Goal: Task Accomplishment & Management: Manage account settings

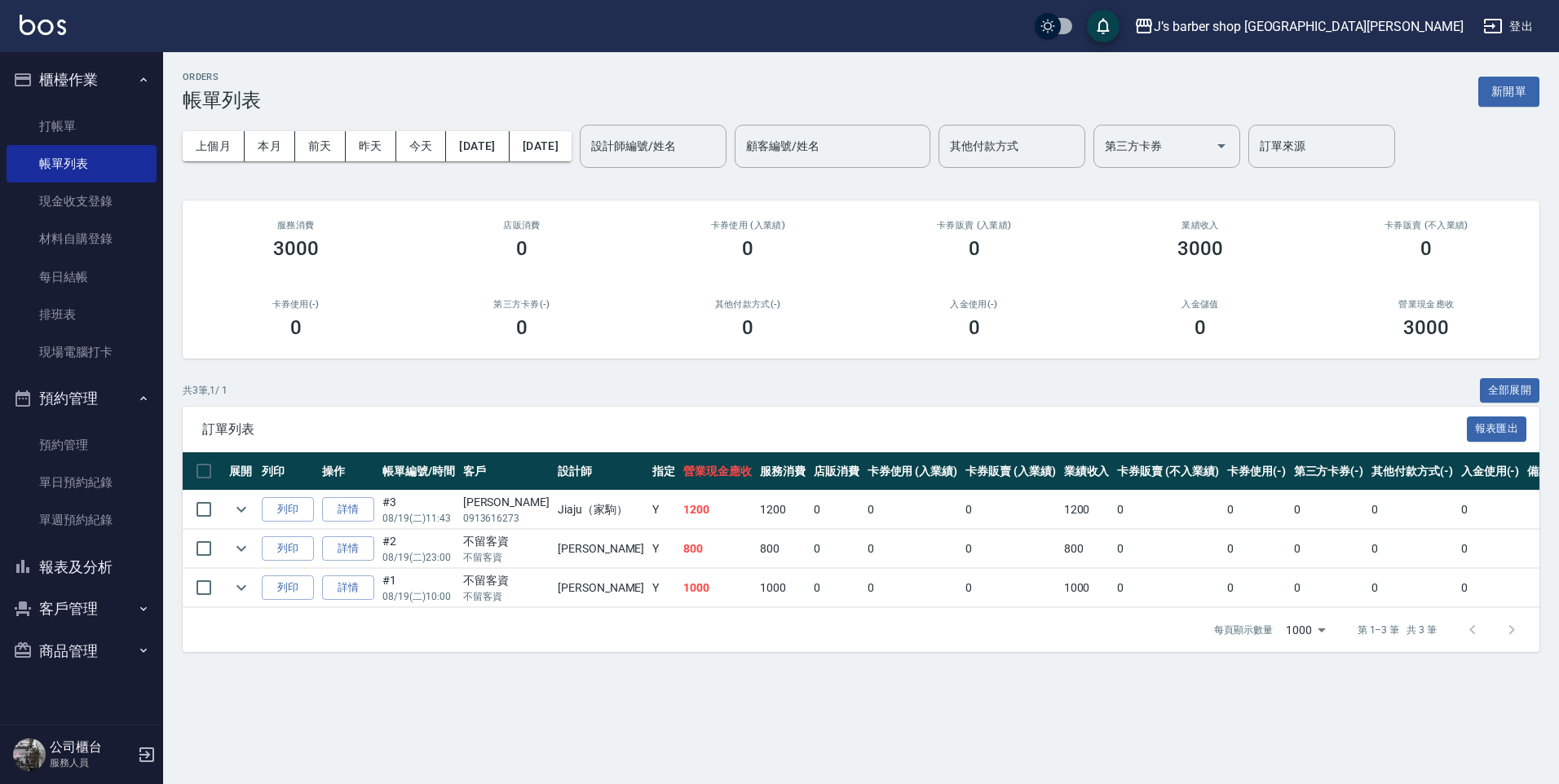
click at [33, 106] on ul "打帳單 帳單列表 現金收支登錄 材料自購登錄 每日結帳 排班表 現場電腦打卡" at bounding box center [81, 240] width 150 height 277
click at [35, 114] on link "打帳單" at bounding box center [81, 126] width 150 height 37
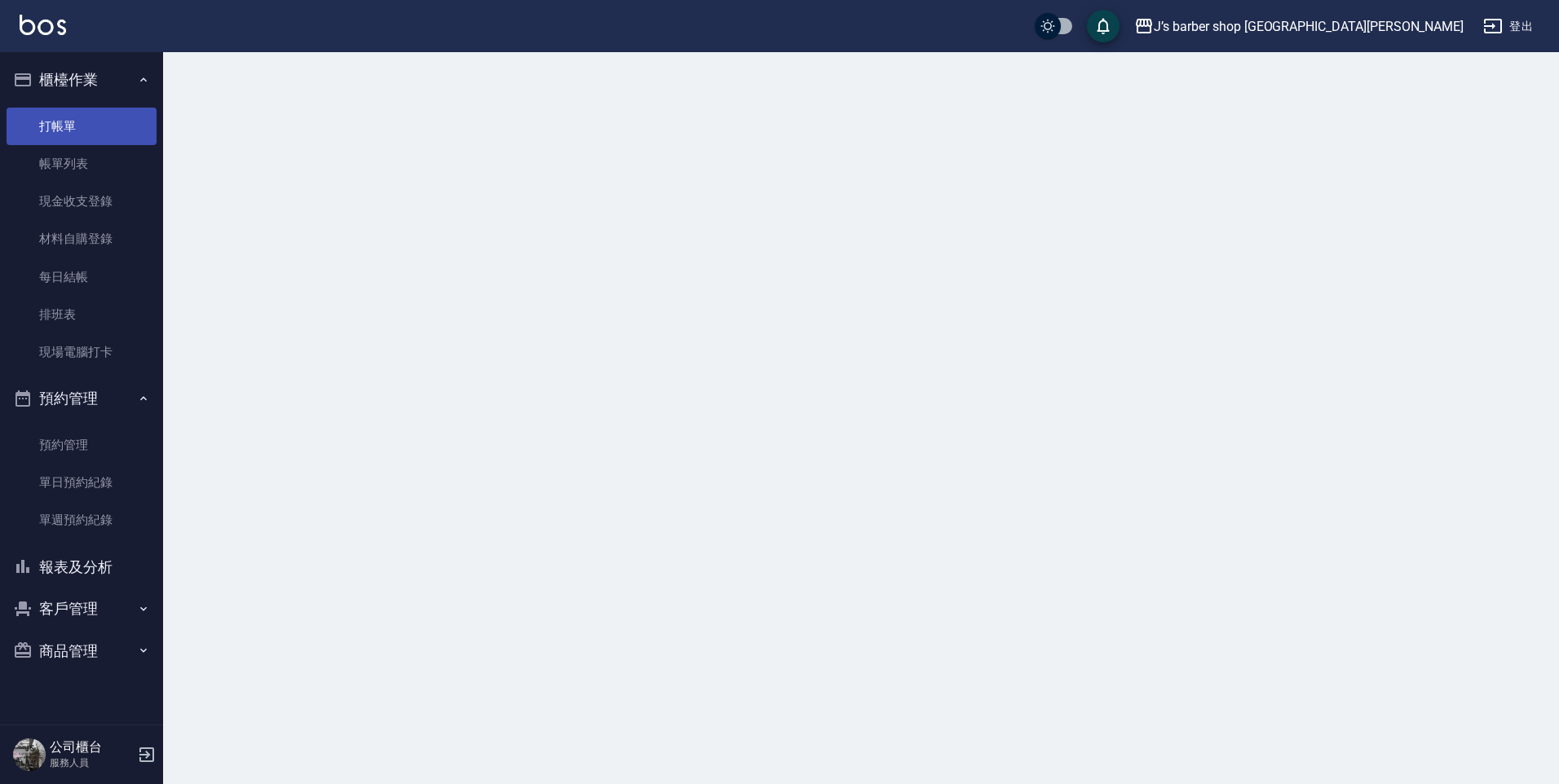
drag, startPoint x: 36, startPoint y: 116, endPoint x: 40, endPoint y: 128, distance: 12.6
click at [38, 116] on link "打帳單" at bounding box center [81, 126] width 150 height 37
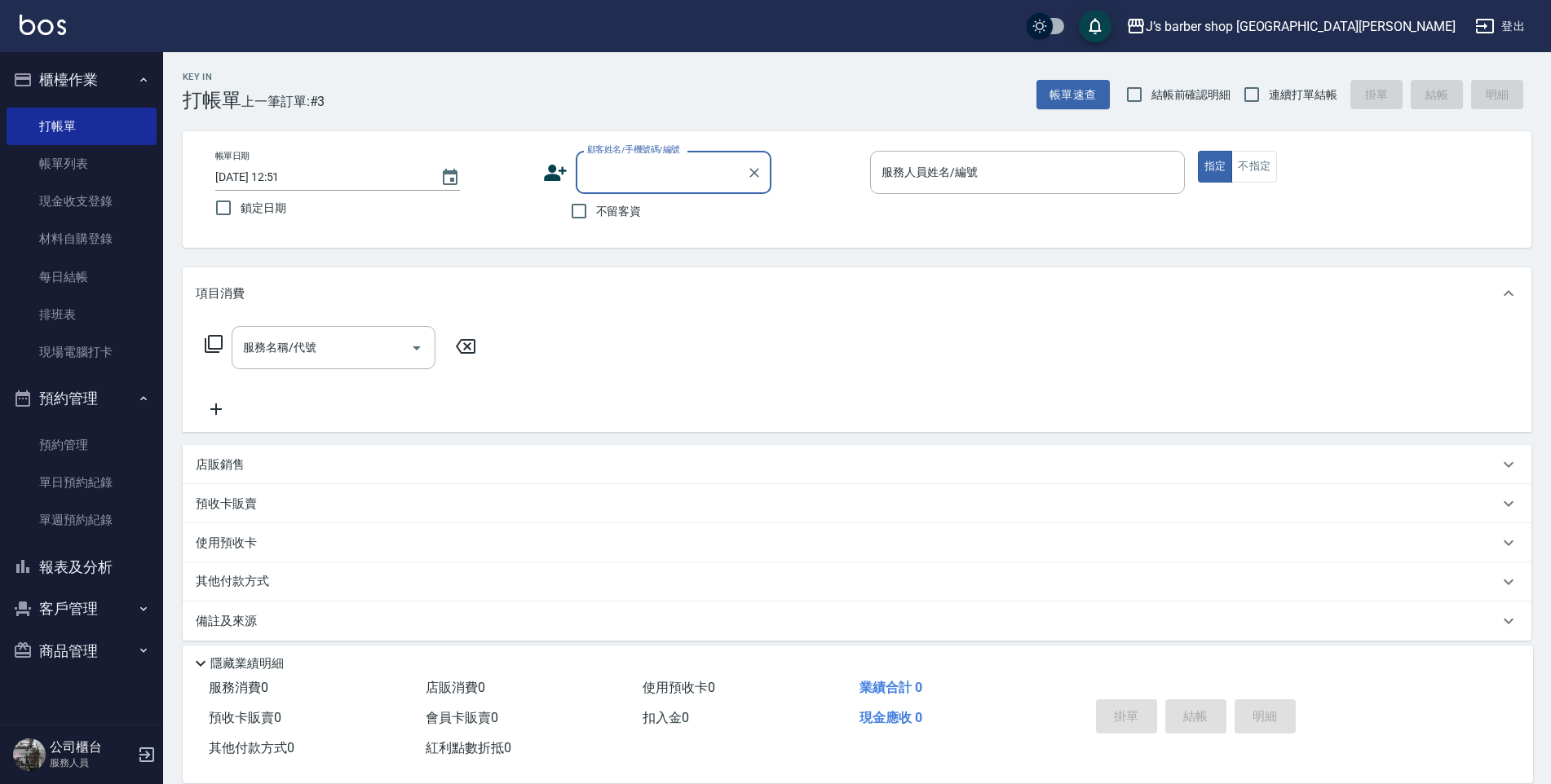
drag, startPoint x: 329, startPoint y: 130, endPoint x: 670, endPoint y: 180, distance: 344.6
click at [671, 153] on label "顧客姓名/手機號碼/編號" at bounding box center [633, 149] width 93 height 12
click at [671, 158] on input "顧客姓名/手機號碼/編號" at bounding box center [661, 172] width 157 height 28
drag, startPoint x: 660, startPoint y: 213, endPoint x: 628, endPoint y: 214, distance: 32.0
click at [657, 214] on div "不留客資" at bounding box center [657, 211] width 229 height 35
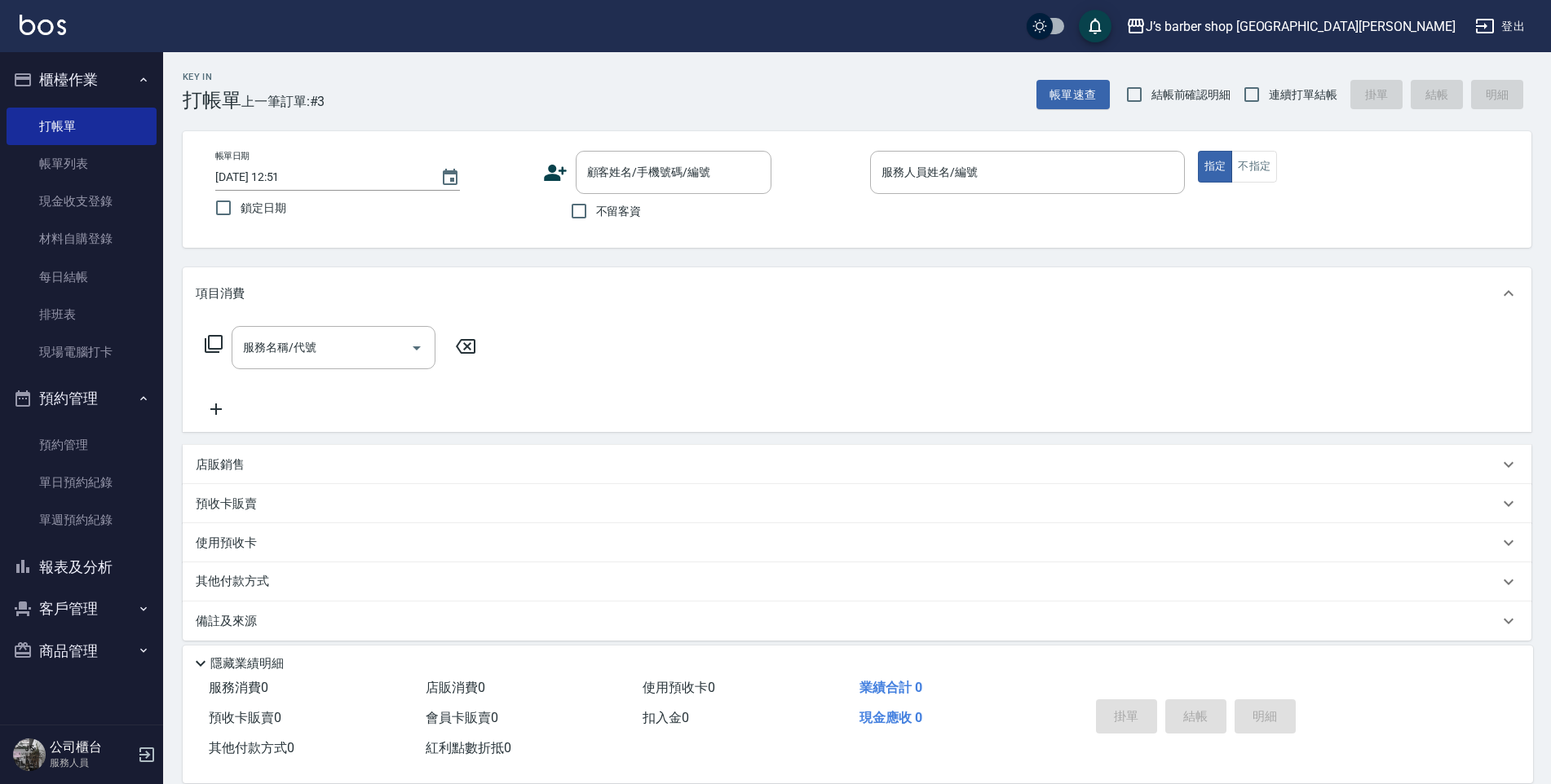
click at [626, 214] on span "不留客資" at bounding box center [618, 211] width 45 height 17
click at [596, 214] on input "不留客資" at bounding box center [579, 211] width 35 height 35
checkbox input "true"
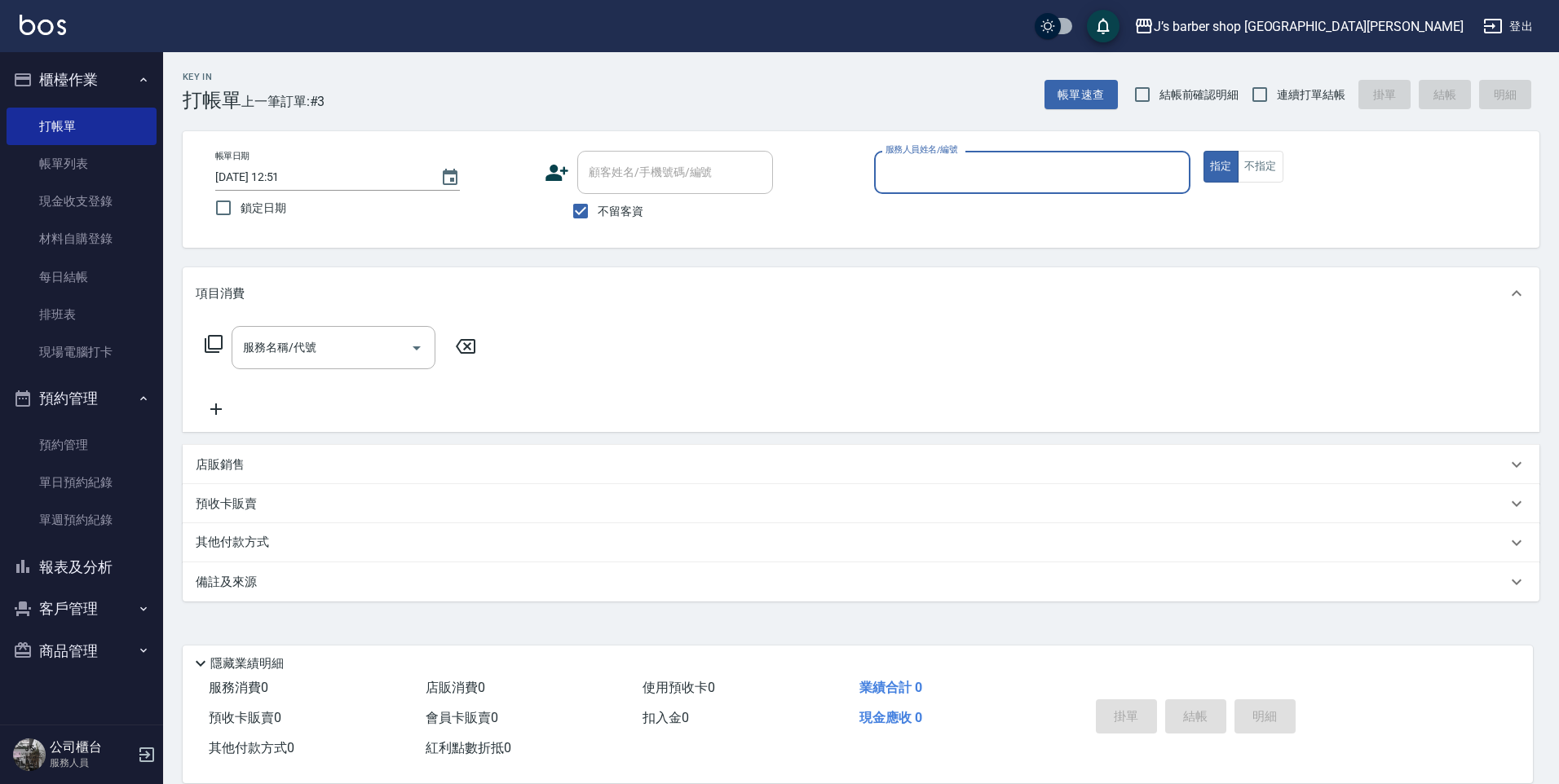
drag, startPoint x: 905, startPoint y: 162, endPoint x: 936, endPoint y: 164, distance: 31.1
click at [917, 162] on input "服務人員姓名/編號" at bounding box center [1032, 172] width 301 height 28
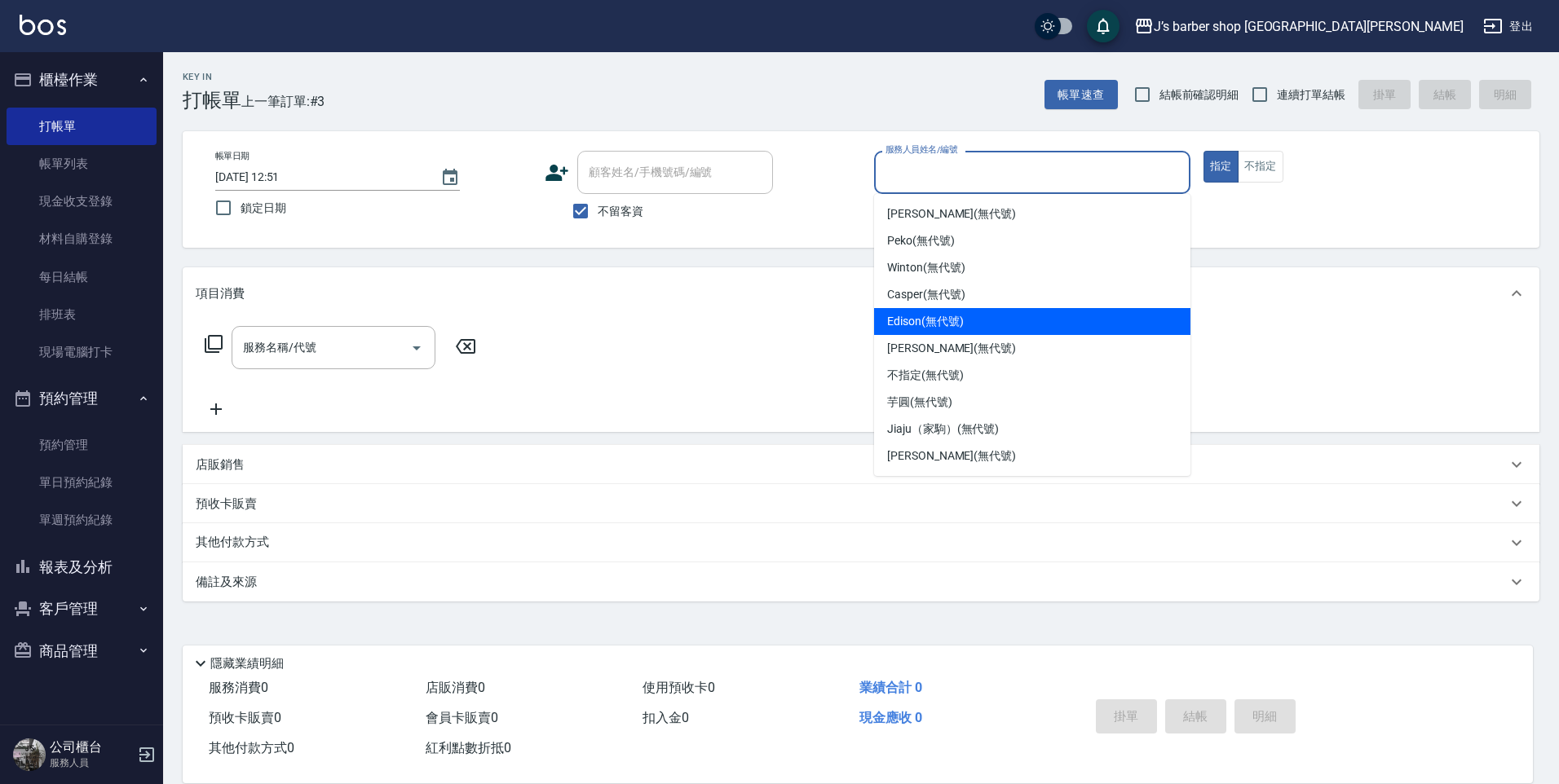
click at [960, 330] on div "Edison (無代號)" at bounding box center [1033, 322] width 317 height 27
type input "Edison(無代號)"
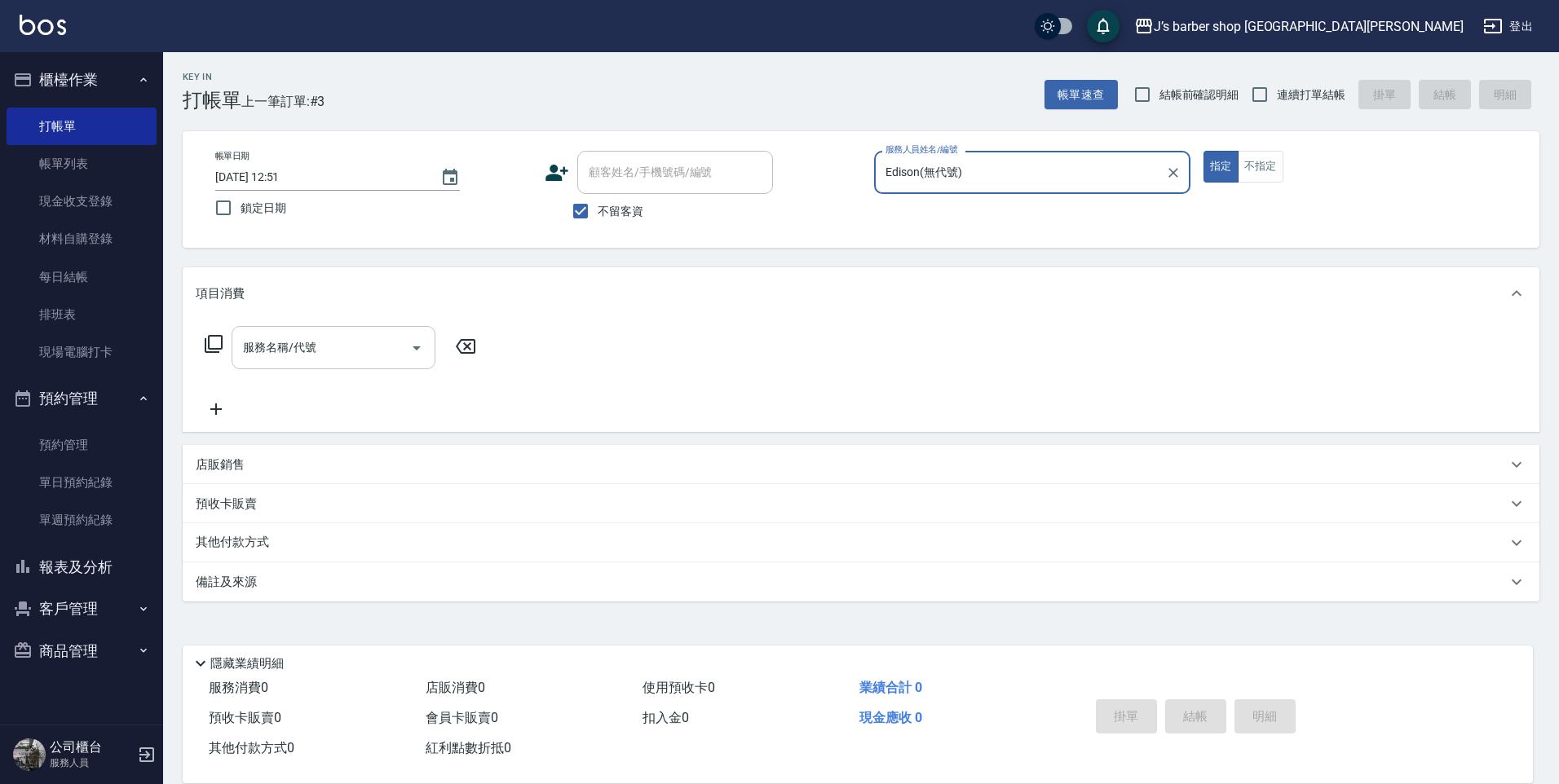
click at [331, 368] on div "服務名稱/代號" at bounding box center [333, 348] width 204 height 44
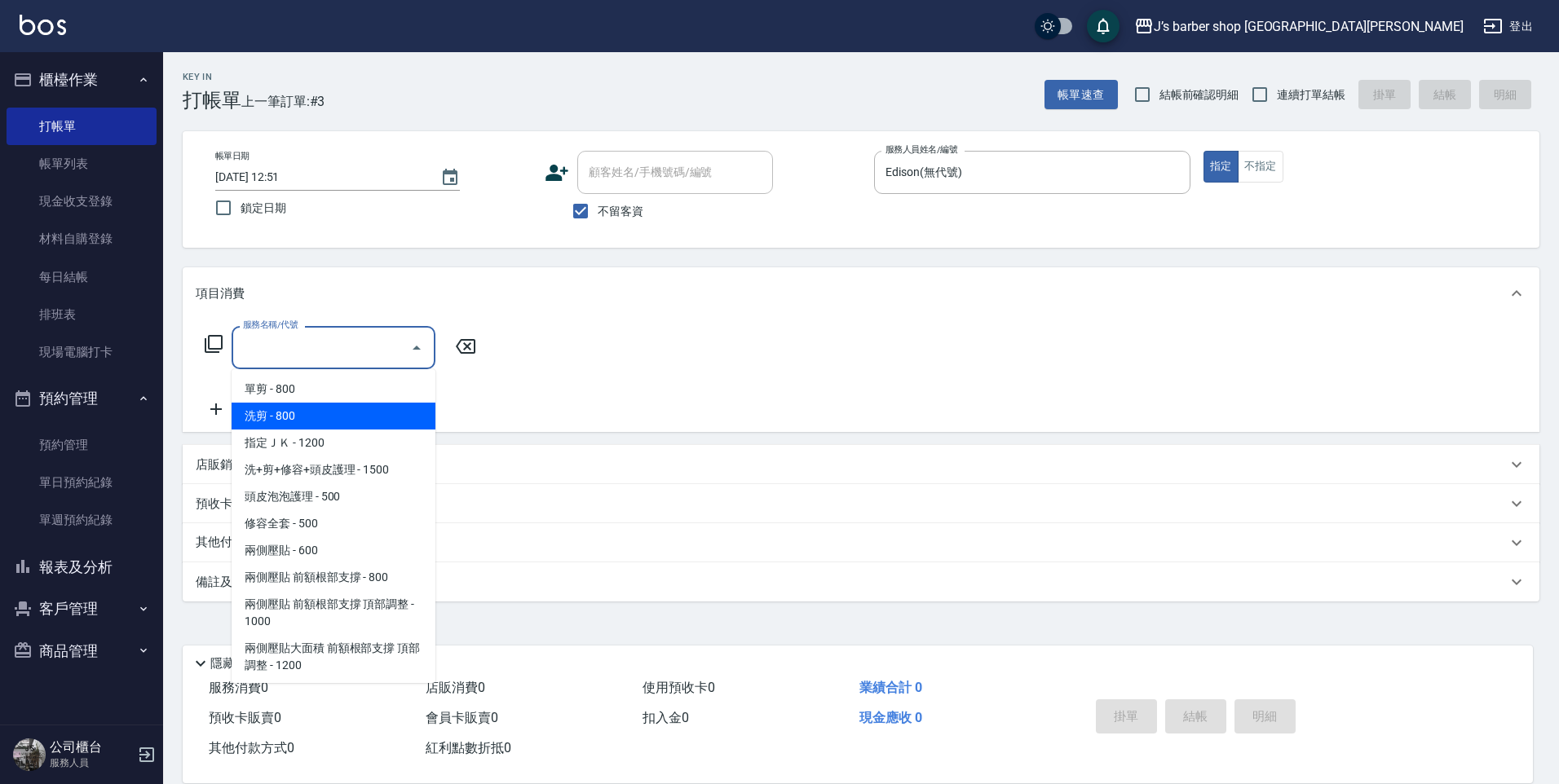
drag, startPoint x: 328, startPoint y: 416, endPoint x: 365, endPoint y: 387, distance: 47.0
click at [328, 419] on span "洗剪 - 800" at bounding box center [333, 416] width 204 height 27
type input "洗剪(101)"
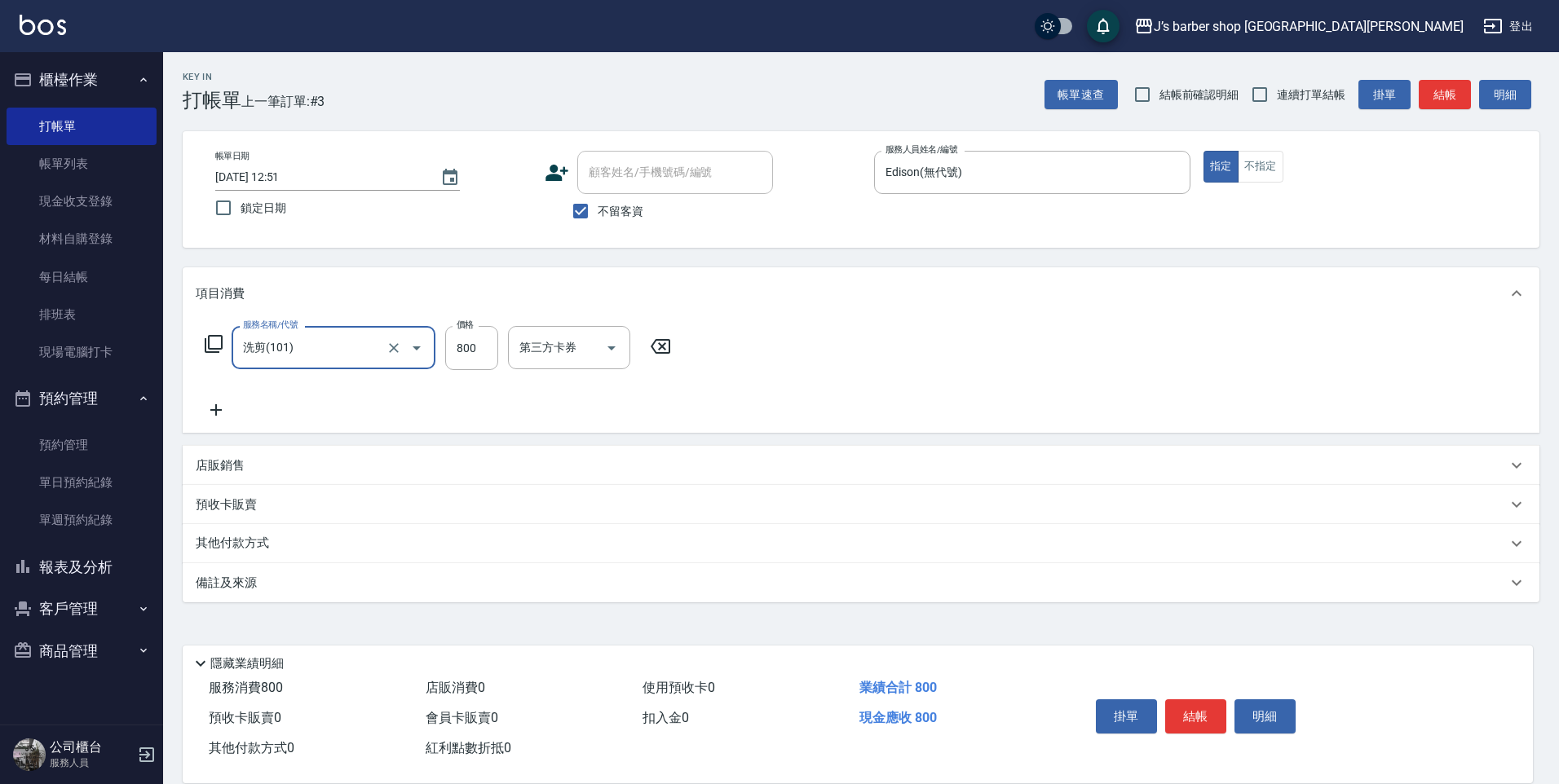
click at [438, 354] on div "服務名稱/代號 洗剪(101) 服務名稱/代號 價格 800 價格 第三方卡券 第三方卡券" at bounding box center [438, 348] width 485 height 44
click at [446, 352] on input "800" at bounding box center [472, 348] width 53 height 44
type input "600"
click at [1192, 714] on button "結帳" at bounding box center [1195, 716] width 61 height 35
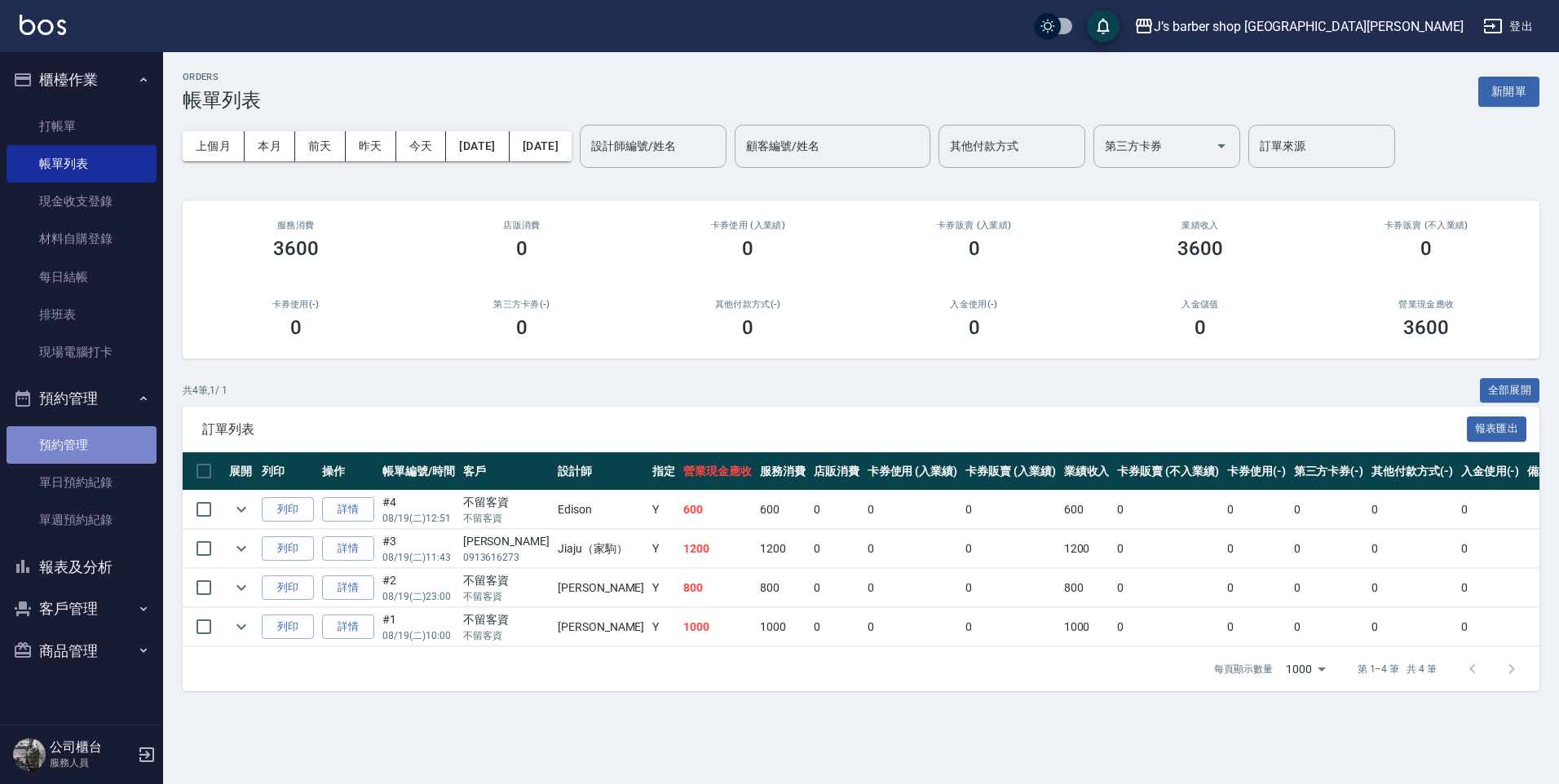
click at [100, 426] on link "預約管理" at bounding box center [81, 444] width 150 height 37
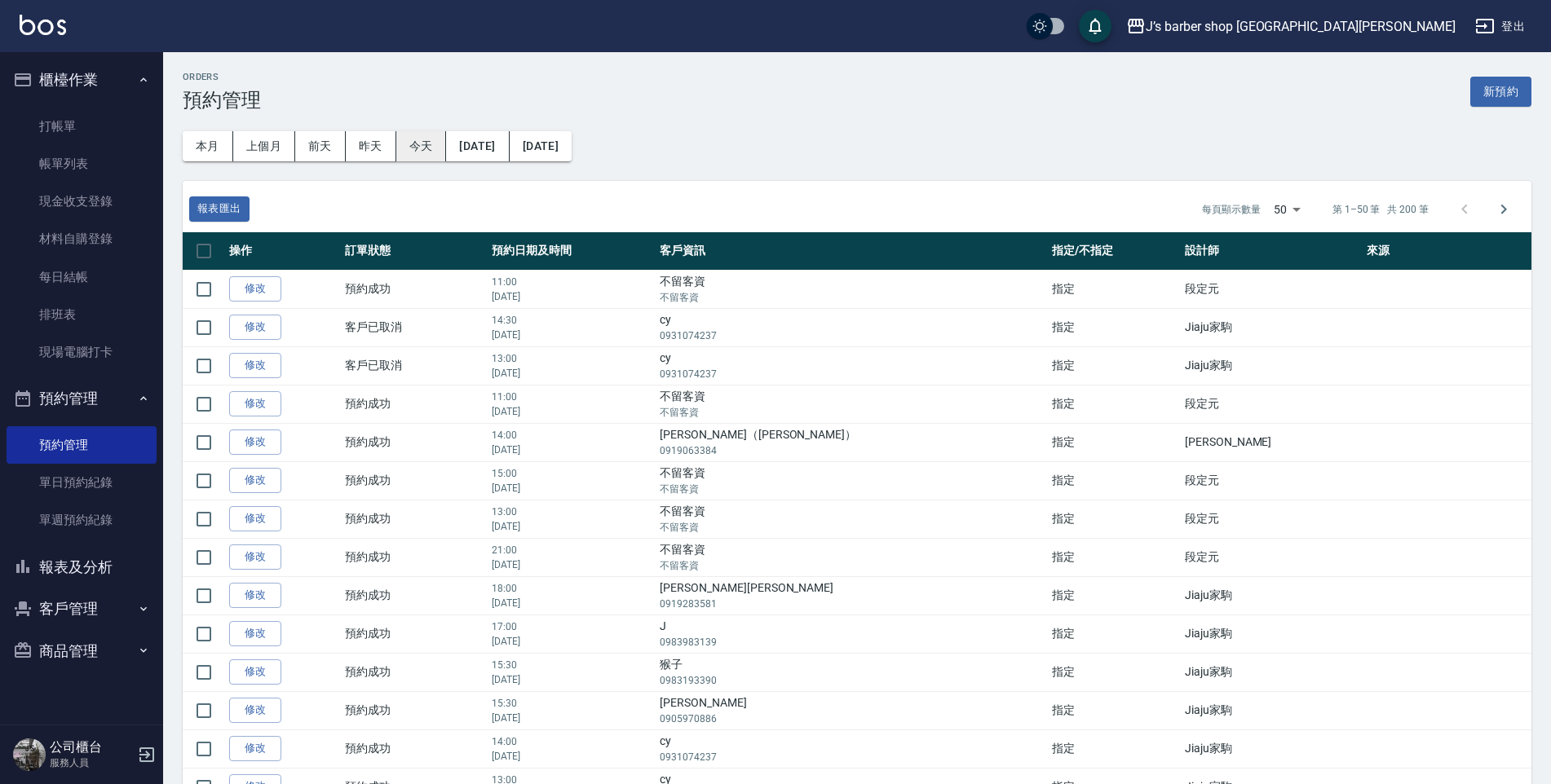
click at [409, 133] on button "今天" at bounding box center [422, 147] width 51 height 30
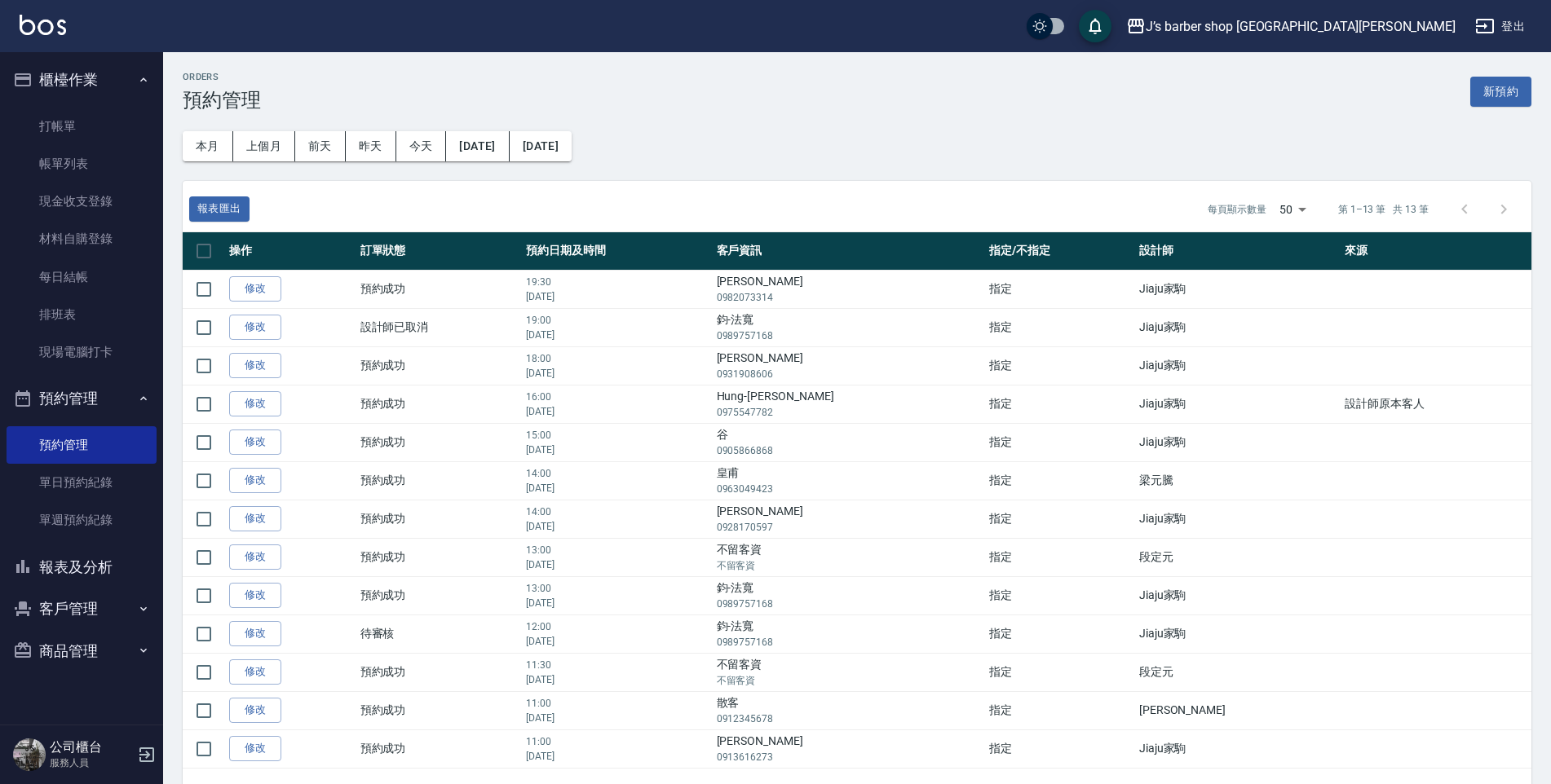
click at [99, 565] on button "報表及分析" at bounding box center [81, 567] width 150 height 43
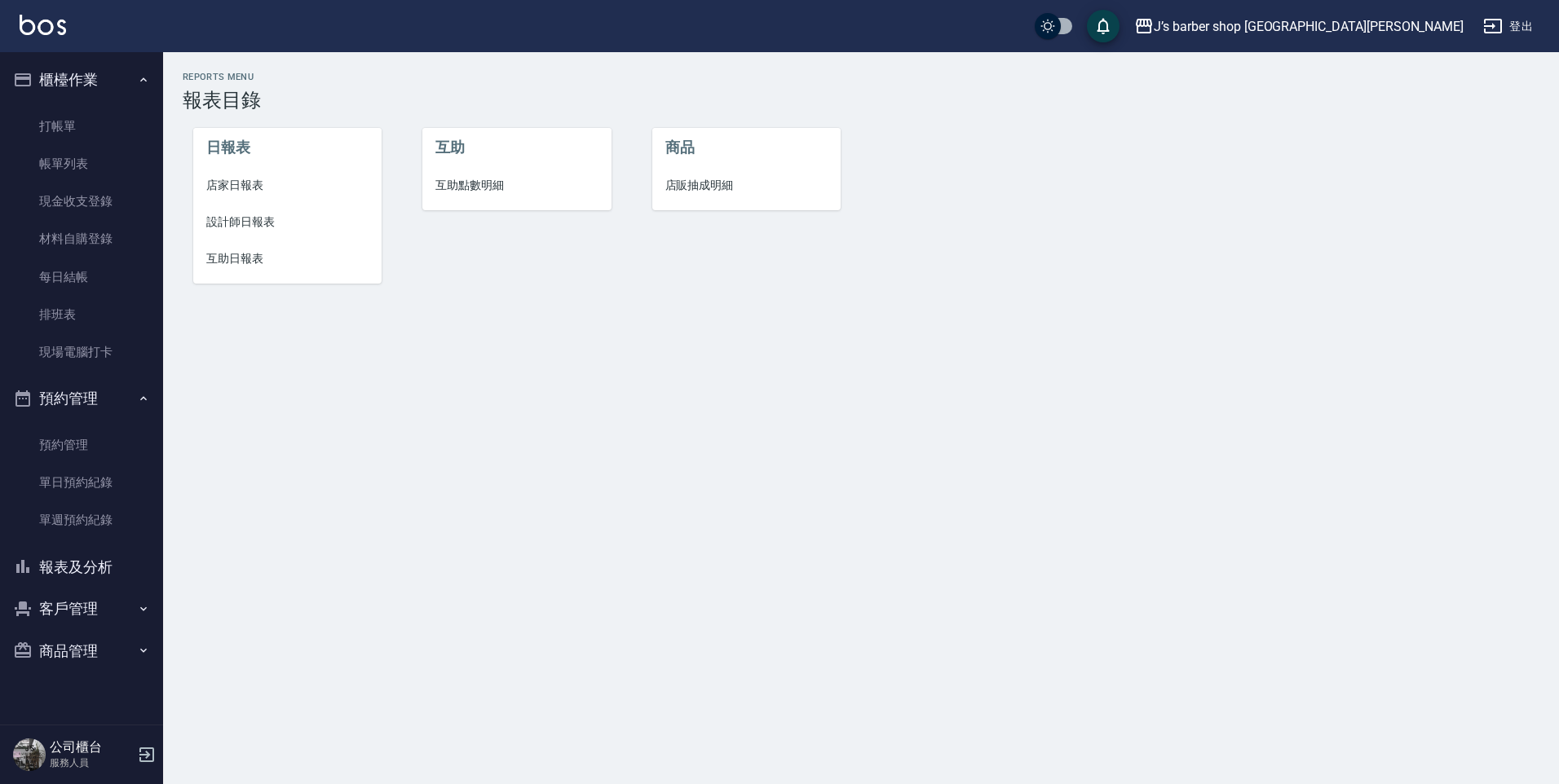
click at [245, 222] on span "設計師日報表" at bounding box center [287, 221] width 163 height 17
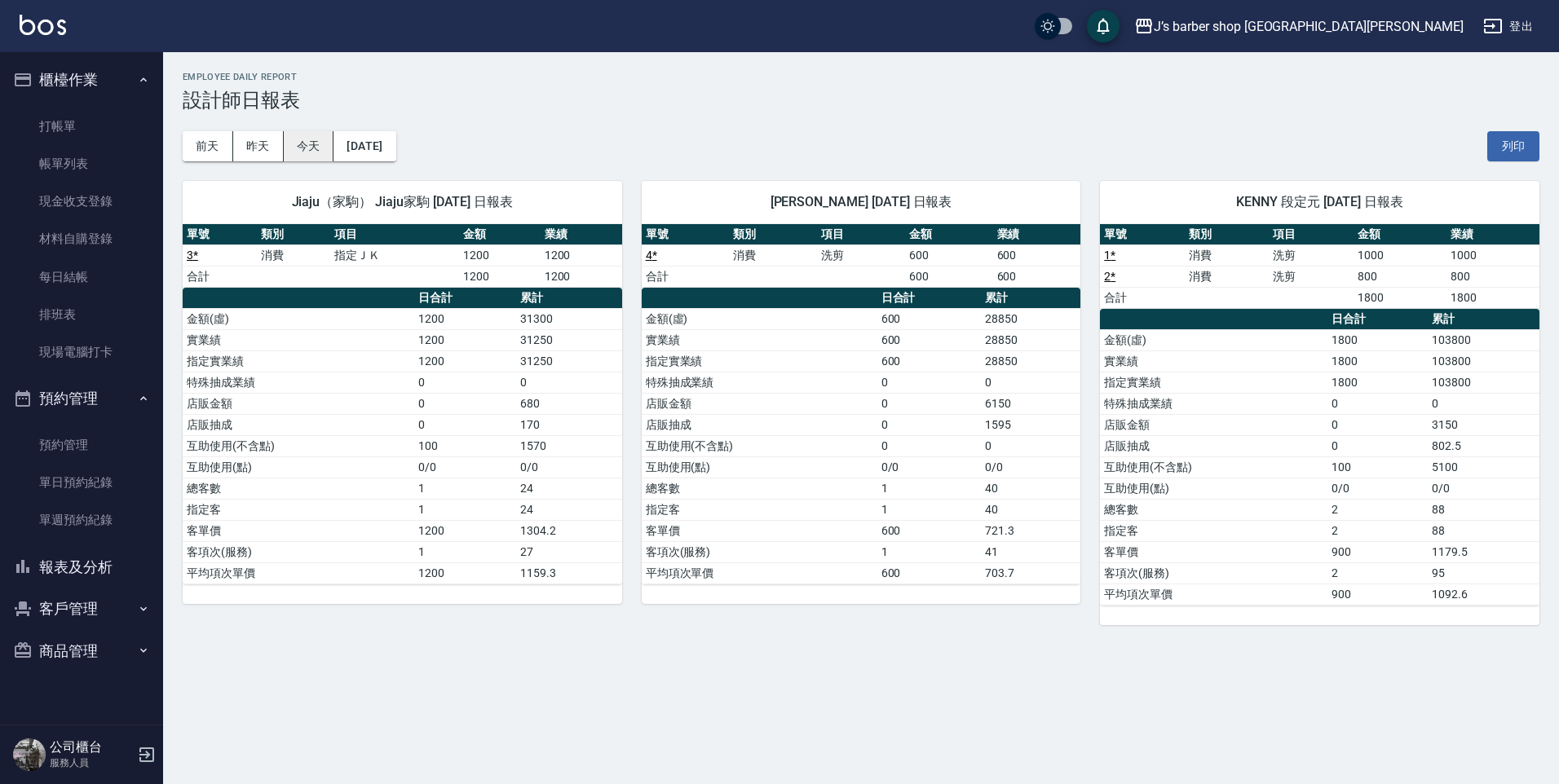
click at [318, 145] on button "今天" at bounding box center [309, 147] width 51 height 30
click at [121, 140] on link "打帳單" at bounding box center [81, 126] width 150 height 37
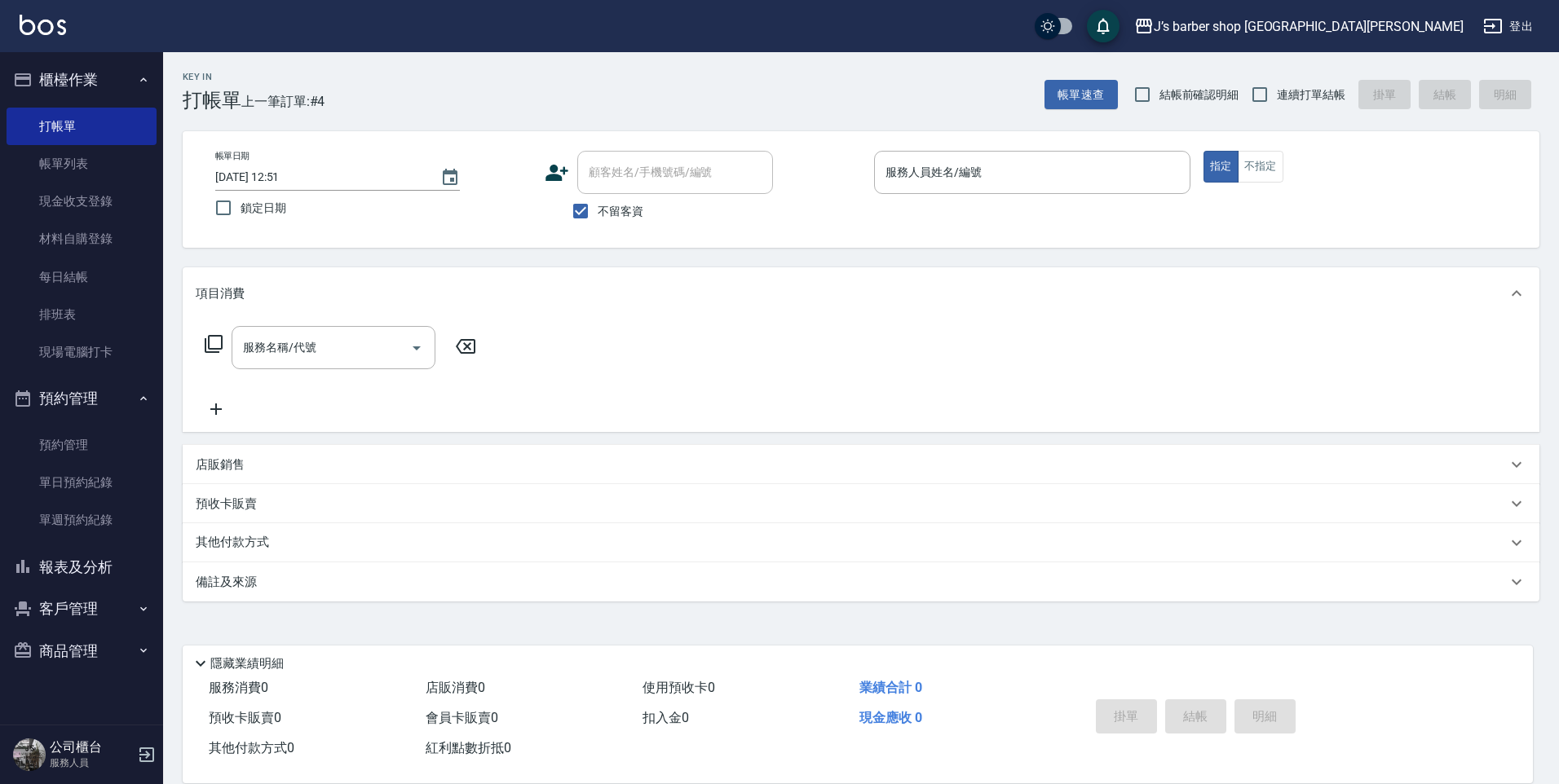
click at [56, 378] on ul "預約管理 單日預約紀錄 單週預約紀錄" at bounding box center [81, 240] width 150 height 277
click at [59, 444] on link "預約管理" at bounding box center [81, 444] width 150 height 37
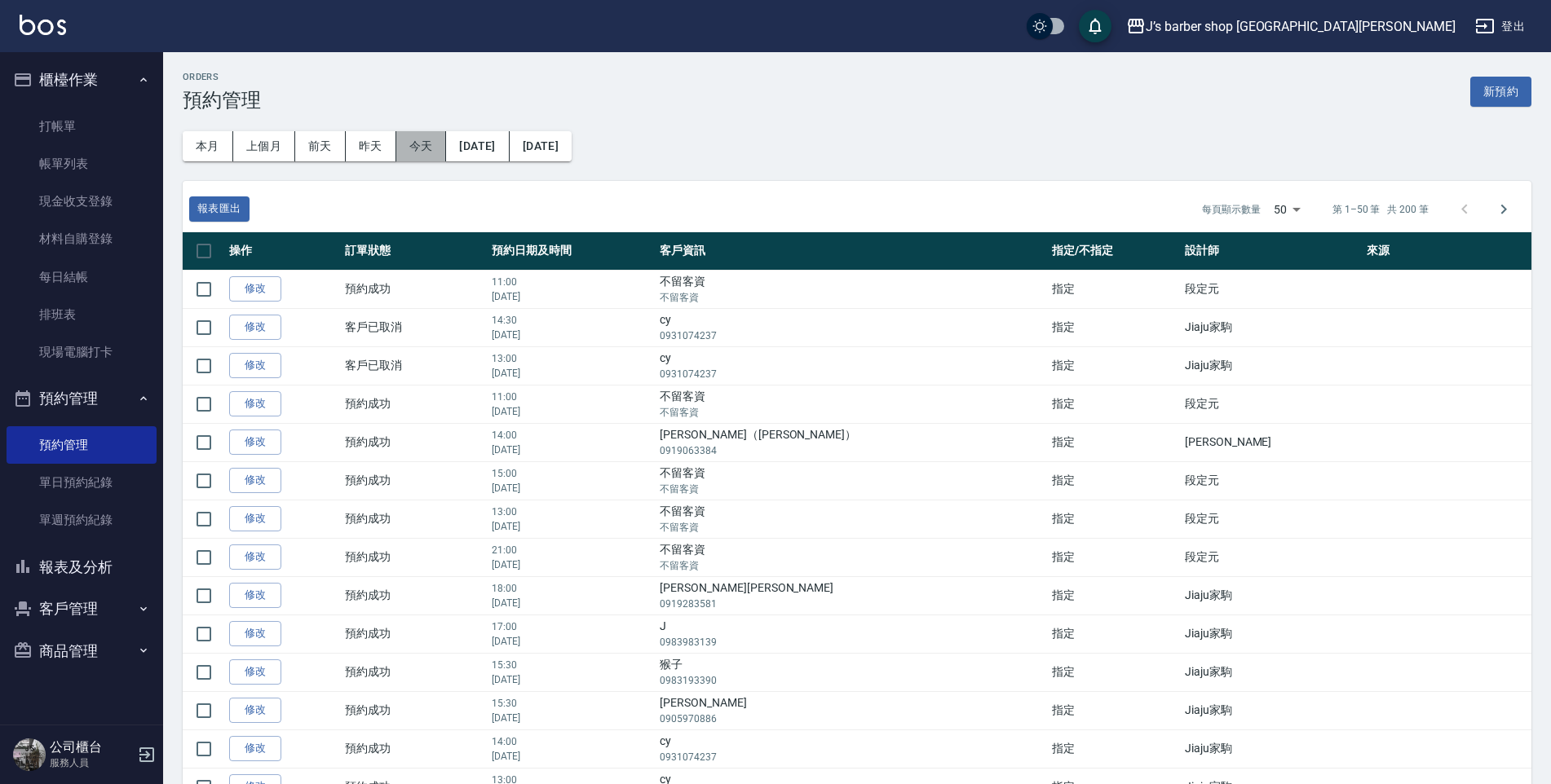
click at [406, 142] on button "今天" at bounding box center [422, 147] width 51 height 30
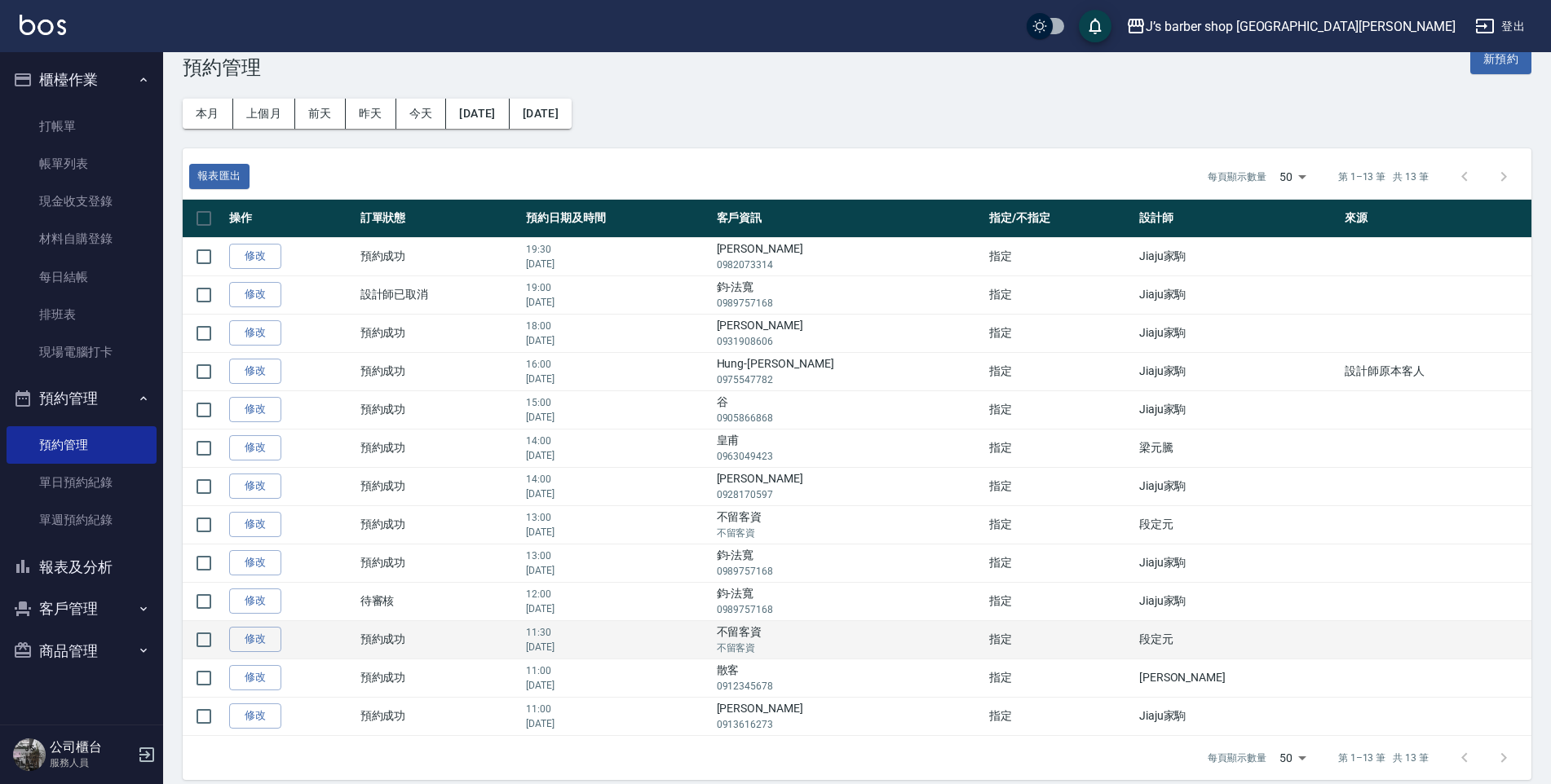
scroll to position [48, 0]
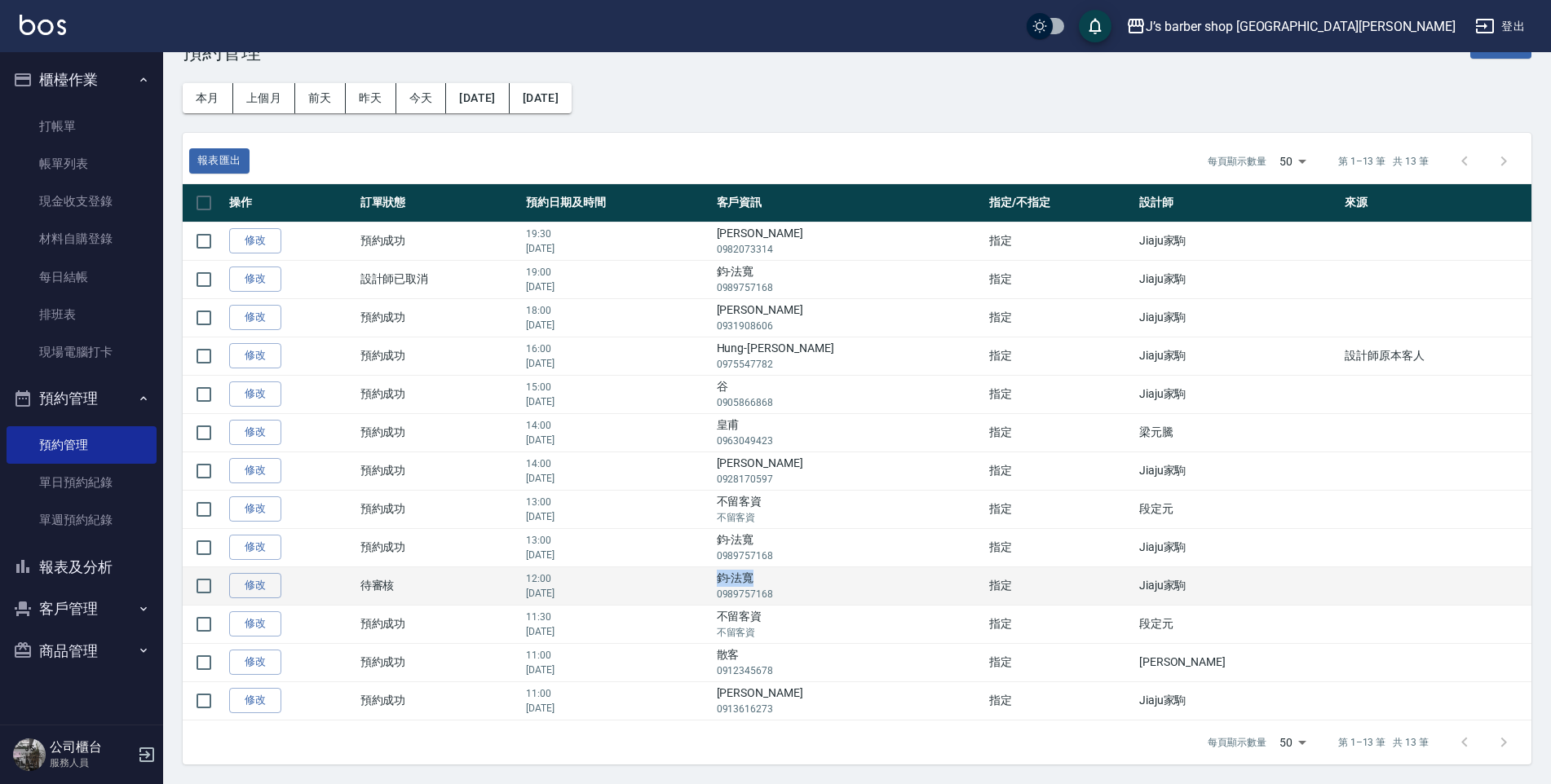
drag, startPoint x: 800, startPoint y: 581, endPoint x: 848, endPoint y: 586, distance: 48.3
click at [848, 586] on td "[PERSON_NAME]-法寬 0989757168" at bounding box center [848, 585] width 272 height 38
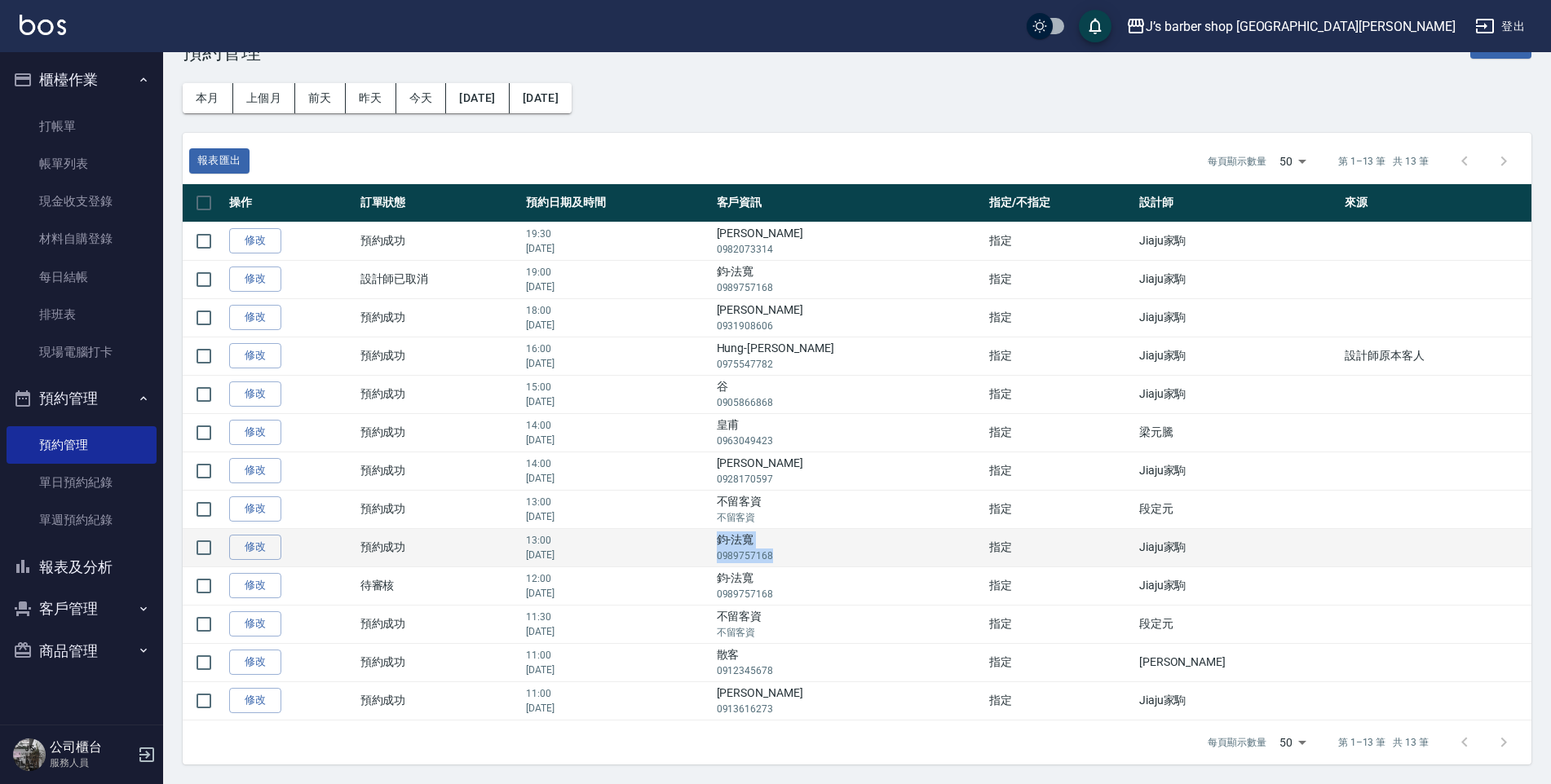
drag, startPoint x: 801, startPoint y: 540, endPoint x: 866, endPoint y: 559, distance: 67.7
click at [866, 559] on td "[PERSON_NAME]-法寬 0989757168" at bounding box center [848, 547] width 272 height 38
drag, startPoint x: 866, startPoint y: 559, endPoint x: 851, endPoint y: 553, distance: 16.2
click at [851, 553] on p "0989757168" at bounding box center [848, 556] width 264 height 15
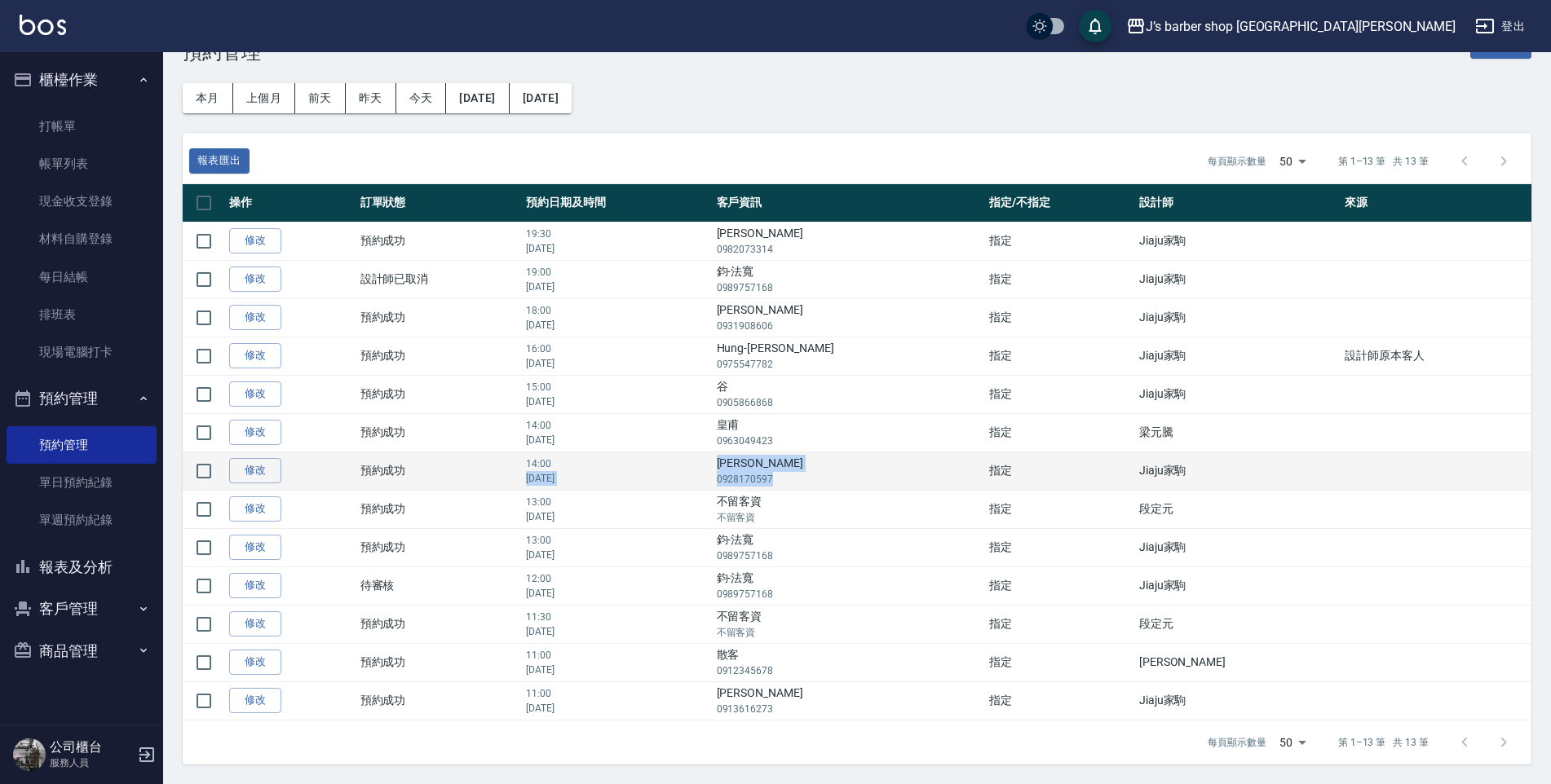
drag, startPoint x: 799, startPoint y: 458, endPoint x: 883, endPoint y: 472, distance: 85.2
click at [883, 472] on tr "修改  預約成功 14:00 [DATE] [PERSON_NAME] 0928170597 指定 Jiaju家駒" at bounding box center [856, 470] width 1348 height 38
drag, startPoint x: 883, startPoint y: 472, endPoint x: 860, endPoint y: 480, distance: 24.4
click at [860, 480] on p "0928170597" at bounding box center [848, 479] width 264 height 15
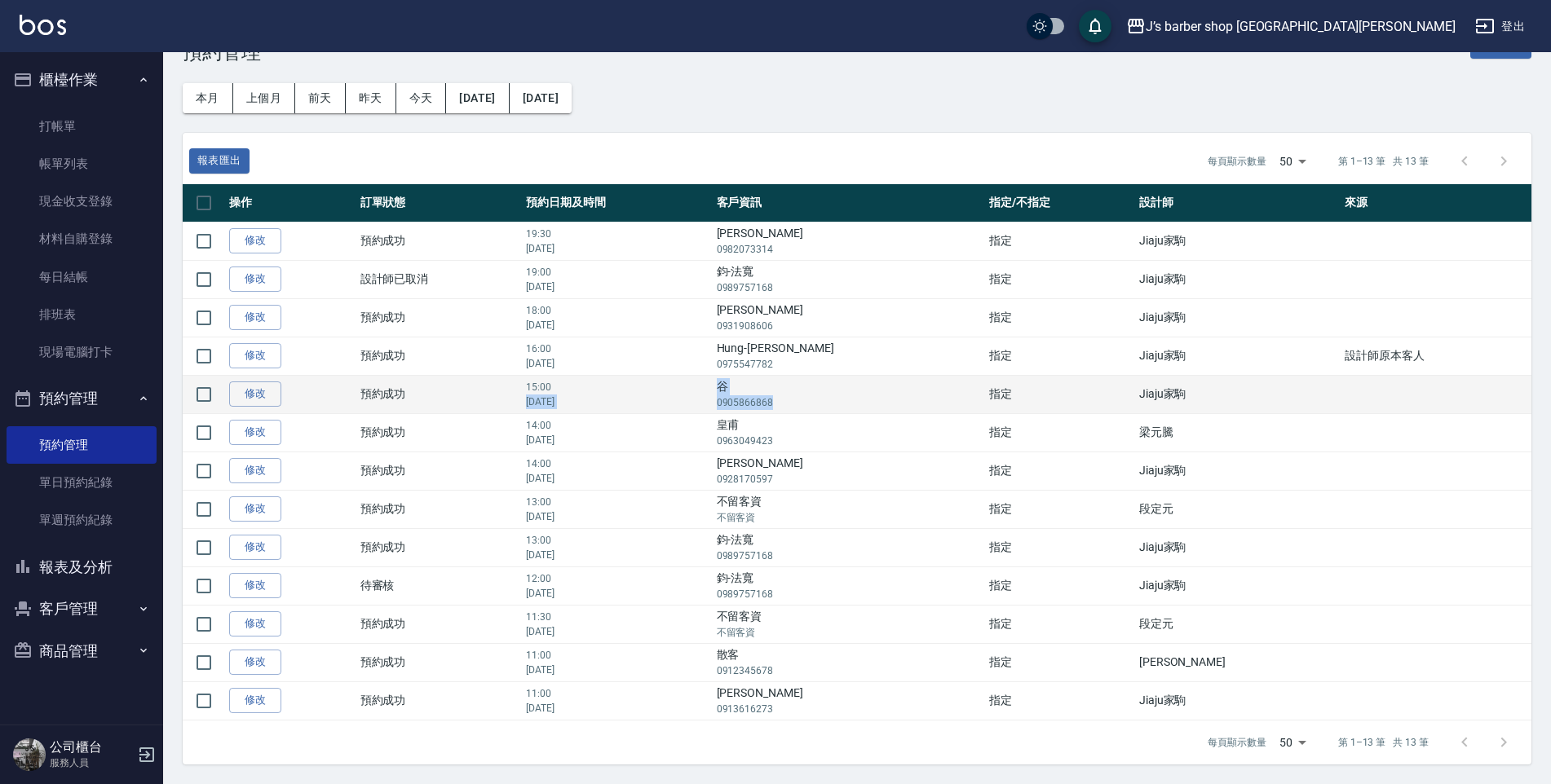
drag, startPoint x: 816, startPoint y: 386, endPoint x: 880, endPoint y: 404, distance: 66.5
click at [880, 404] on tr "修改  預約成功 15:00 [DATE] 谷 0905866868 指定 Jiaju家駒" at bounding box center [856, 394] width 1348 height 38
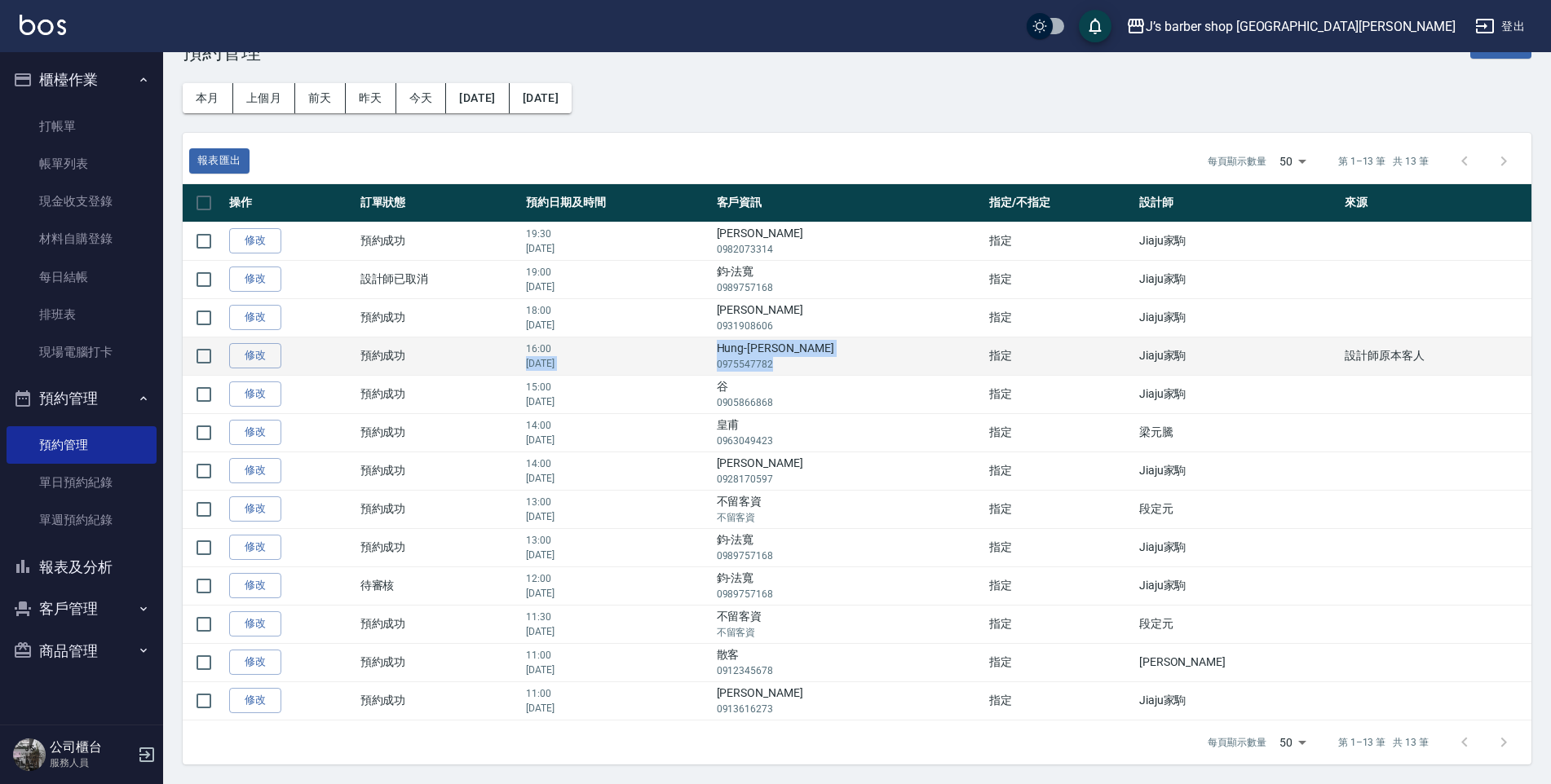
drag, startPoint x: 880, startPoint y: 404, endPoint x: 872, endPoint y: 372, distance: 33.0
click at [872, 372] on tr "修改  預約成功 16:00 [DATE] Hung-Chi Bill 0975547782 指定 Jiaju家駒 設計師原本客人" at bounding box center [856, 356] width 1348 height 38
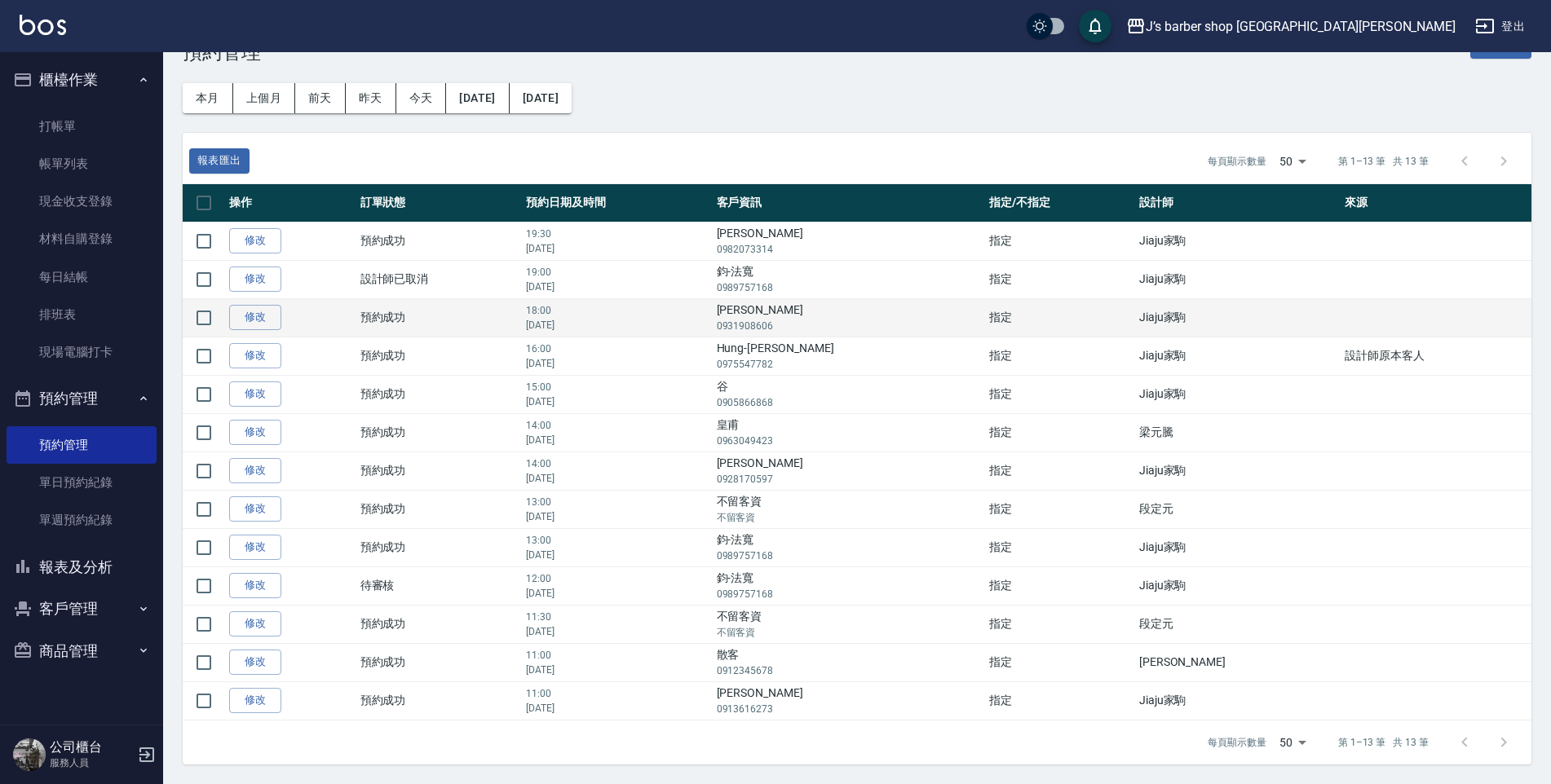
drag, startPoint x: 872, startPoint y: 372, endPoint x: 809, endPoint y: 313, distance: 86.3
click at [809, 313] on td "[PERSON_NAME]0931908606" at bounding box center [848, 317] width 272 height 38
drag, startPoint x: 809, startPoint y: 313, endPoint x: 876, endPoint y: 334, distance: 70.2
click at [876, 334] on td "[PERSON_NAME]0931908606" at bounding box center [848, 317] width 272 height 38
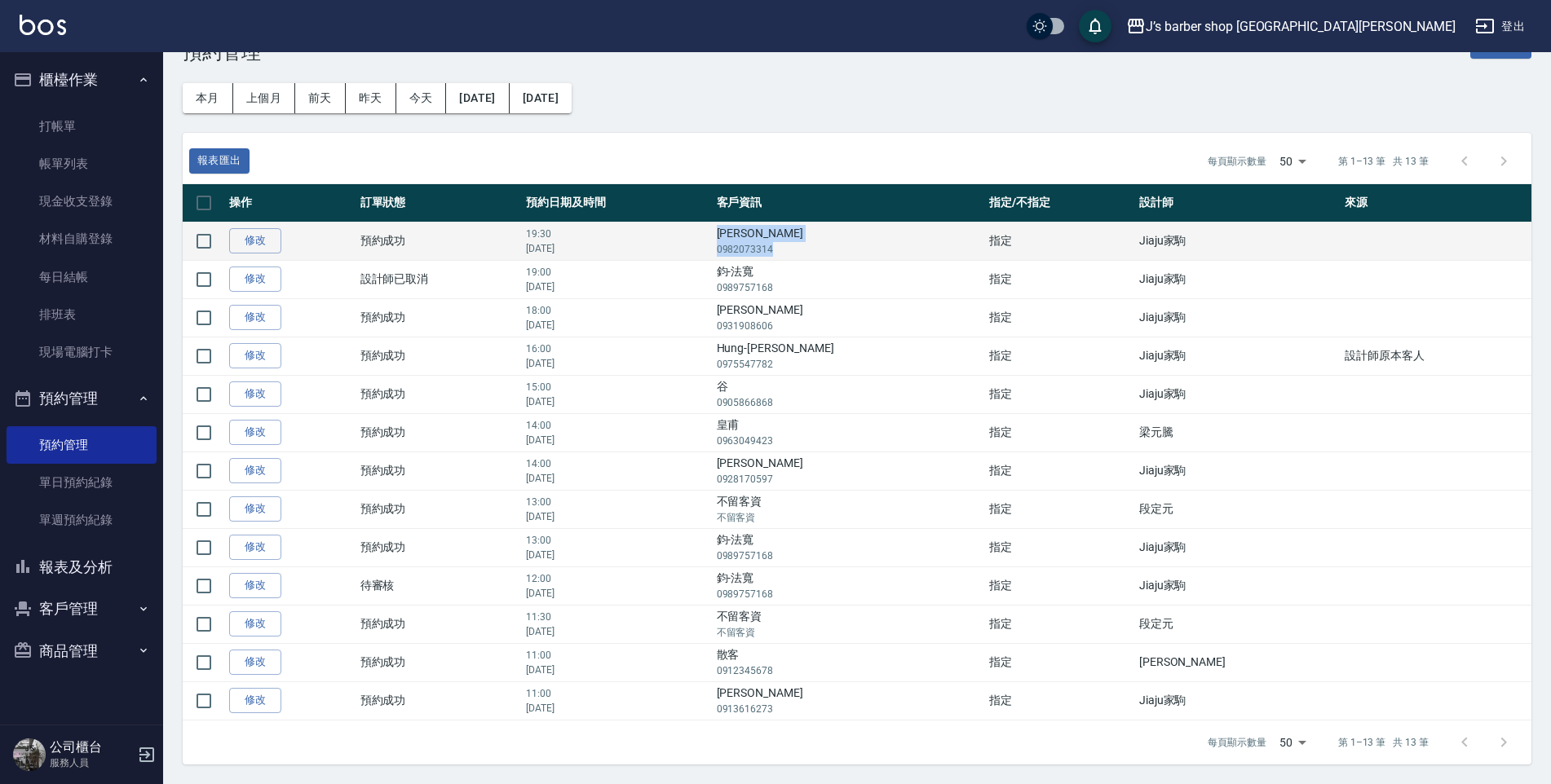
drag, startPoint x: 876, startPoint y: 334, endPoint x: 866, endPoint y: 253, distance: 81.6
click at [866, 253] on td "慕凡 0982073314" at bounding box center [848, 240] width 272 height 38
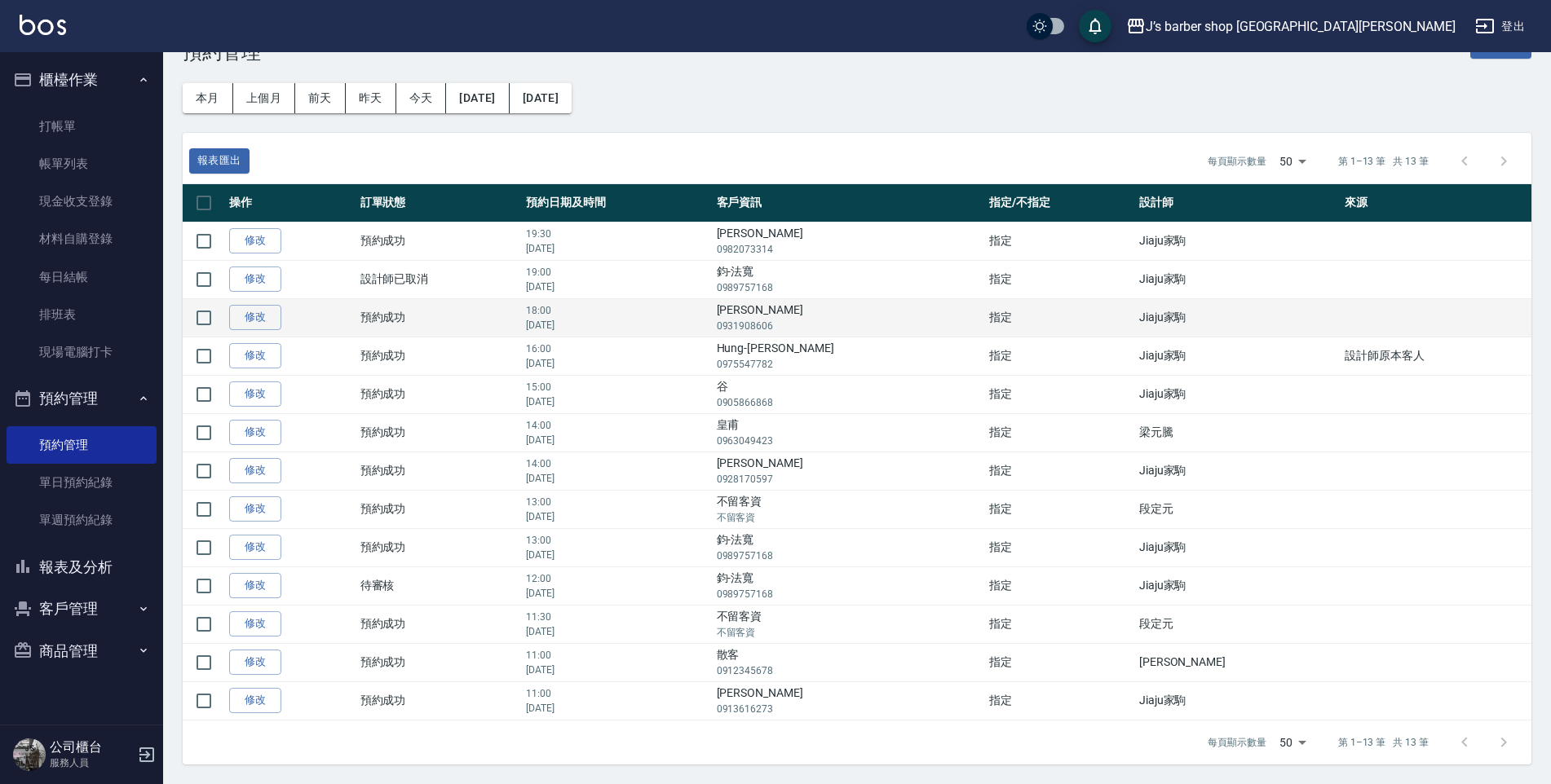
drag, startPoint x: 866, startPoint y: 253, endPoint x: 912, endPoint y: 329, distance: 88.8
click at [910, 328] on p "0931908606" at bounding box center [848, 325] width 264 height 15
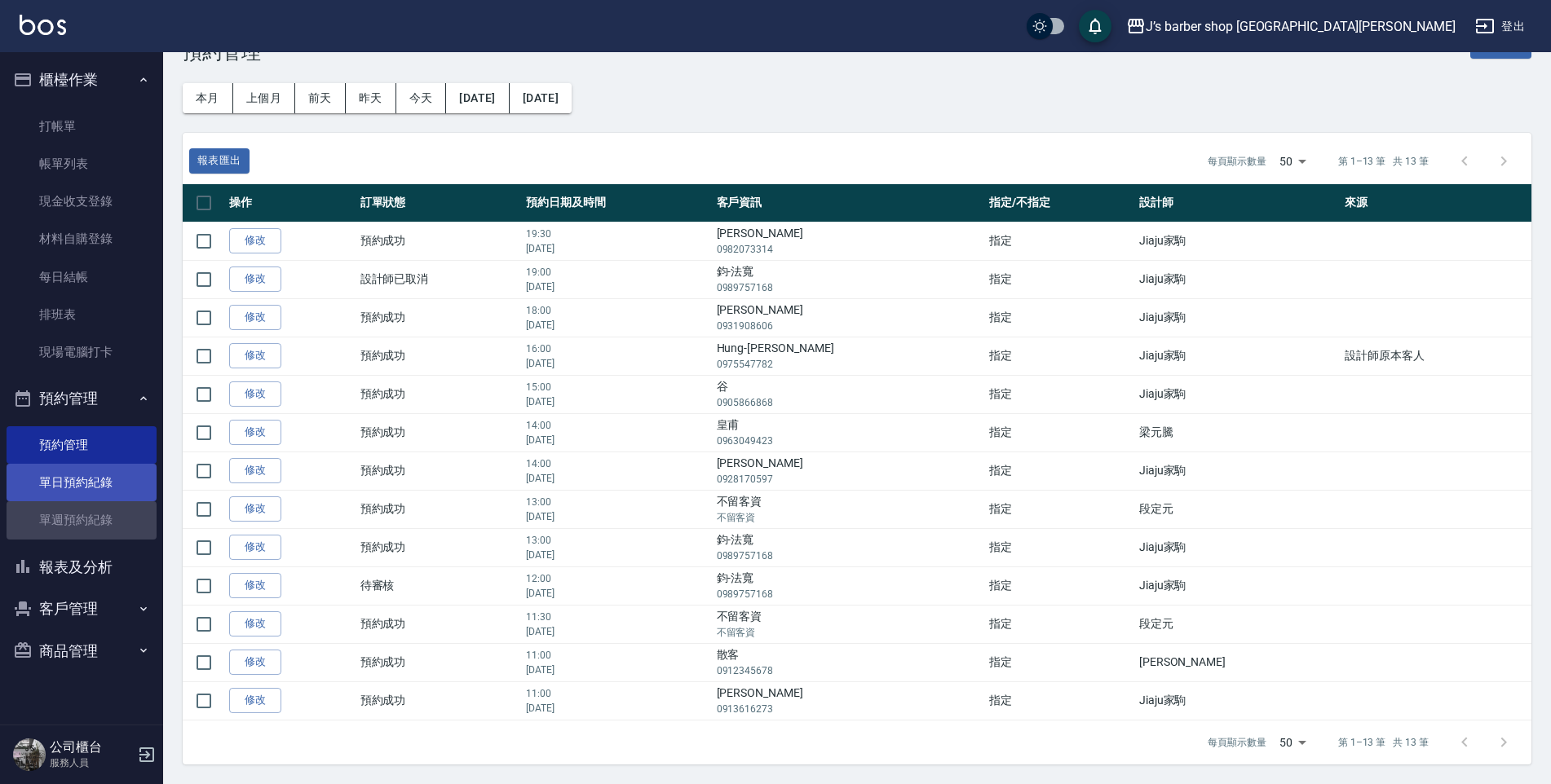
click at [79, 378] on ul "預約管理 單日預約紀錄 單週預約紀錄" at bounding box center [81, 240] width 150 height 277
click at [84, 476] on link "單日預約紀錄" at bounding box center [81, 483] width 150 height 37
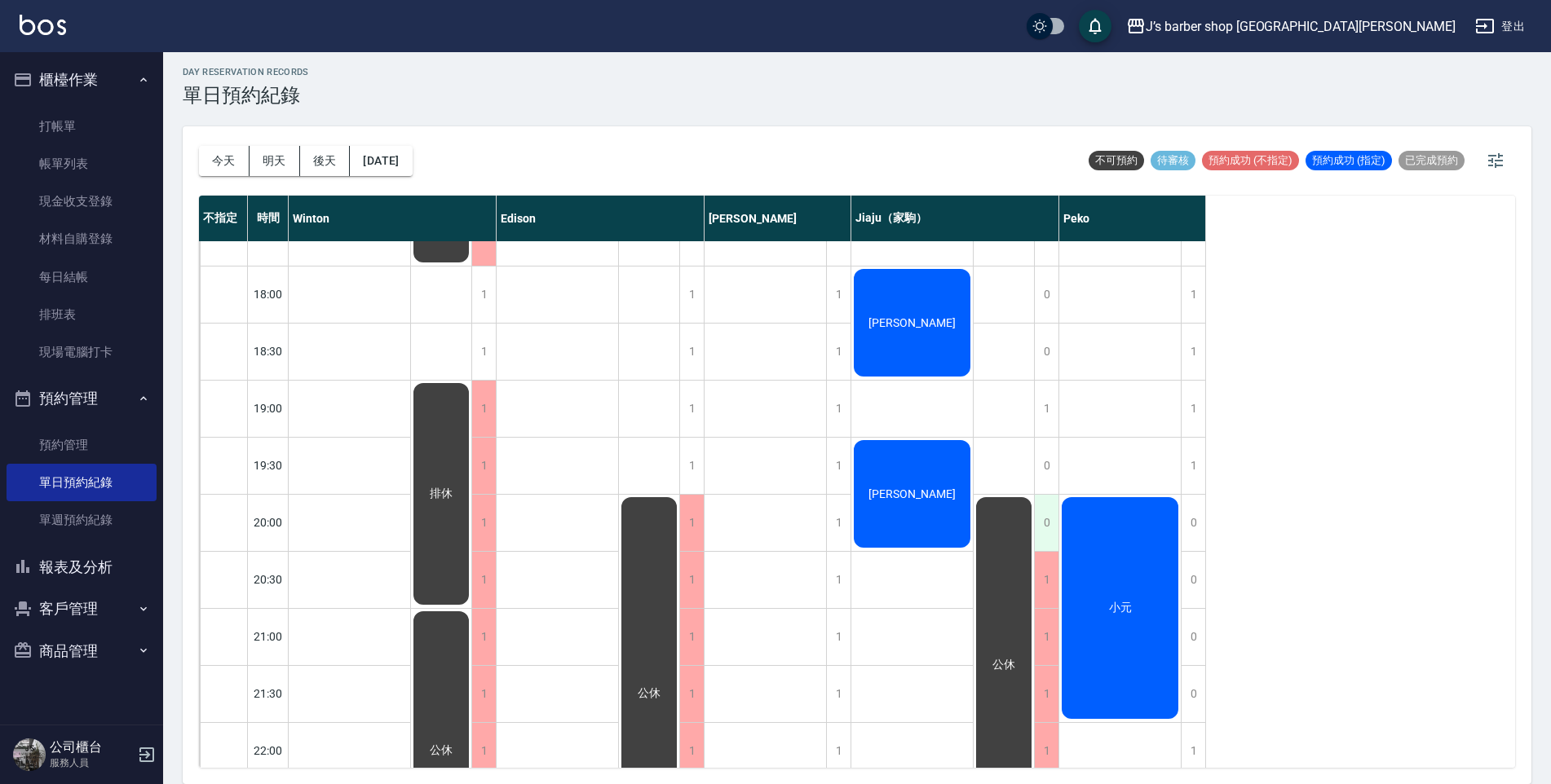
scroll to position [856, 0]
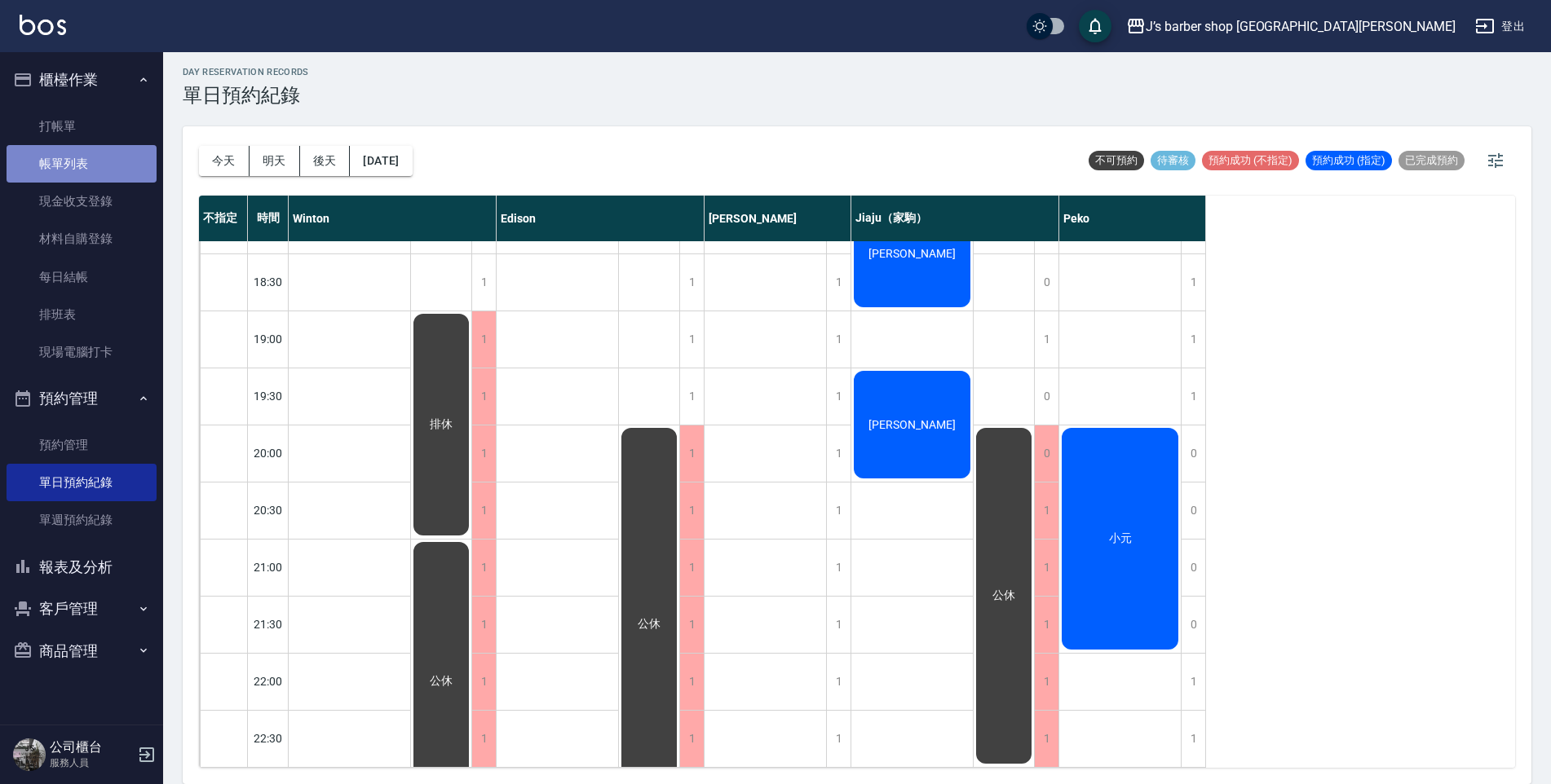
click at [65, 145] on link "帳單列表" at bounding box center [81, 164] width 150 height 37
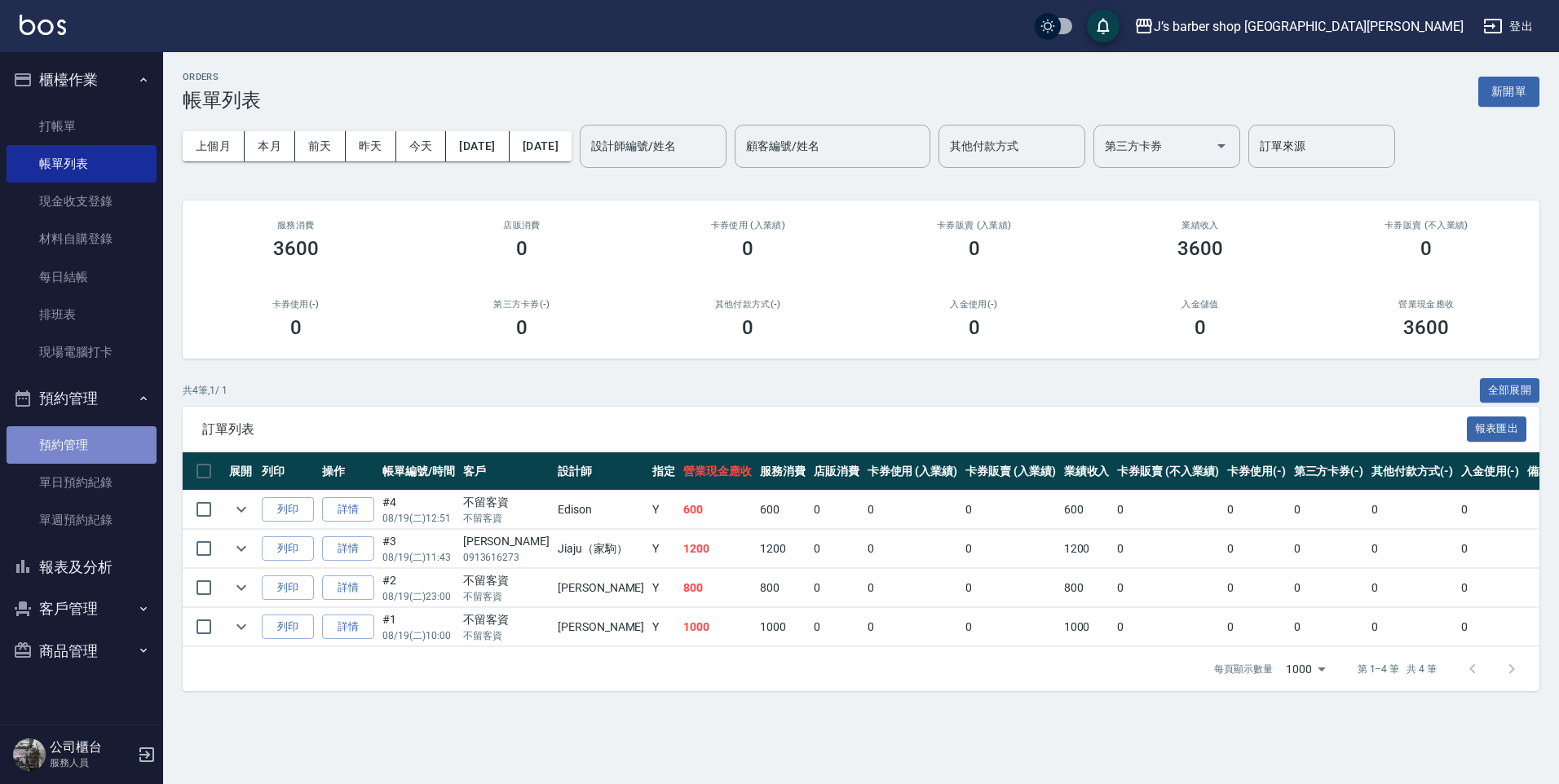
click at [107, 453] on link "預約管理" at bounding box center [81, 444] width 150 height 37
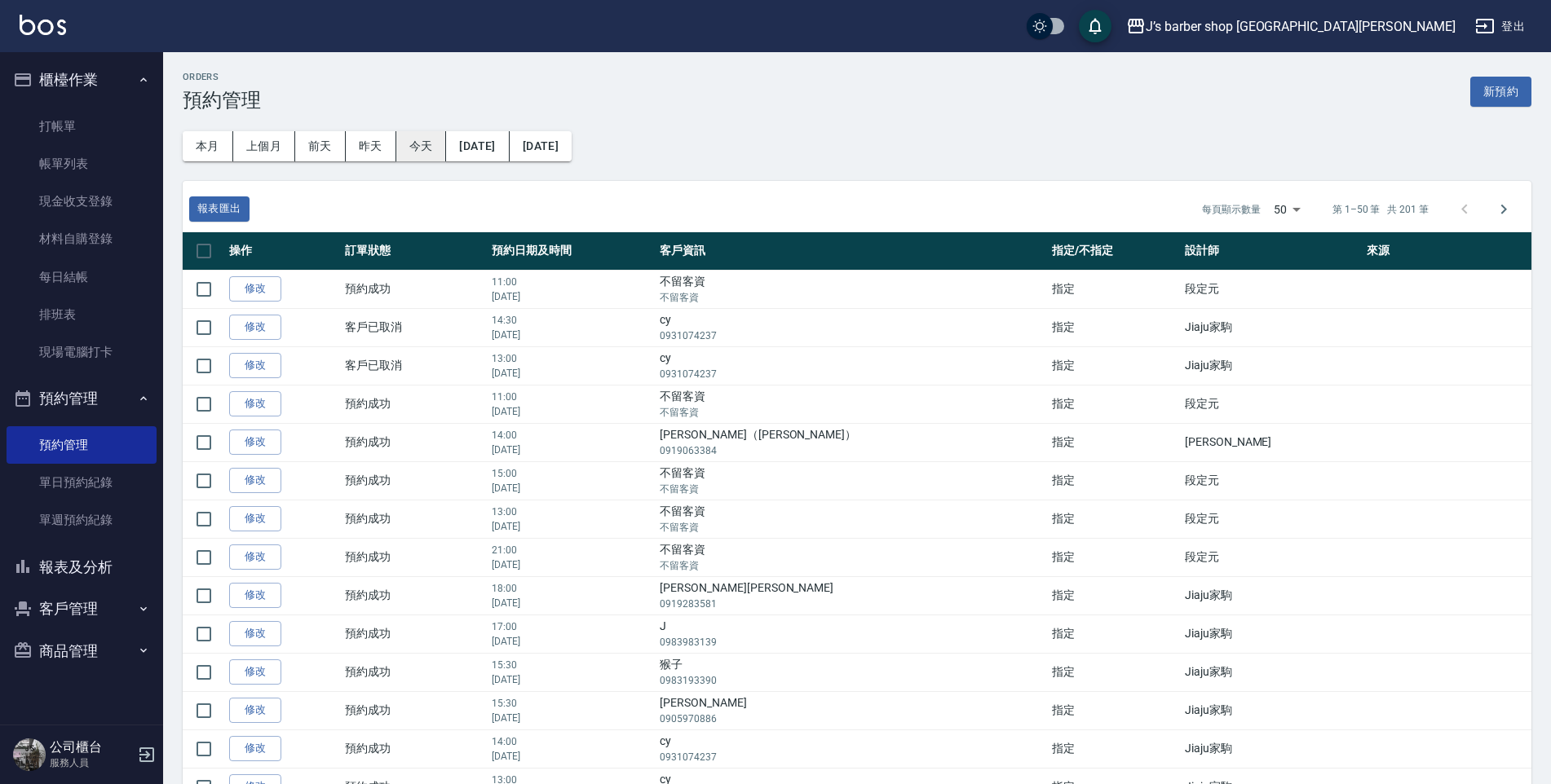
click at [426, 145] on button "今天" at bounding box center [422, 147] width 51 height 30
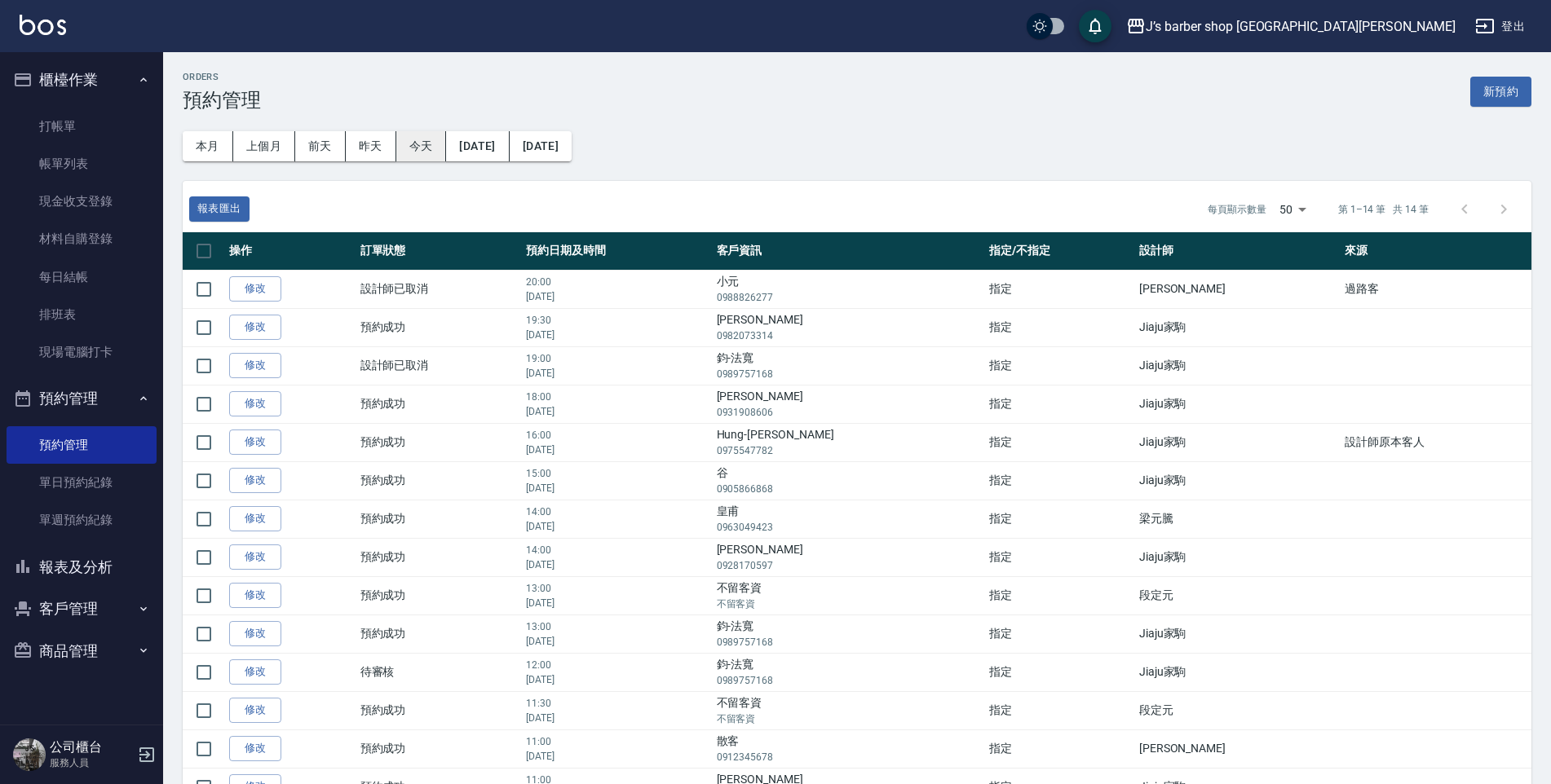
click at [405, 151] on button "今天" at bounding box center [422, 147] width 51 height 30
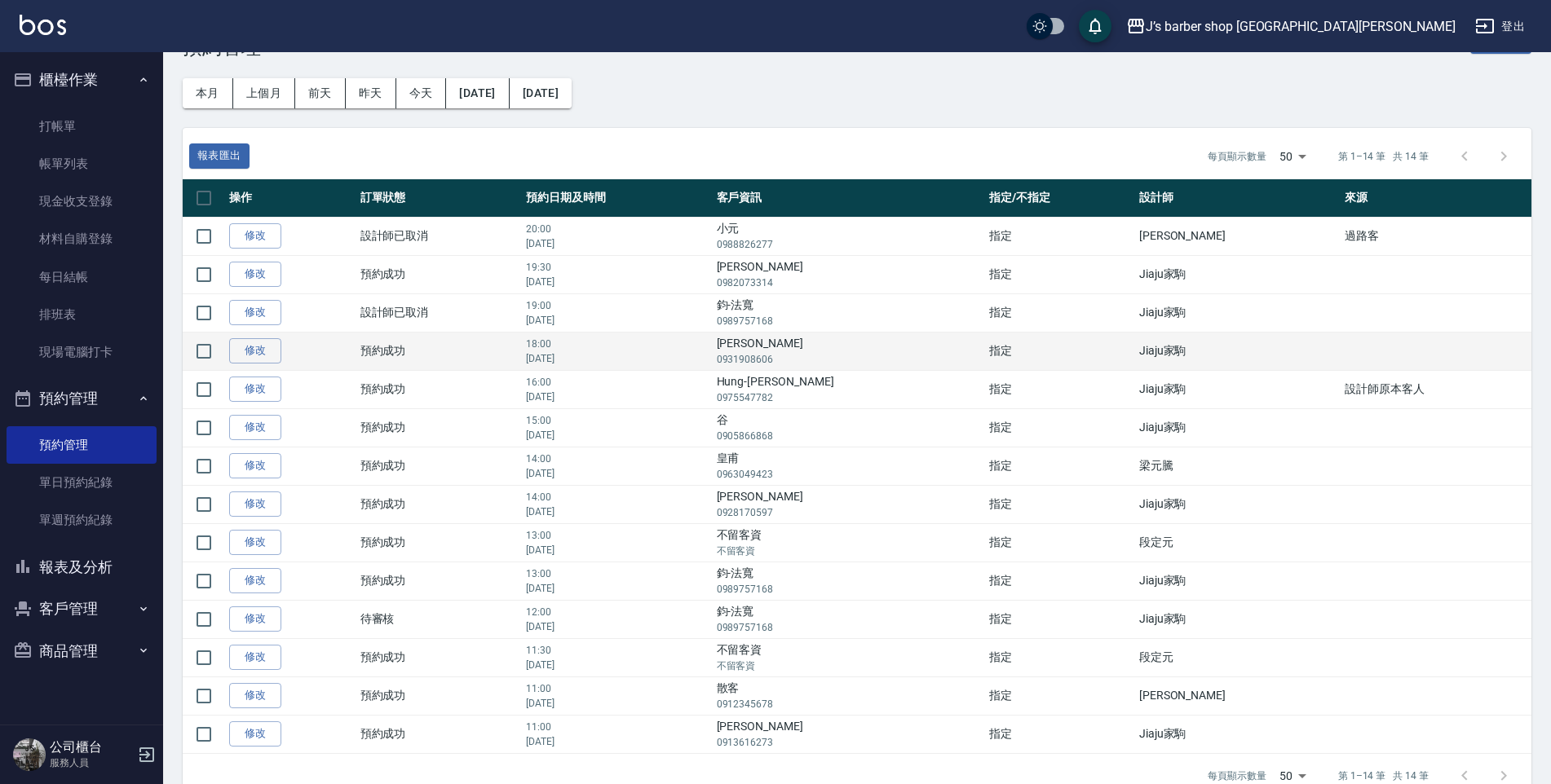
scroll to position [86, 0]
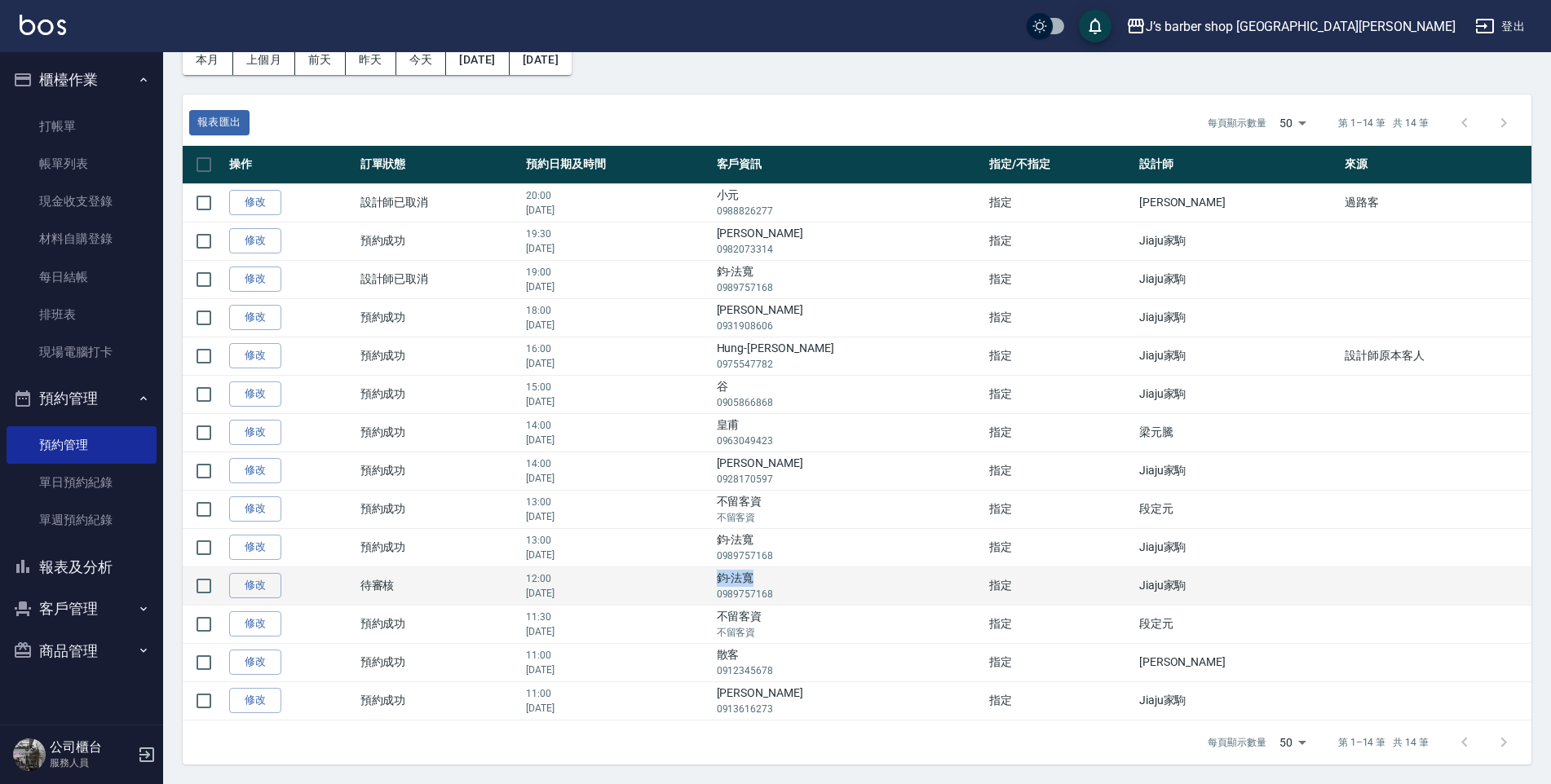
drag, startPoint x: 808, startPoint y: 582, endPoint x: 858, endPoint y: 586, distance: 50.2
click at [858, 586] on td "[PERSON_NAME]-法寬 0989757168" at bounding box center [848, 585] width 272 height 38
drag, startPoint x: 858, startPoint y: 586, endPoint x: 815, endPoint y: 577, distance: 43.9
copy td "鈞-法寬"
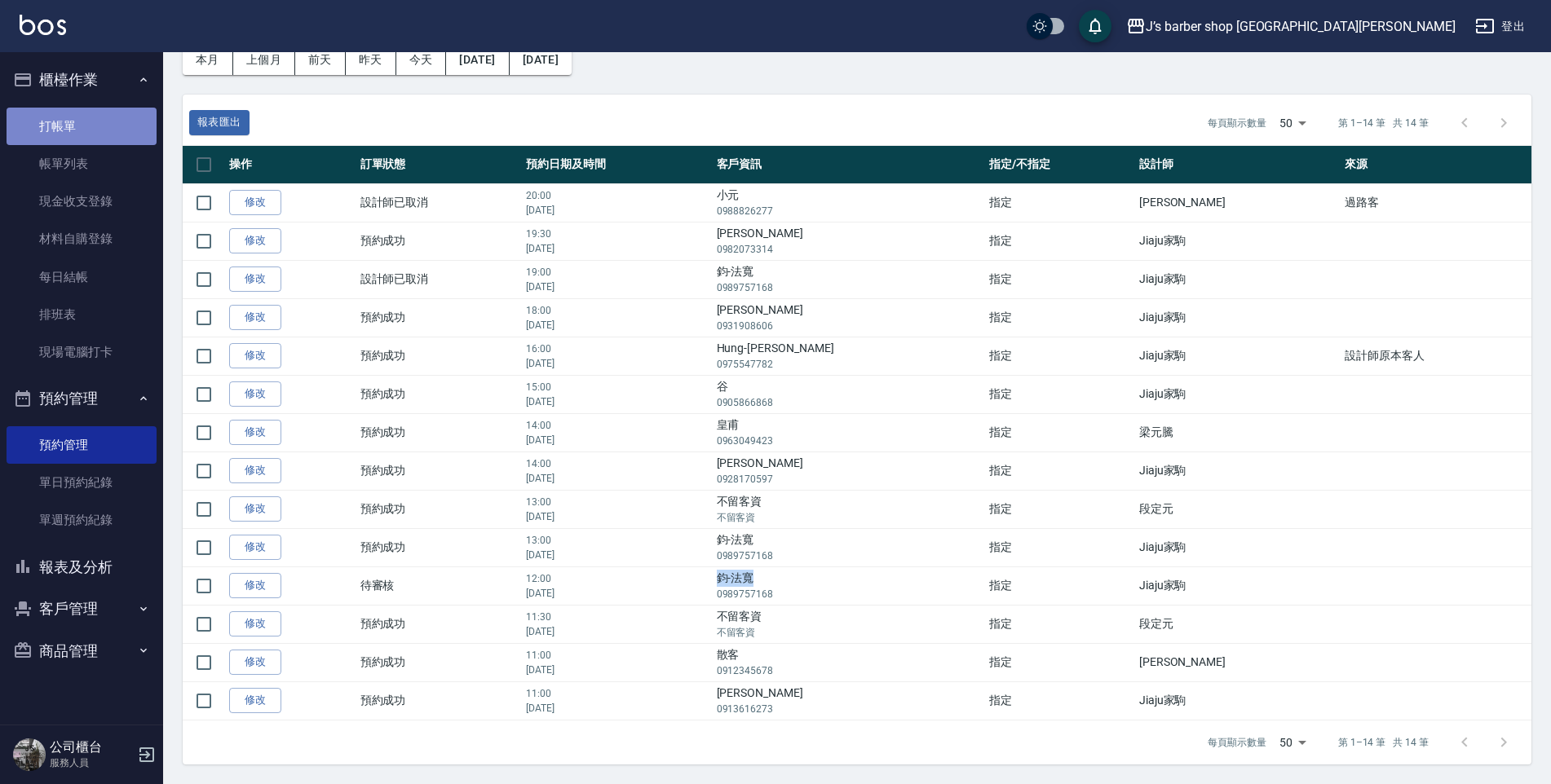
click at [52, 118] on link "打帳單" at bounding box center [81, 126] width 150 height 37
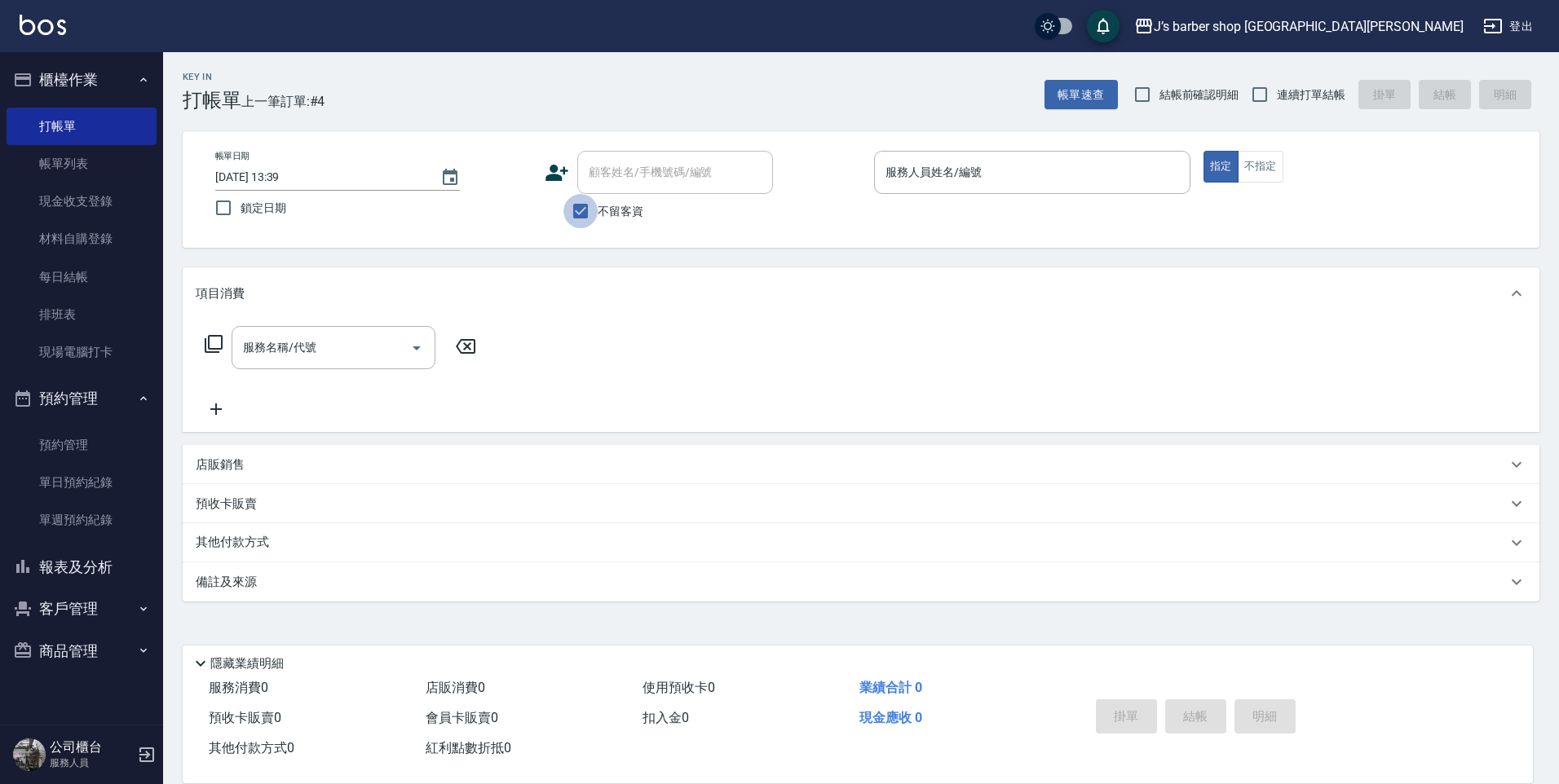
click at [590, 213] on input "不留客資" at bounding box center [580, 211] width 35 height 35
checkbox input "false"
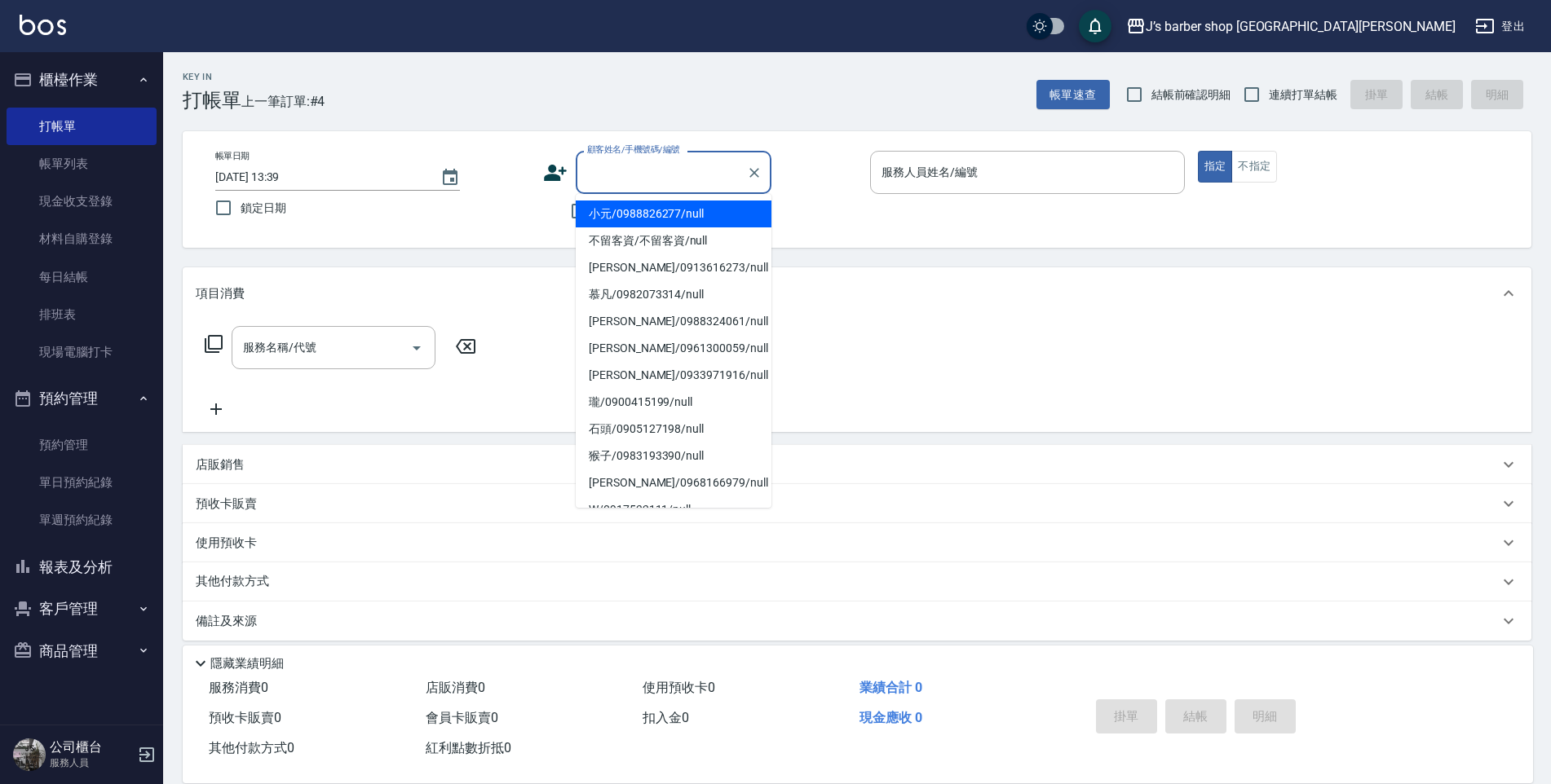
click at [605, 162] on input "顧客姓名/手機號碼/編號" at bounding box center [661, 172] width 157 height 28
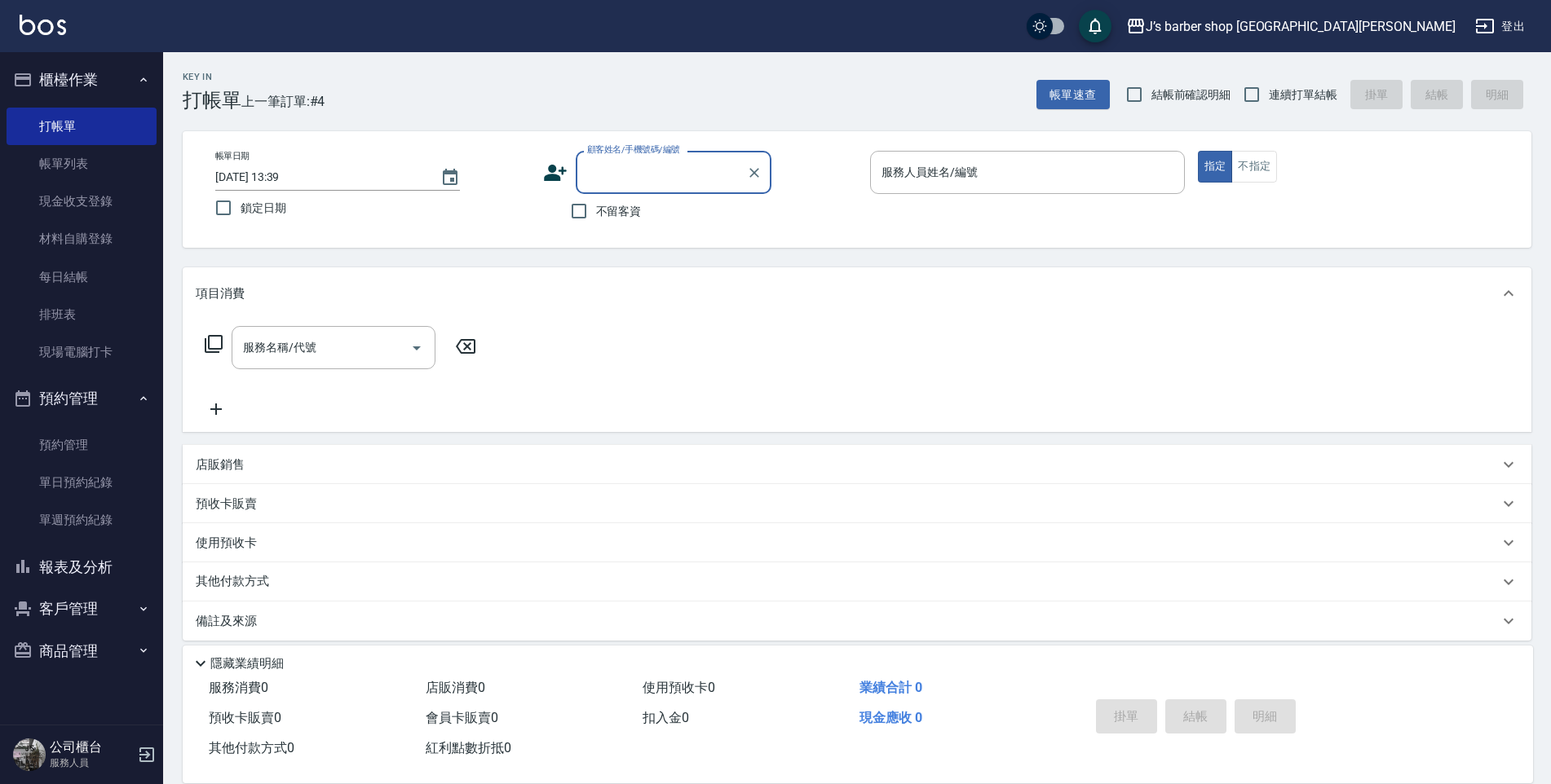
paste input "鈞-法寬"
click at [703, 215] on li "[PERSON_NAME]-法寬/0989757168/null" at bounding box center [673, 223] width 196 height 44
type input "[PERSON_NAME]-法寬/0989757168/null"
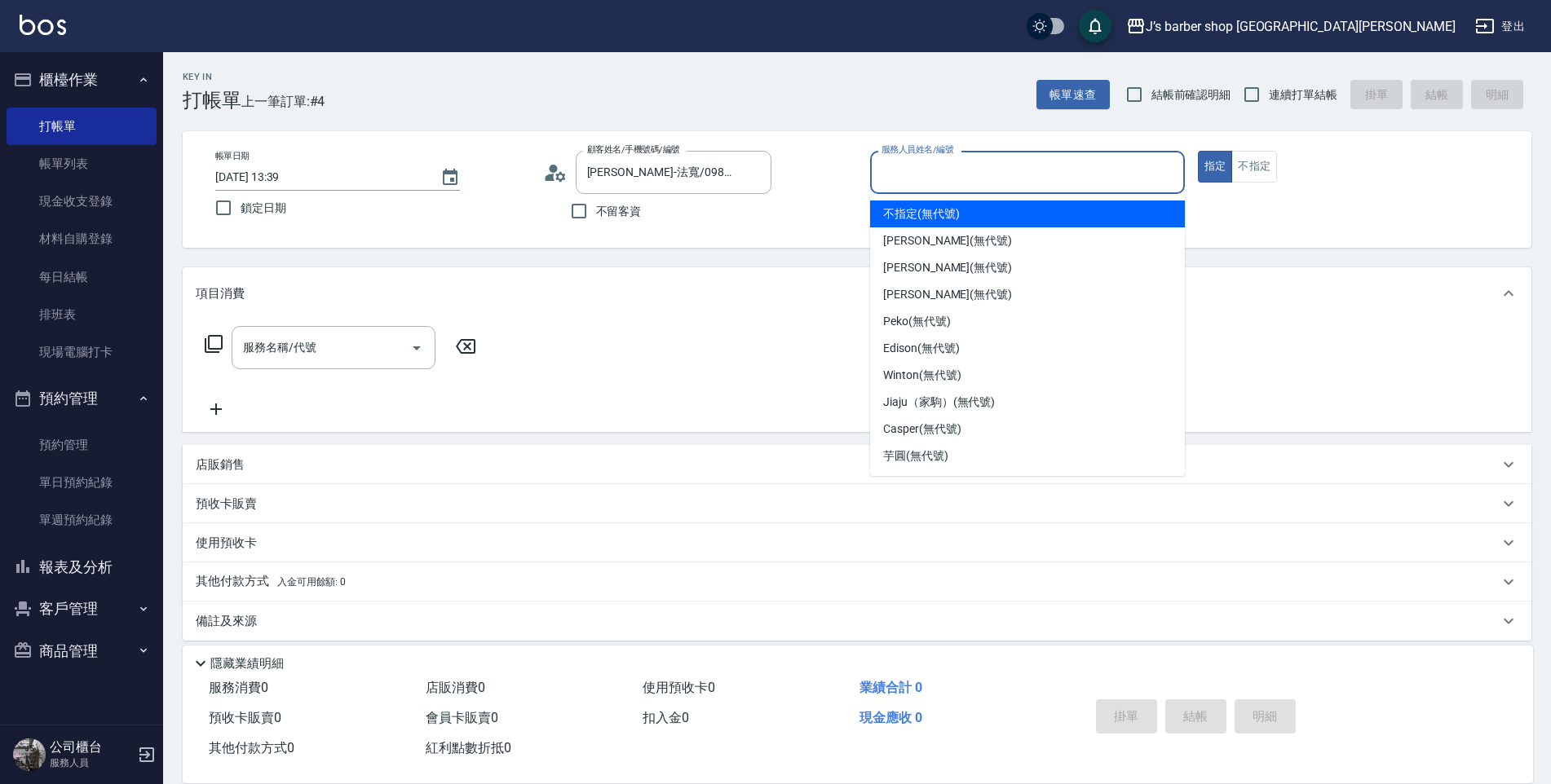
click at [1009, 172] on input "服務人員姓名/編號" at bounding box center [1026, 172] width 300 height 28
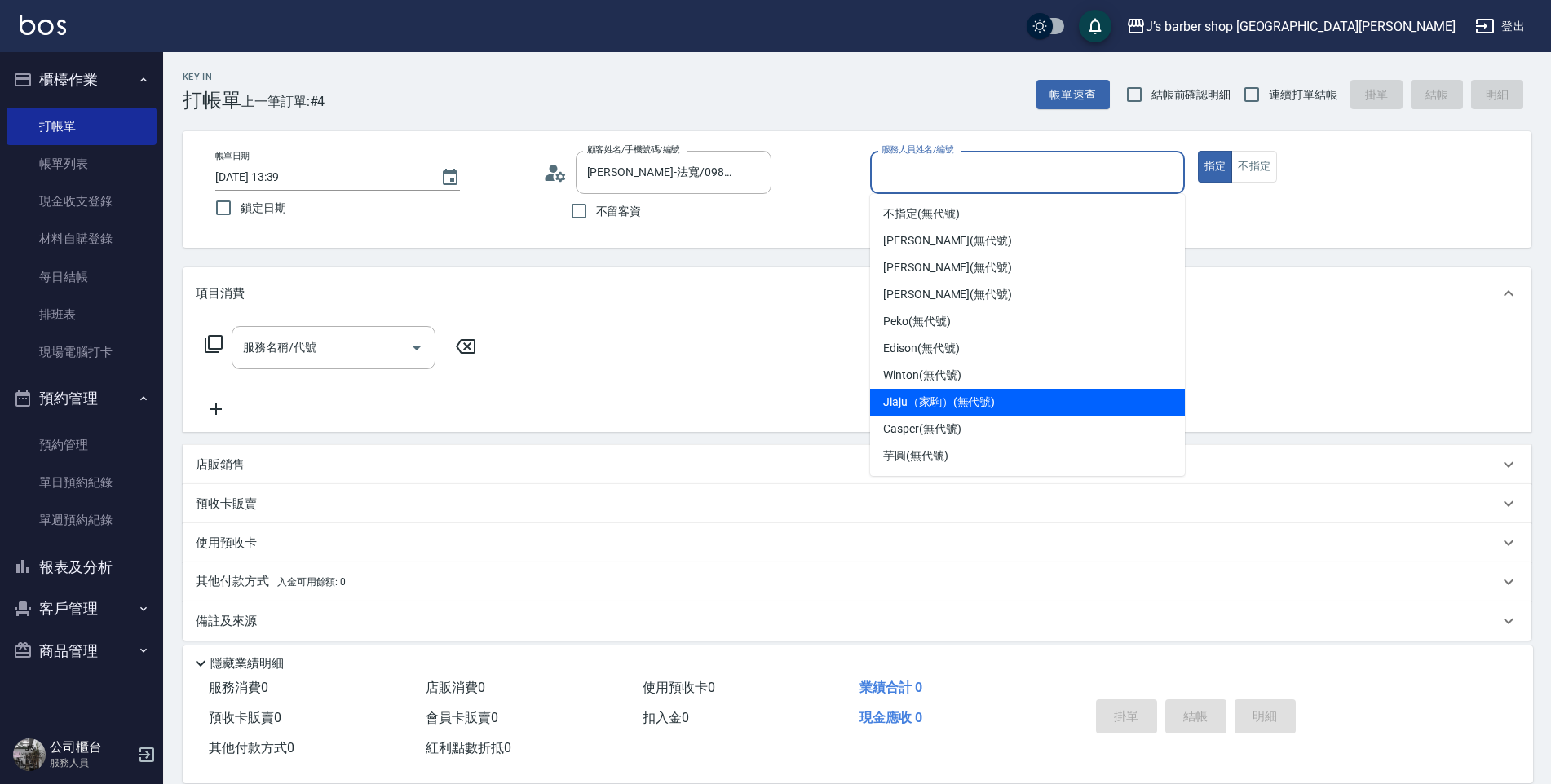
click at [964, 412] on div "Jiaju（家駒） (無代號)" at bounding box center [1027, 402] width 315 height 27
type input "Jiaju（家駒）(無代號)"
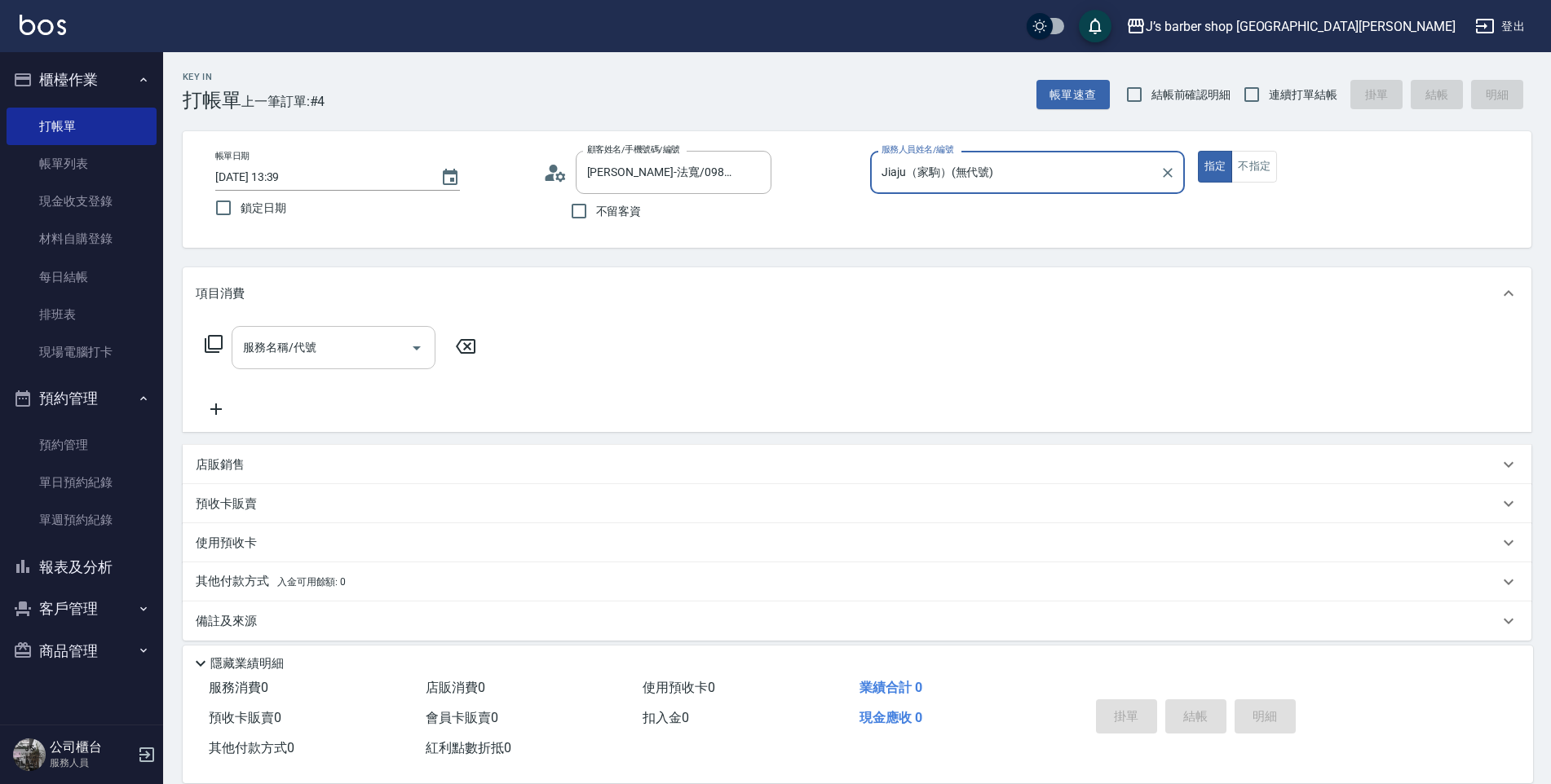
click at [317, 368] on div "服務名稱/代號" at bounding box center [333, 348] width 204 height 44
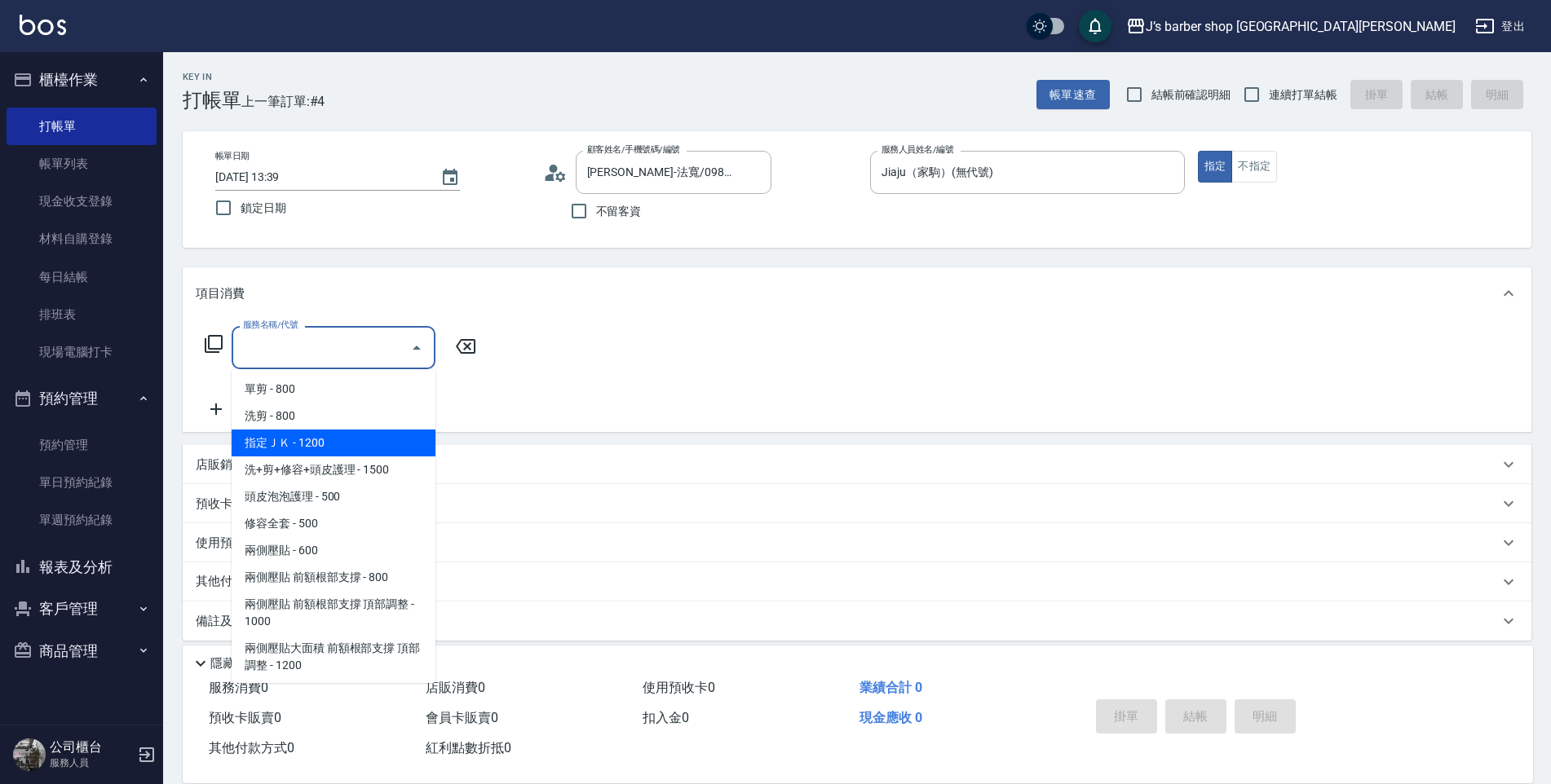
click at [354, 444] on span "指定ＪＫ - 1200" at bounding box center [333, 443] width 204 height 27
type input "指定ＪＫ(102)"
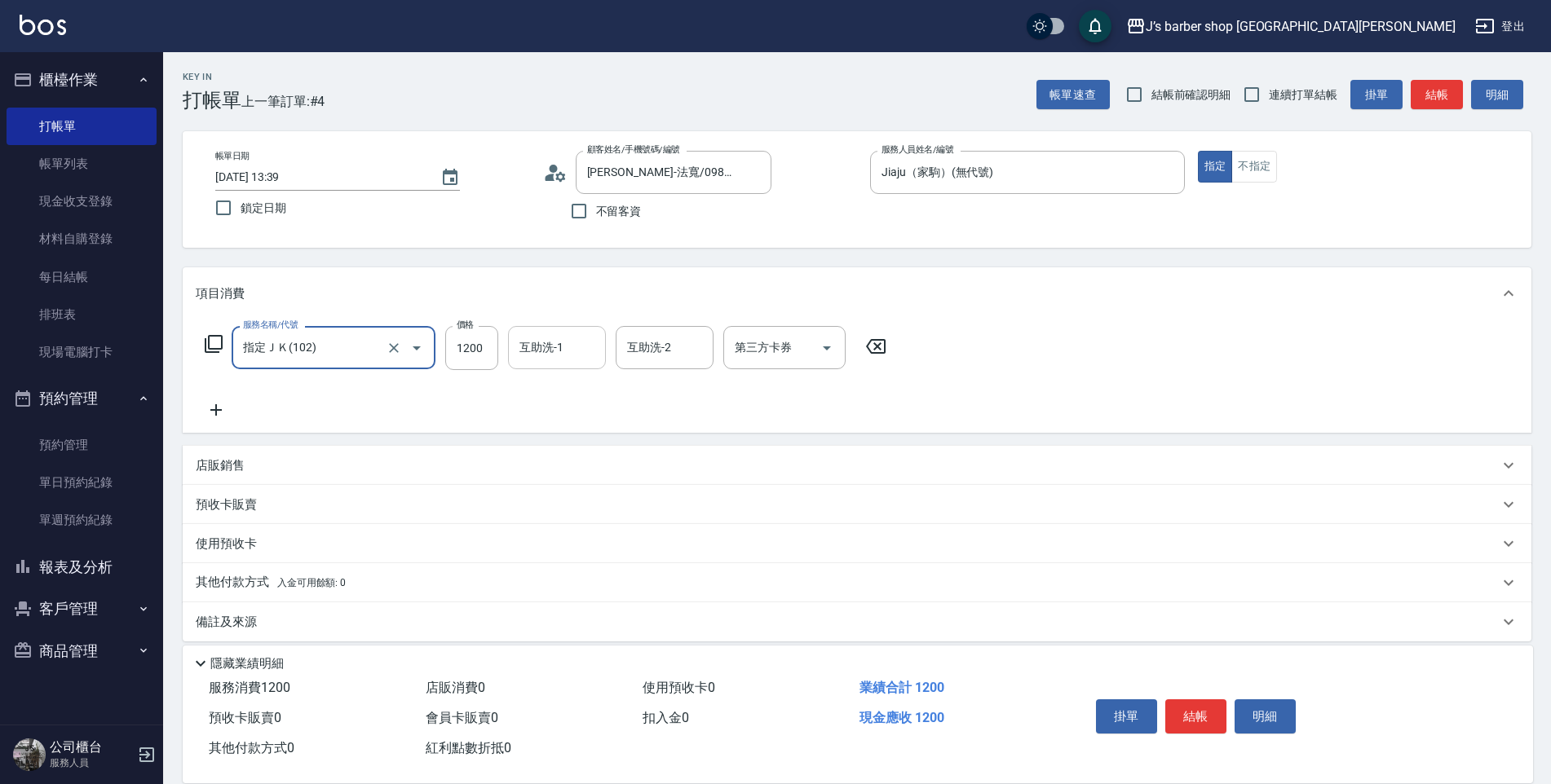
click at [552, 356] on input "互助洗-1" at bounding box center [557, 348] width 84 height 28
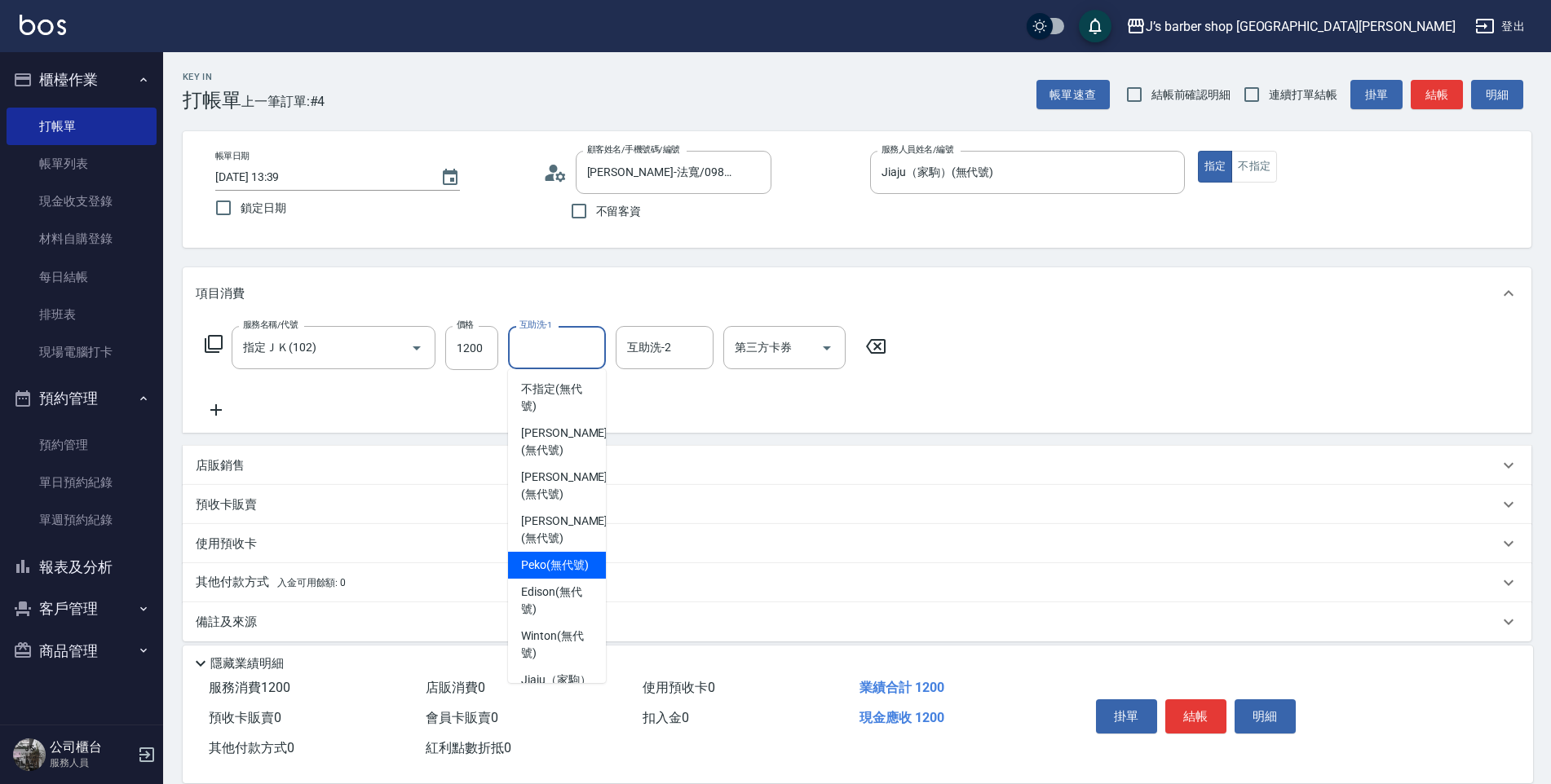
click at [558, 564] on span "Peko (無代號)" at bounding box center [555, 564] width 68 height 17
type input "Peko(無代號)"
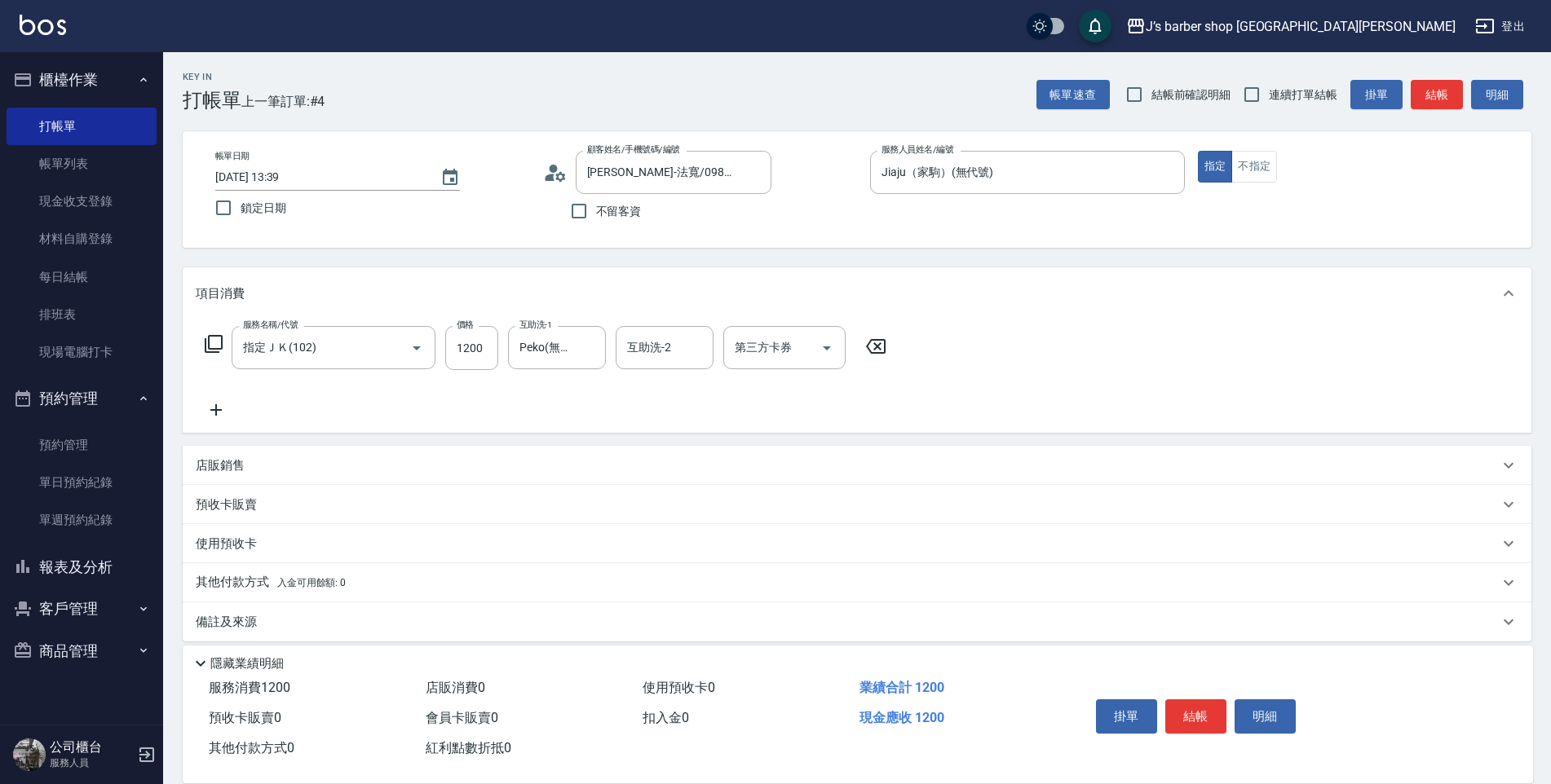
click at [1130, 359] on div "服務名稱/代號 指定ＪＫ(102) 服務名稱/代號 價格 1200 價格 互助洗-1 Peko(無代號) 互助洗-1 互助洗-2 互助洗-2 第三方卡券 第三…" at bounding box center [856, 375] width 1348 height 113
click at [1189, 700] on button "結帳" at bounding box center [1195, 716] width 61 height 35
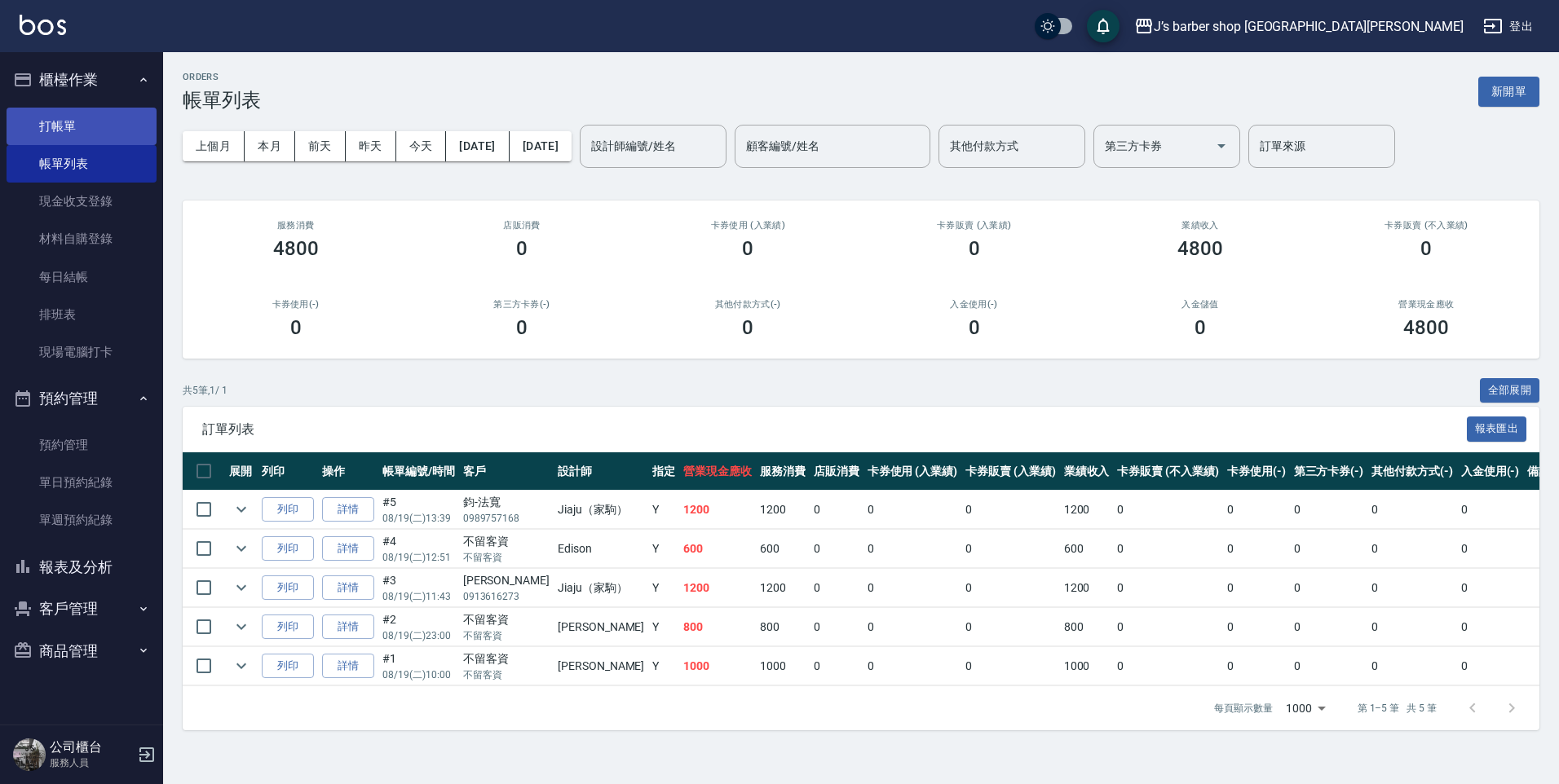
drag, startPoint x: 111, startPoint y: 99, endPoint x: 105, endPoint y: 108, distance: 10.8
click at [109, 103] on li "櫃檯作業 打帳單 帳單列表 現金收支登錄 材料自購登錄 每日結帳 排班表 現場電腦打卡" at bounding box center [81, 218] width 150 height 318
click at [91, 123] on link "打帳單" at bounding box center [81, 126] width 150 height 37
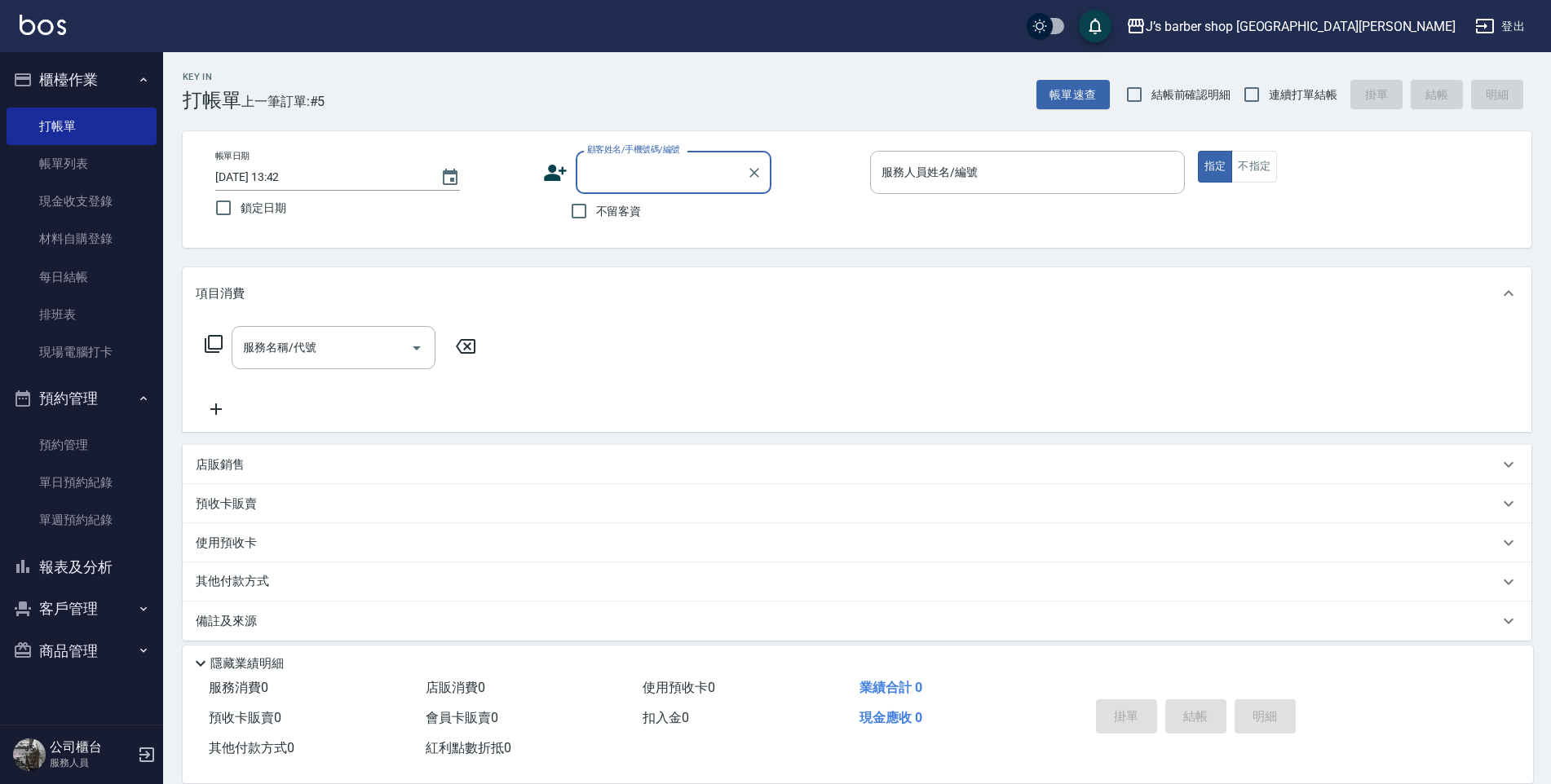
click at [34, 418] on button "預約管理" at bounding box center [81, 398] width 150 height 43
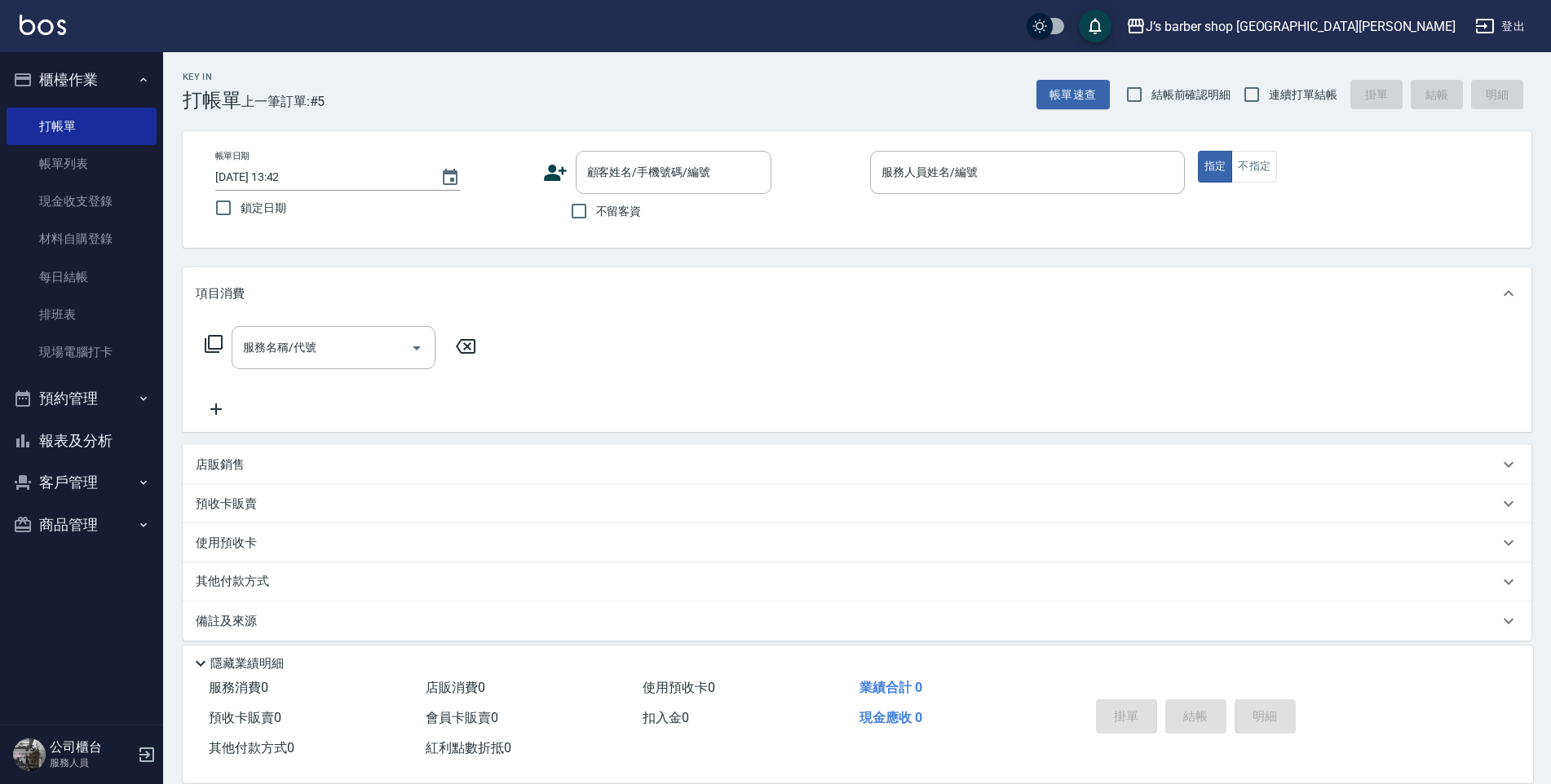
click at [42, 451] on button "報表及分析" at bounding box center [81, 441] width 150 height 43
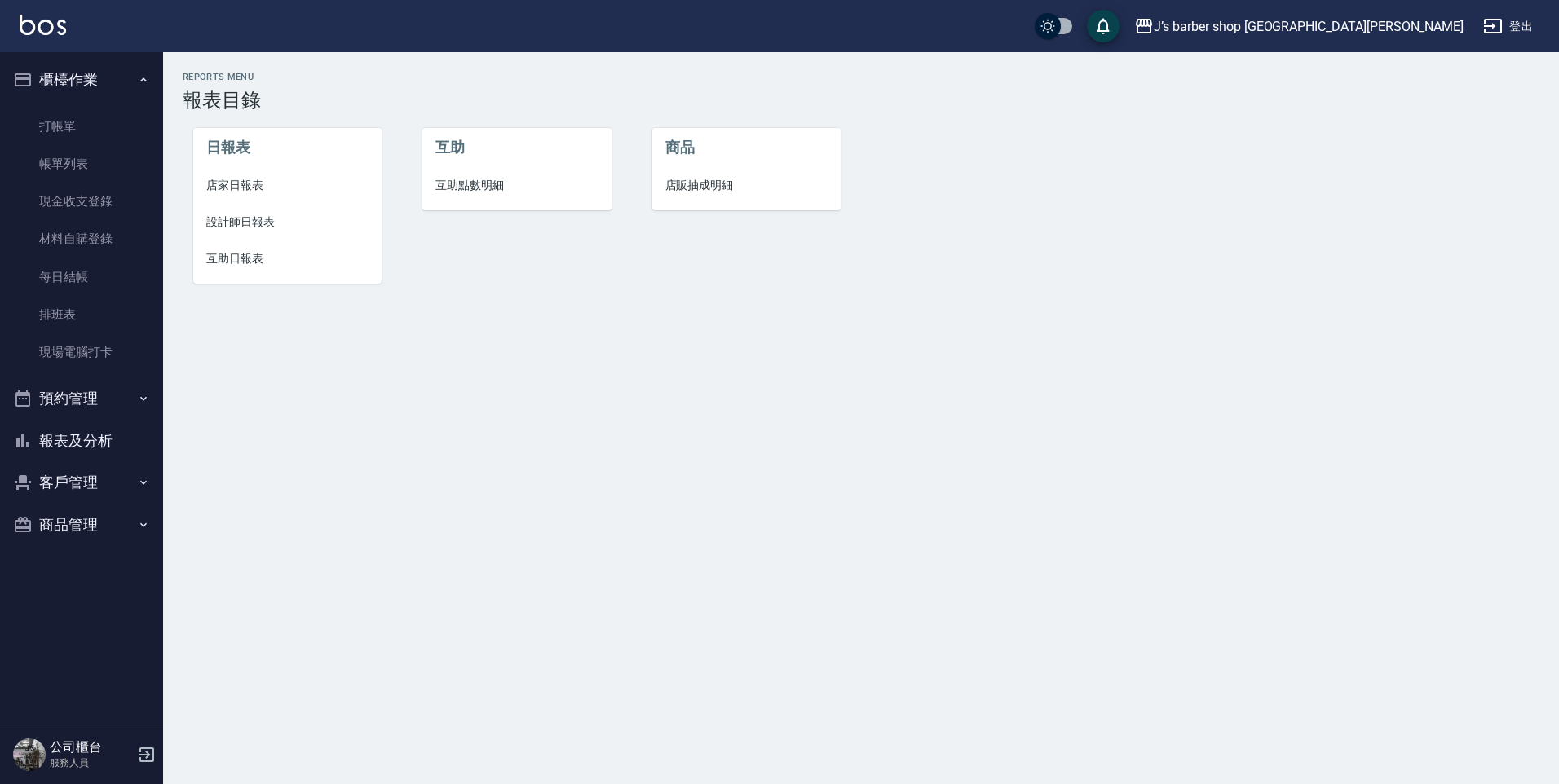
click at [103, 408] on button "預約管理" at bounding box center [81, 398] width 150 height 43
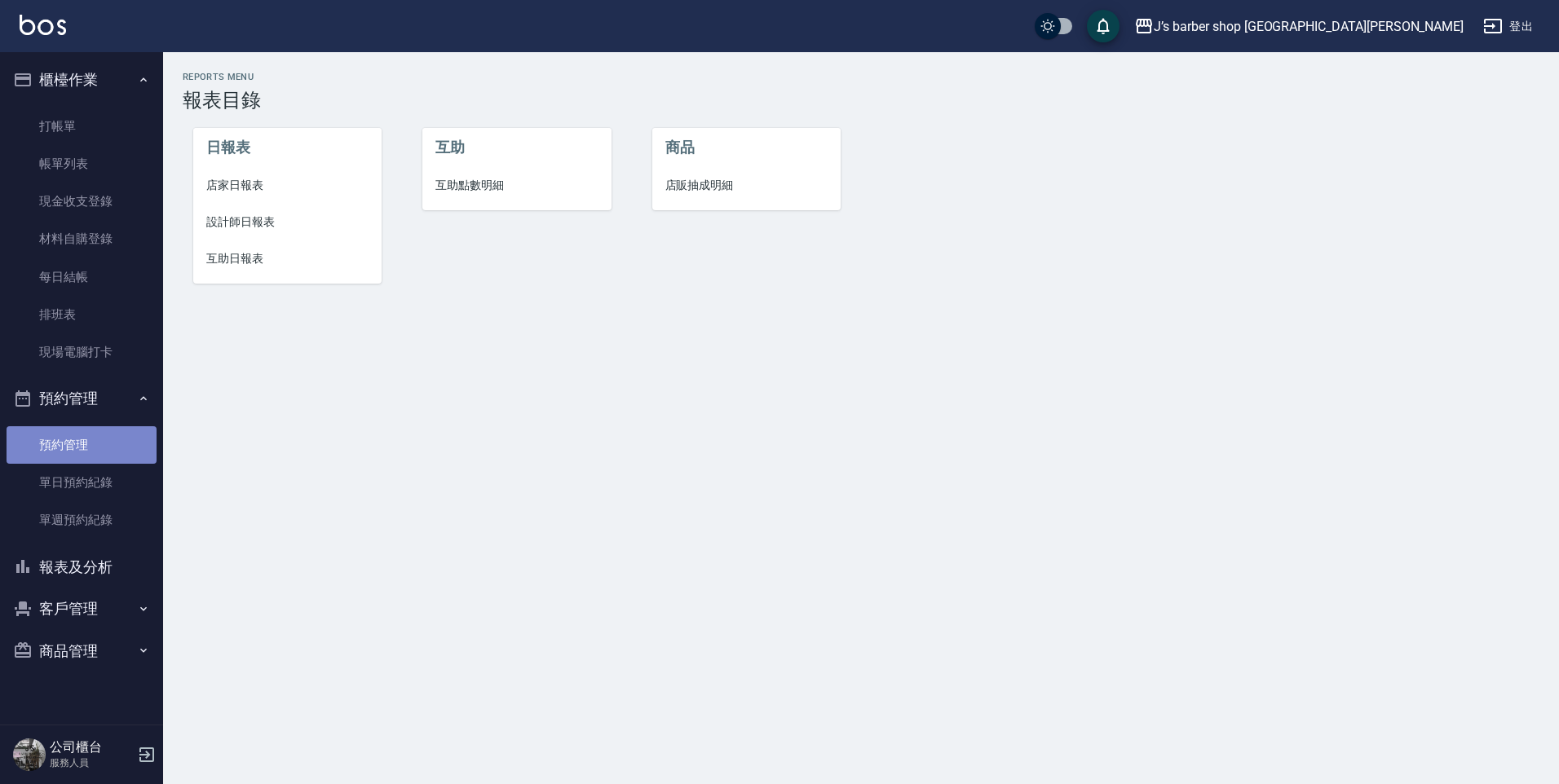
click at [87, 434] on link "預約管理" at bounding box center [81, 444] width 150 height 37
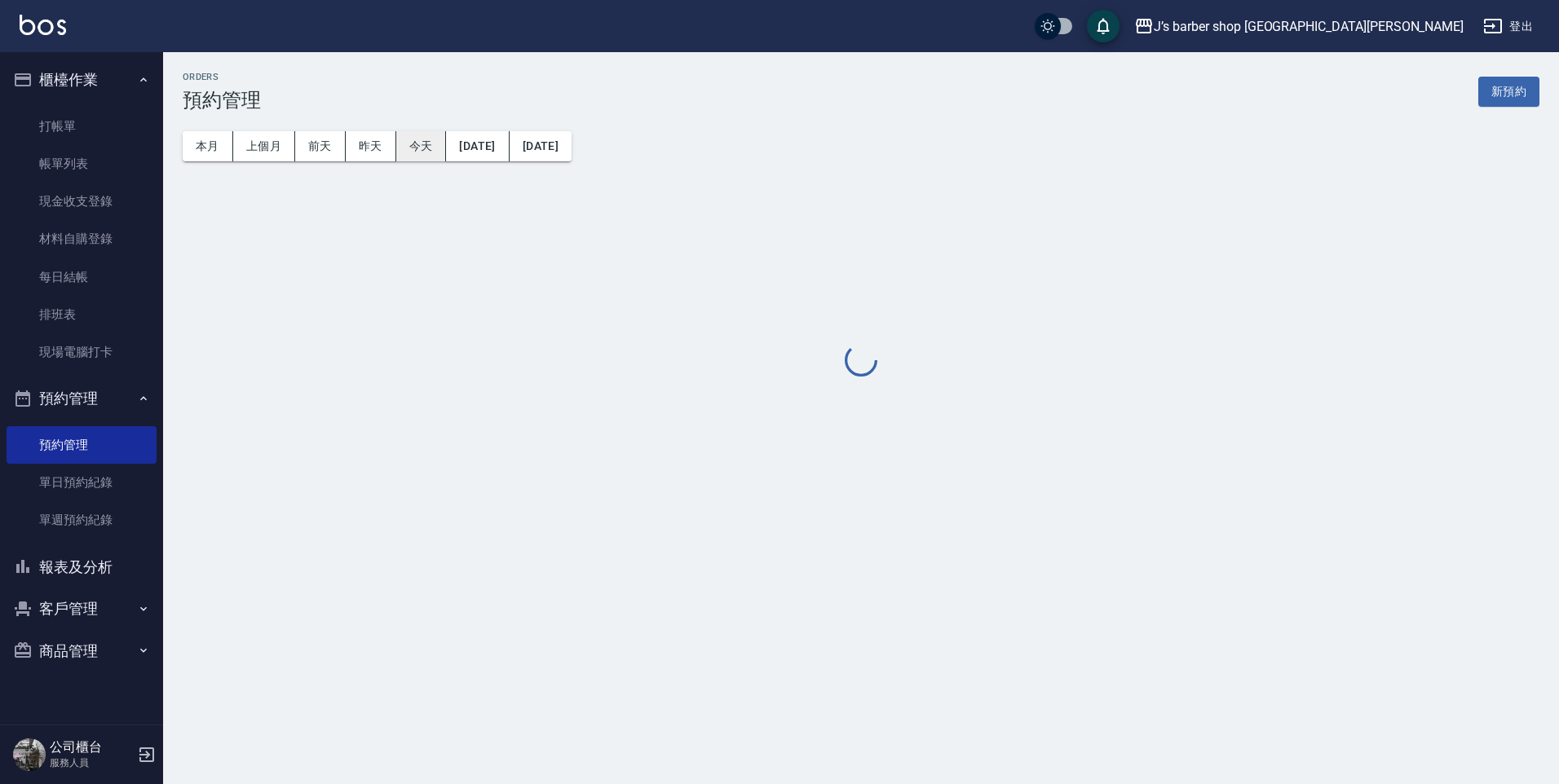
click at [436, 134] on button "今天" at bounding box center [422, 147] width 51 height 30
click at [438, 140] on button "今天" at bounding box center [422, 147] width 51 height 30
click at [423, 147] on button "今天" at bounding box center [422, 147] width 51 height 30
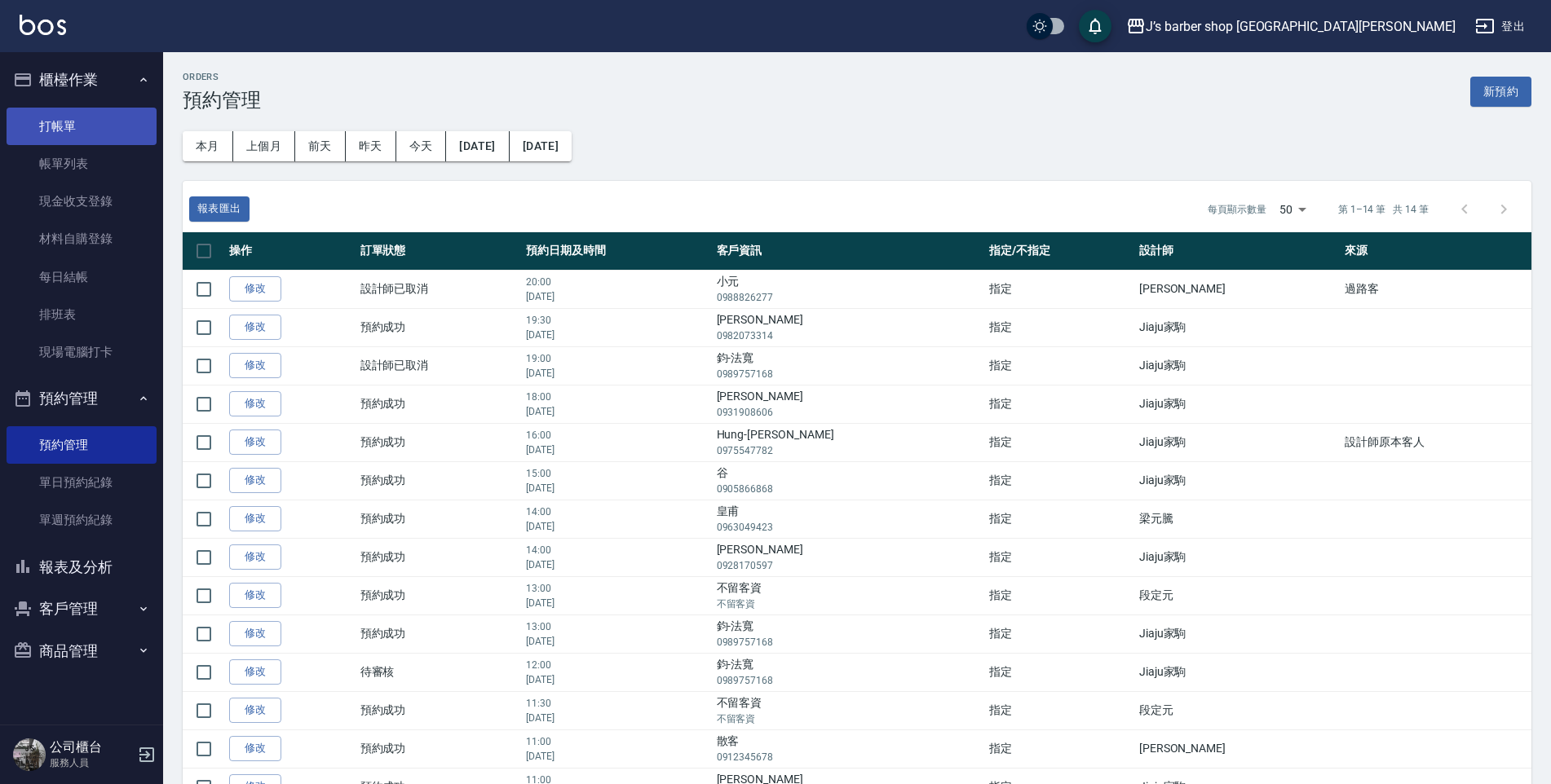
click at [111, 134] on link "打帳單" at bounding box center [81, 126] width 150 height 37
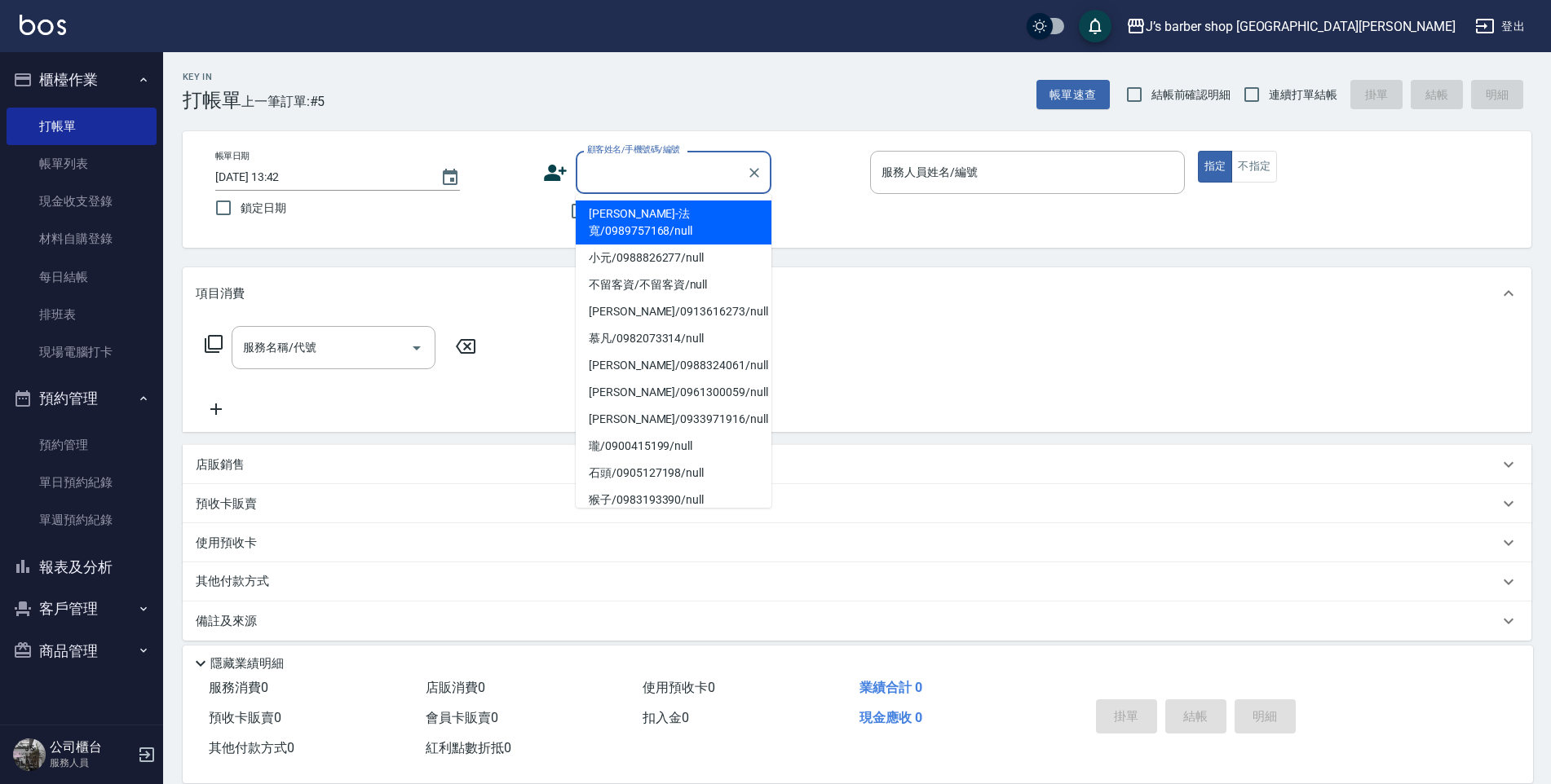
click at [707, 181] on input "顧客姓名/手機號碼/編號" at bounding box center [661, 172] width 157 height 28
drag, startPoint x: 702, startPoint y: 201, endPoint x: 807, endPoint y: 201, distance: 105.0
click at [702, 199] on ul "鈞-法寬/0989757168/null 小元/0988826277/null 不留客資/不留客資/null [PERSON_NAME]/0913616273…" at bounding box center [673, 350] width 196 height 314
click at [719, 203] on li "[PERSON_NAME]-法寬/0989757168/null" at bounding box center [673, 223] width 196 height 44
type input "[PERSON_NAME]-法寬/0989757168/null"
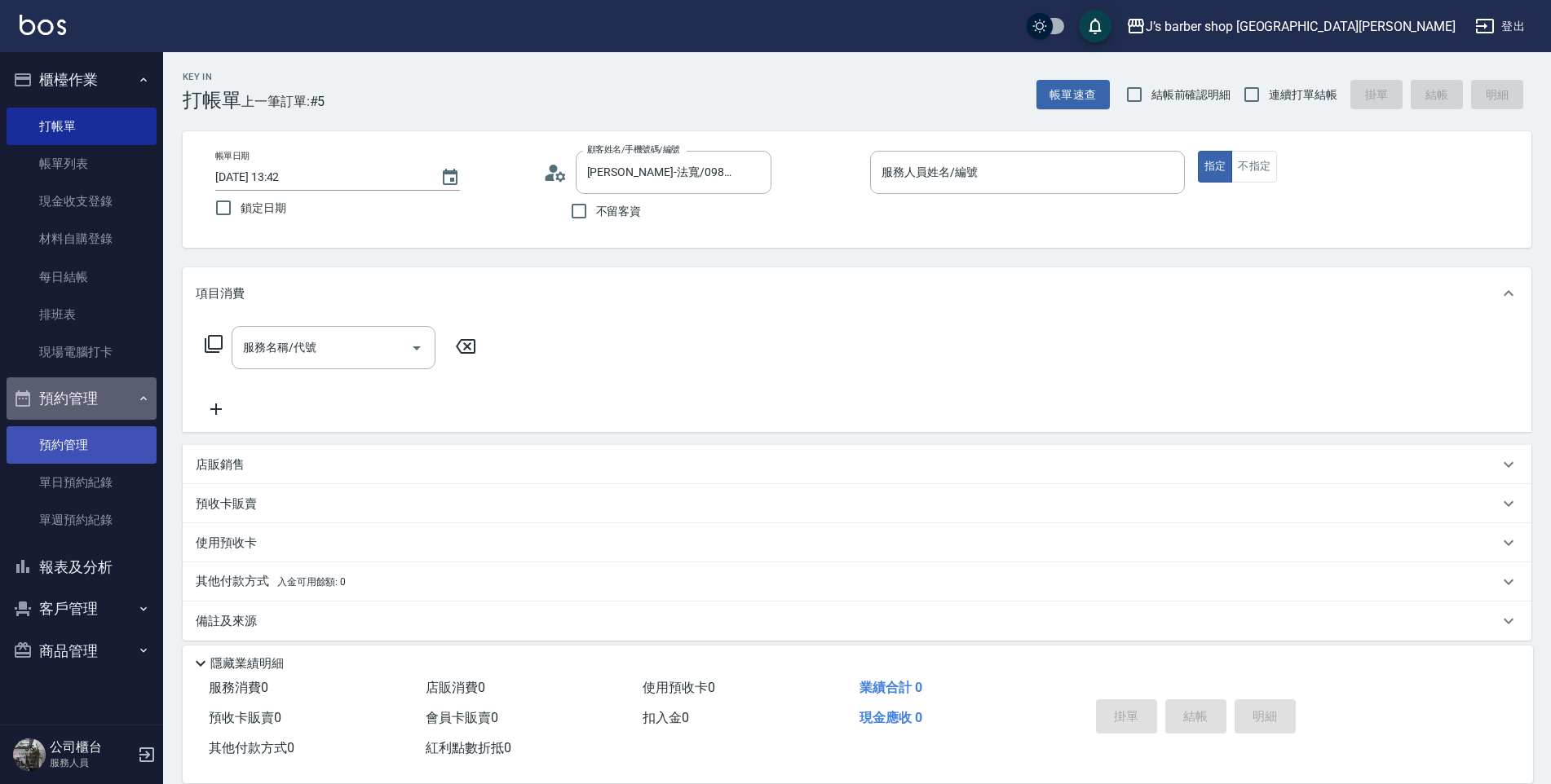
drag, startPoint x: 156, startPoint y: 414, endPoint x: 133, endPoint y: 432, distance: 29.2
click at [156, 414] on button "預約管理" at bounding box center [81, 398] width 150 height 43
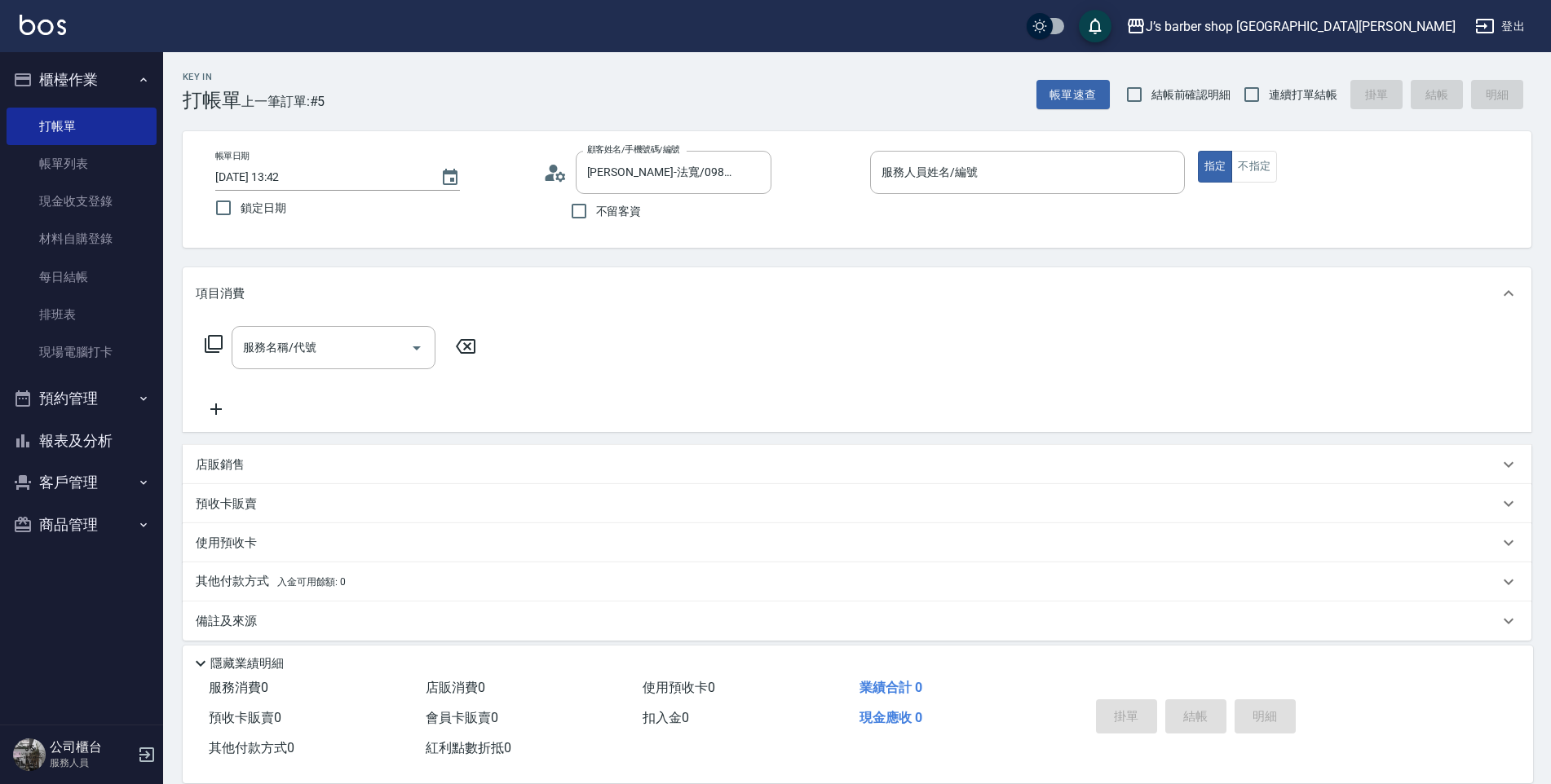
click at [104, 443] on button "報表及分析" at bounding box center [81, 441] width 150 height 43
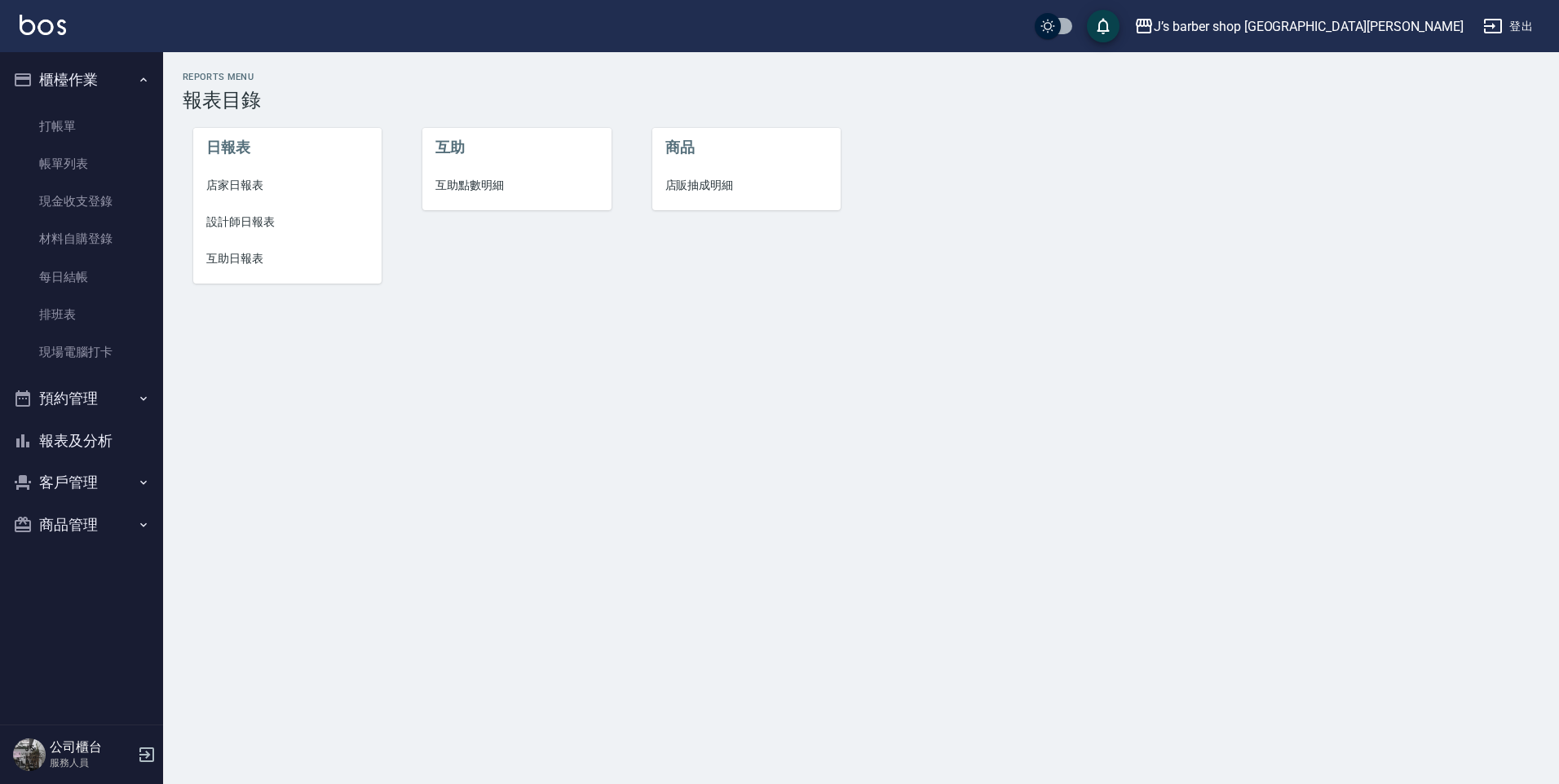
click at [127, 402] on button "預約管理" at bounding box center [81, 398] width 150 height 43
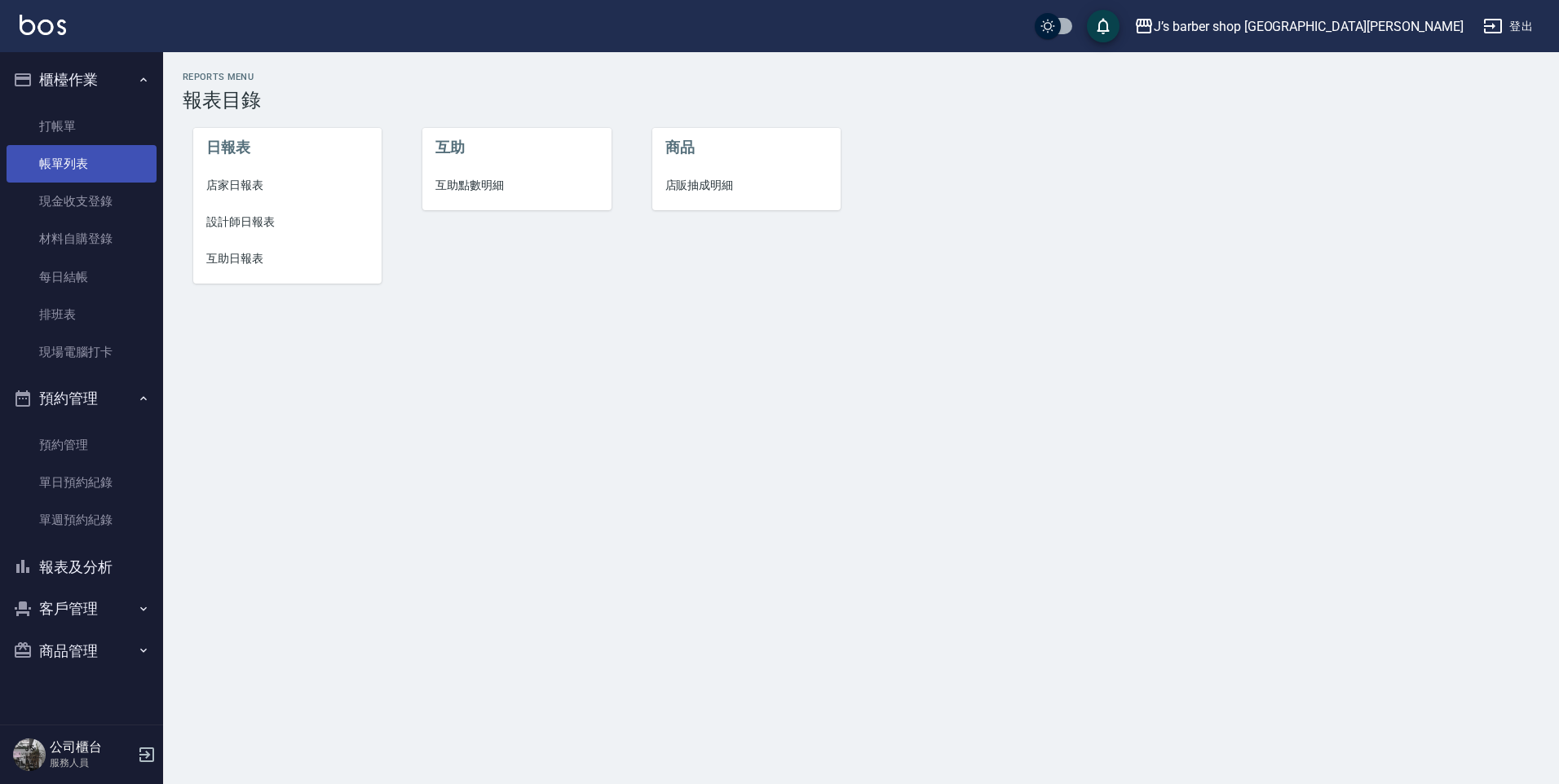
click at [110, 158] on link "帳單列表" at bounding box center [81, 164] width 150 height 37
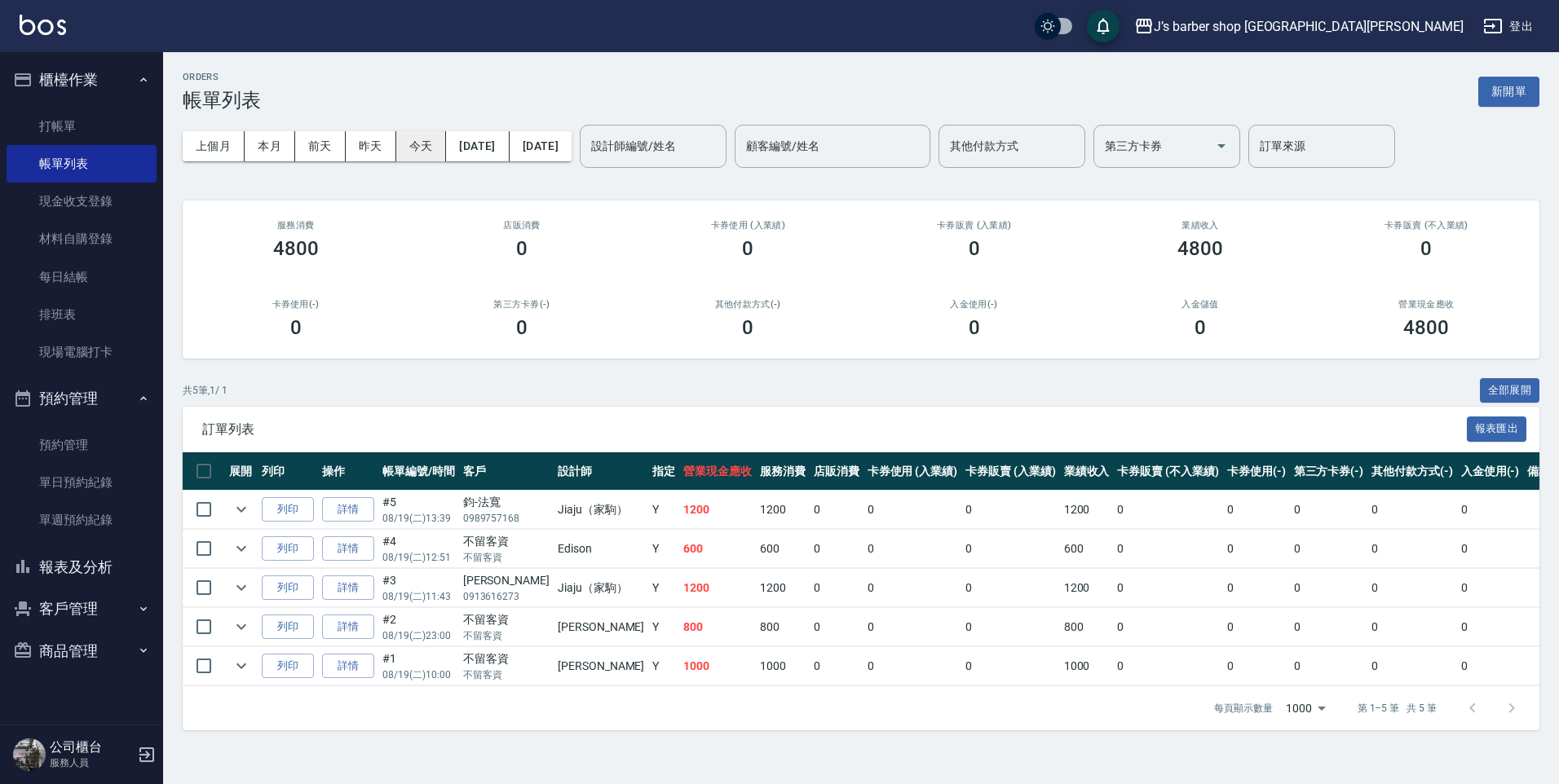
click at [416, 145] on button "今天" at bounding box center [422, 147] width 51 height 30
click at [51, 123] on link "打帳單" at bounding box center [81, 126] width 150 height 37
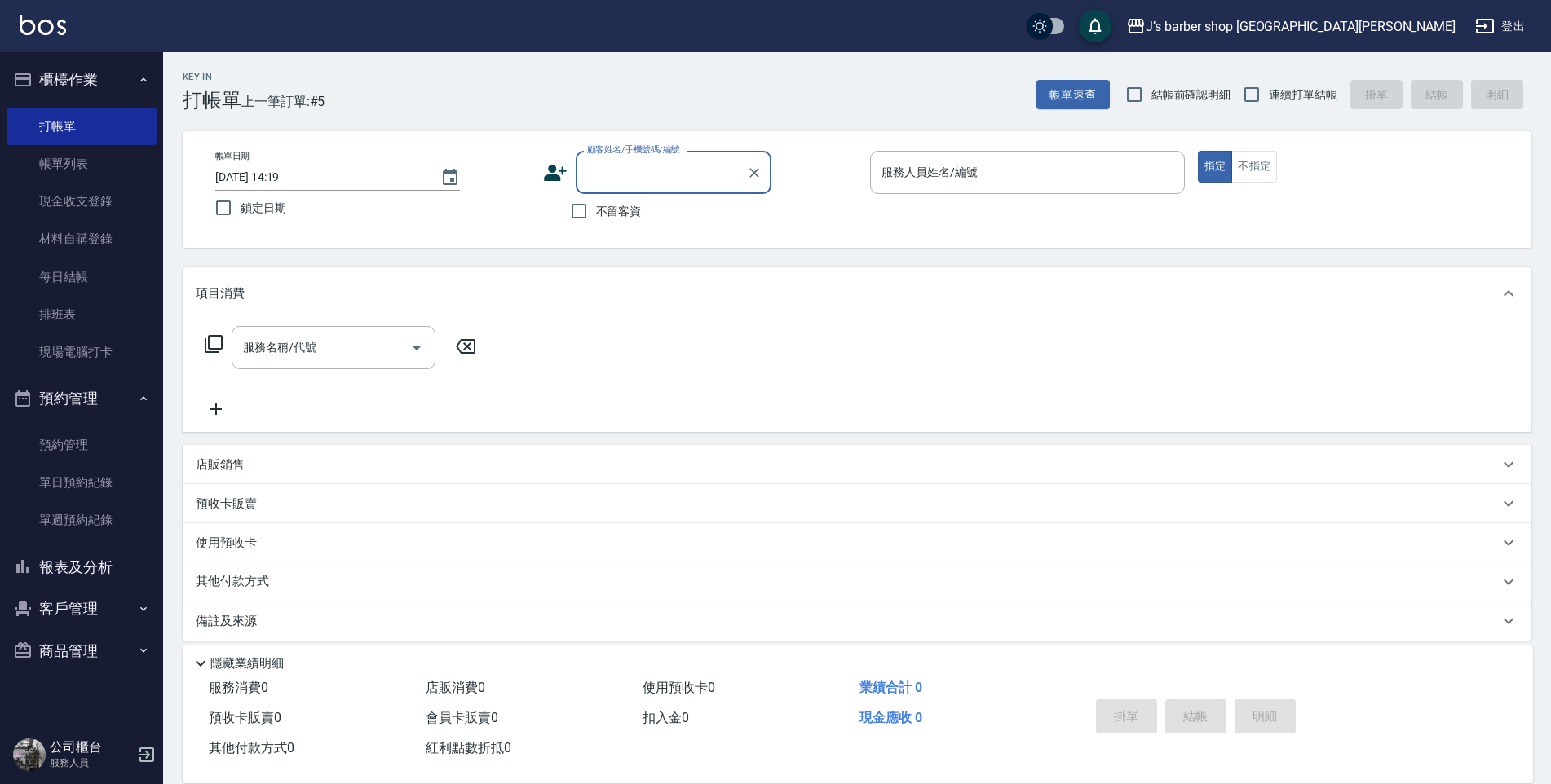
click at [631, 181] on input "顧客姓名/手機號碼/編號" at bounding box center [661, 172] width 157 height 28
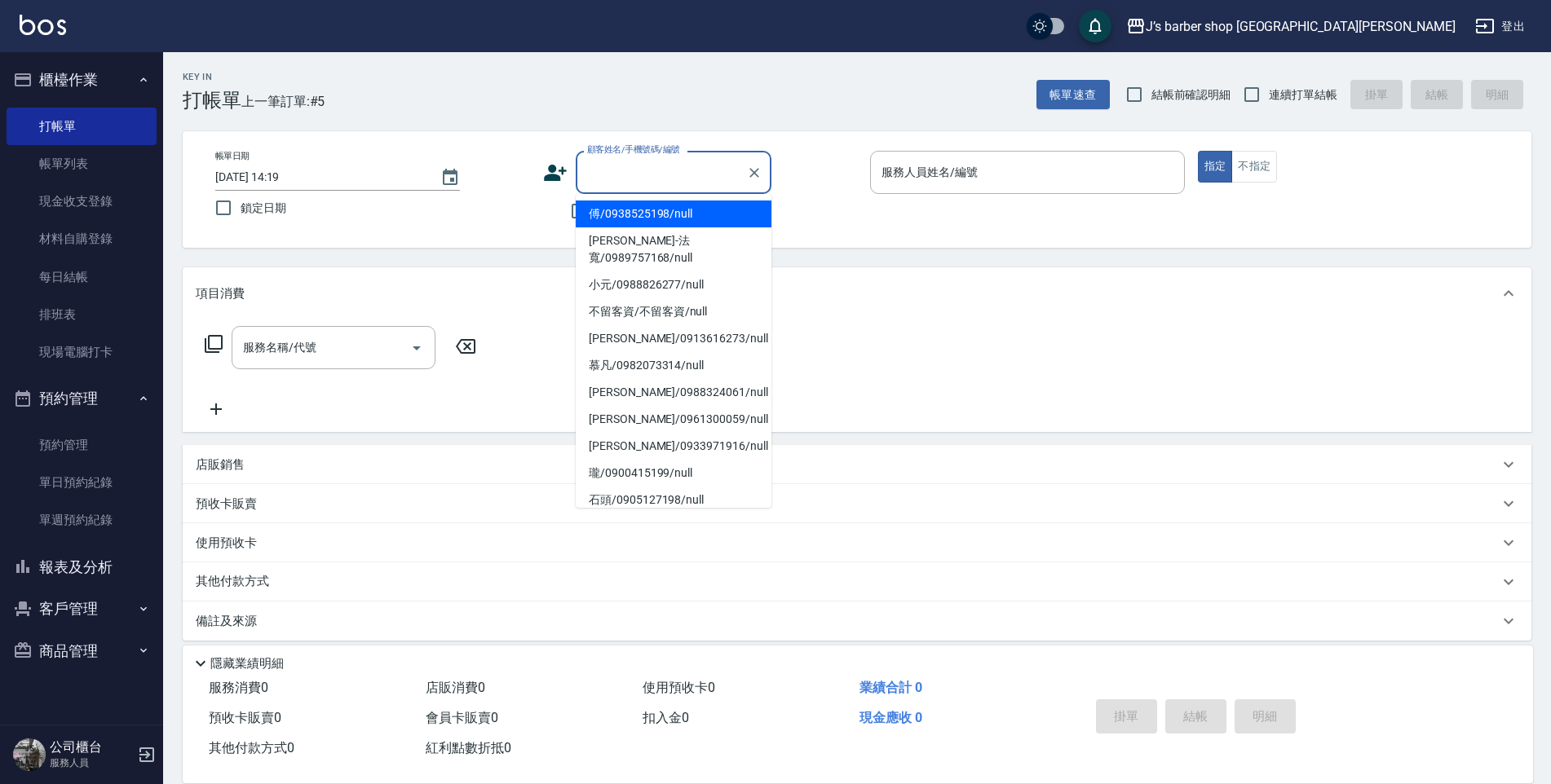
type input "ㄛ"
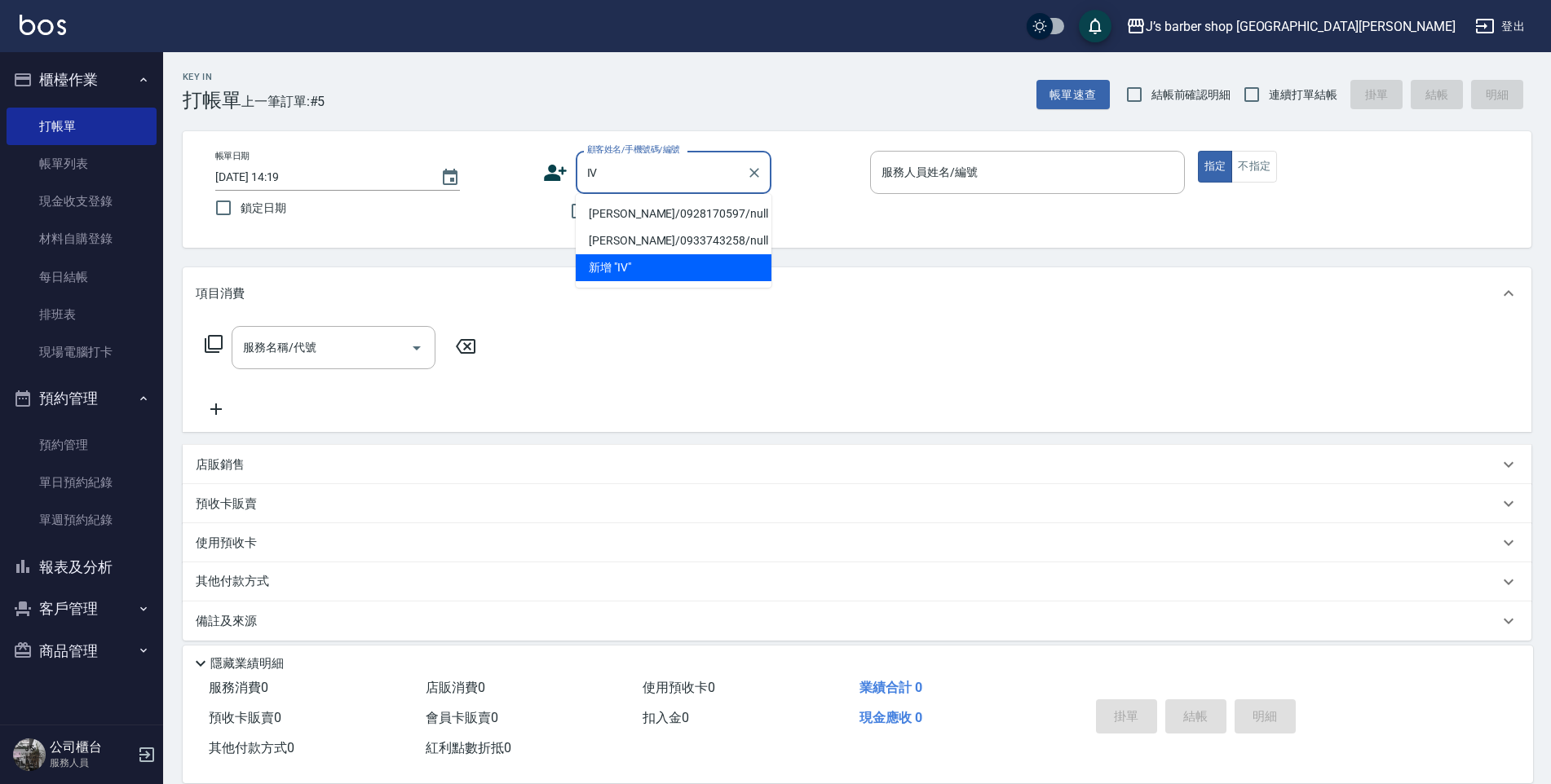
click at [680, 219] on li "[PERSON_NAME]/0928170597/null" at bounding box center [673, 214] width 196 height 27
type input "[PERSON_NAME]/0928170597/null"
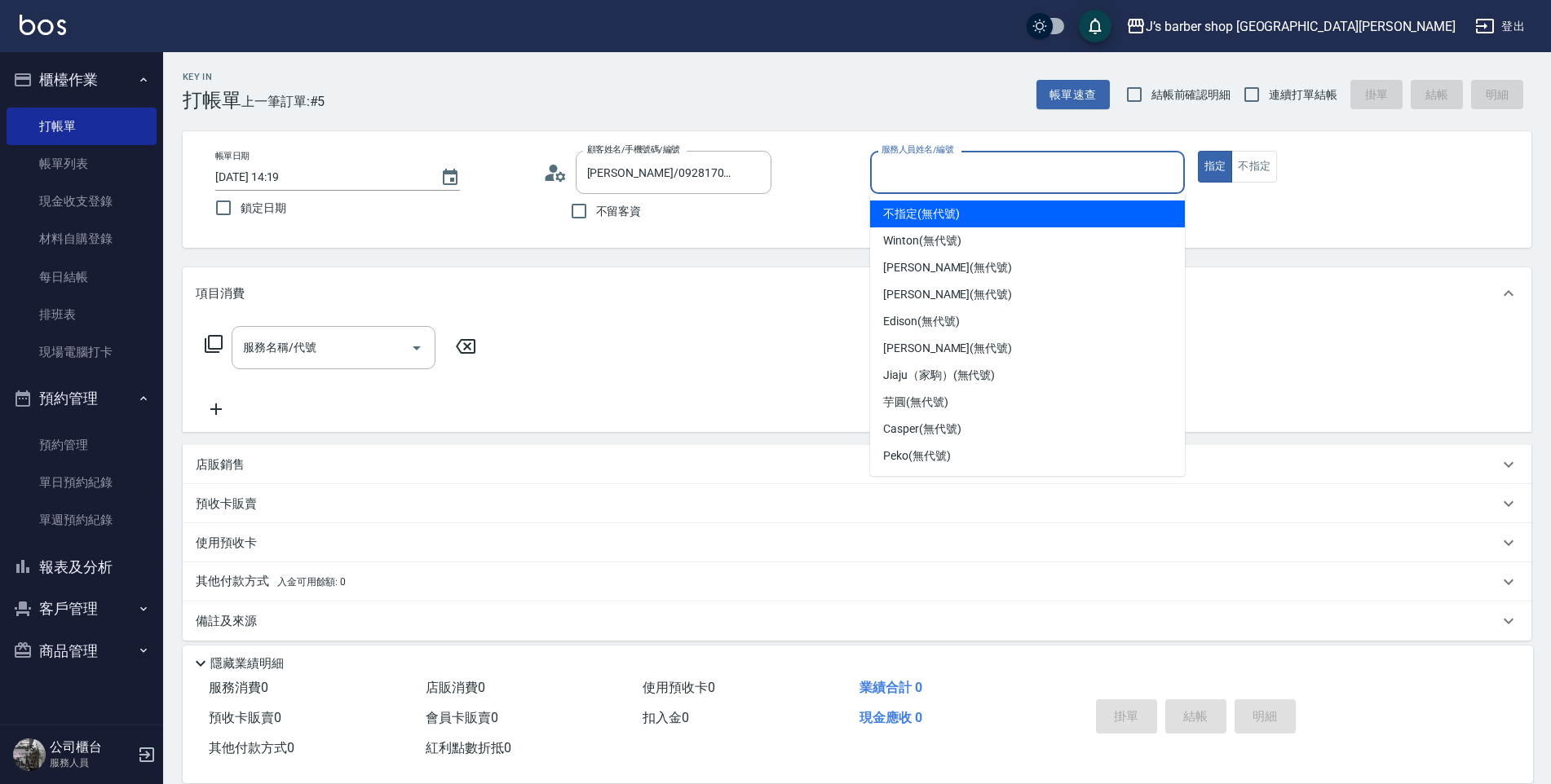
drag, startPoint x: 912, startPoint y: 178, endPoint x: 925, endPoint y: 194, distance: 20.6
click at [918, 178] on input "服務人員姓名/編號" at bounding box center [1026, 172] width 300 height 28
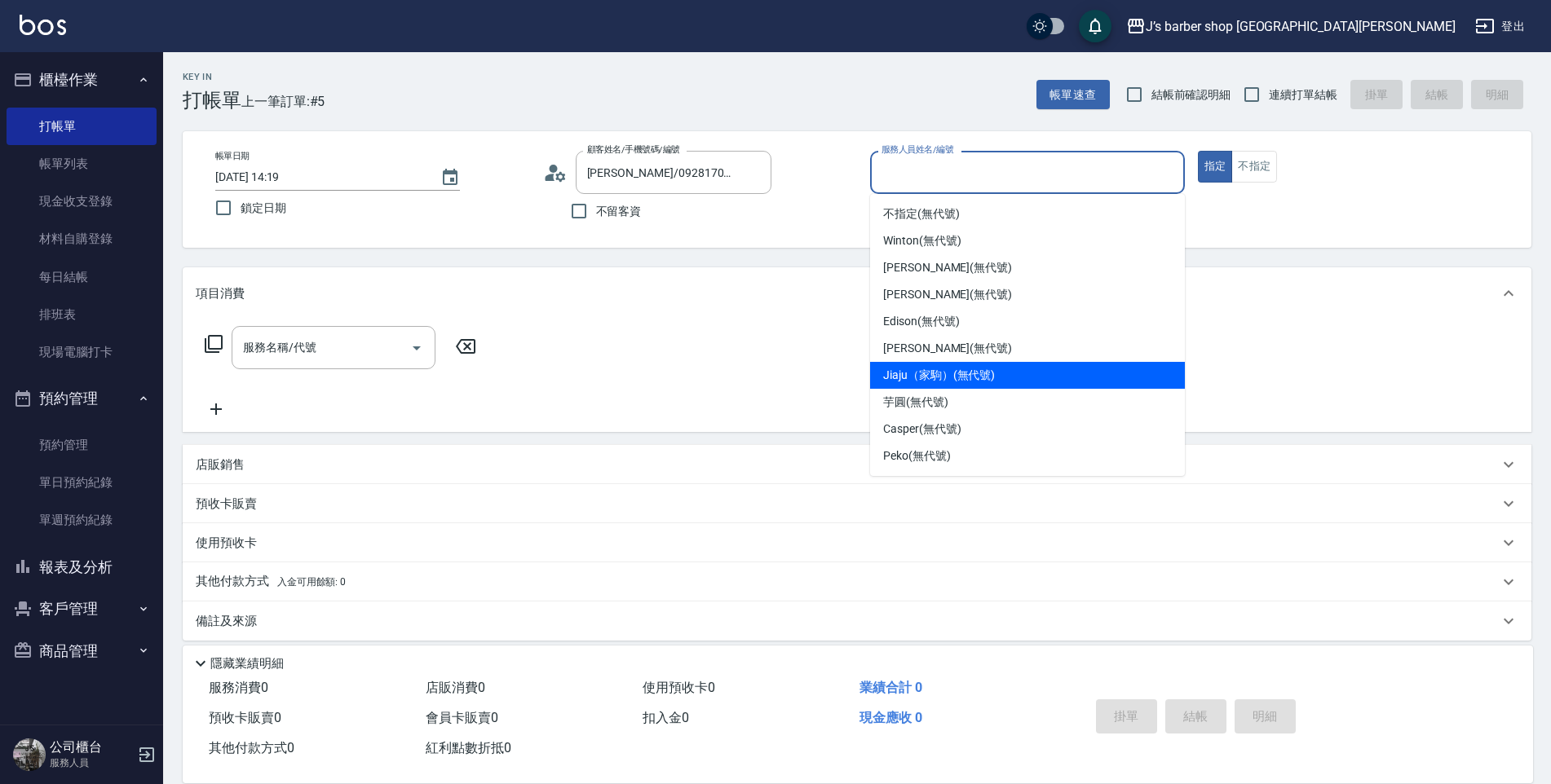
click at [926, 375] on span "Jiaju（家駒） (無代號)" at bounding box center [939, 375] width 112 height 17
type input "Jiaju（家駒）(無代號)"
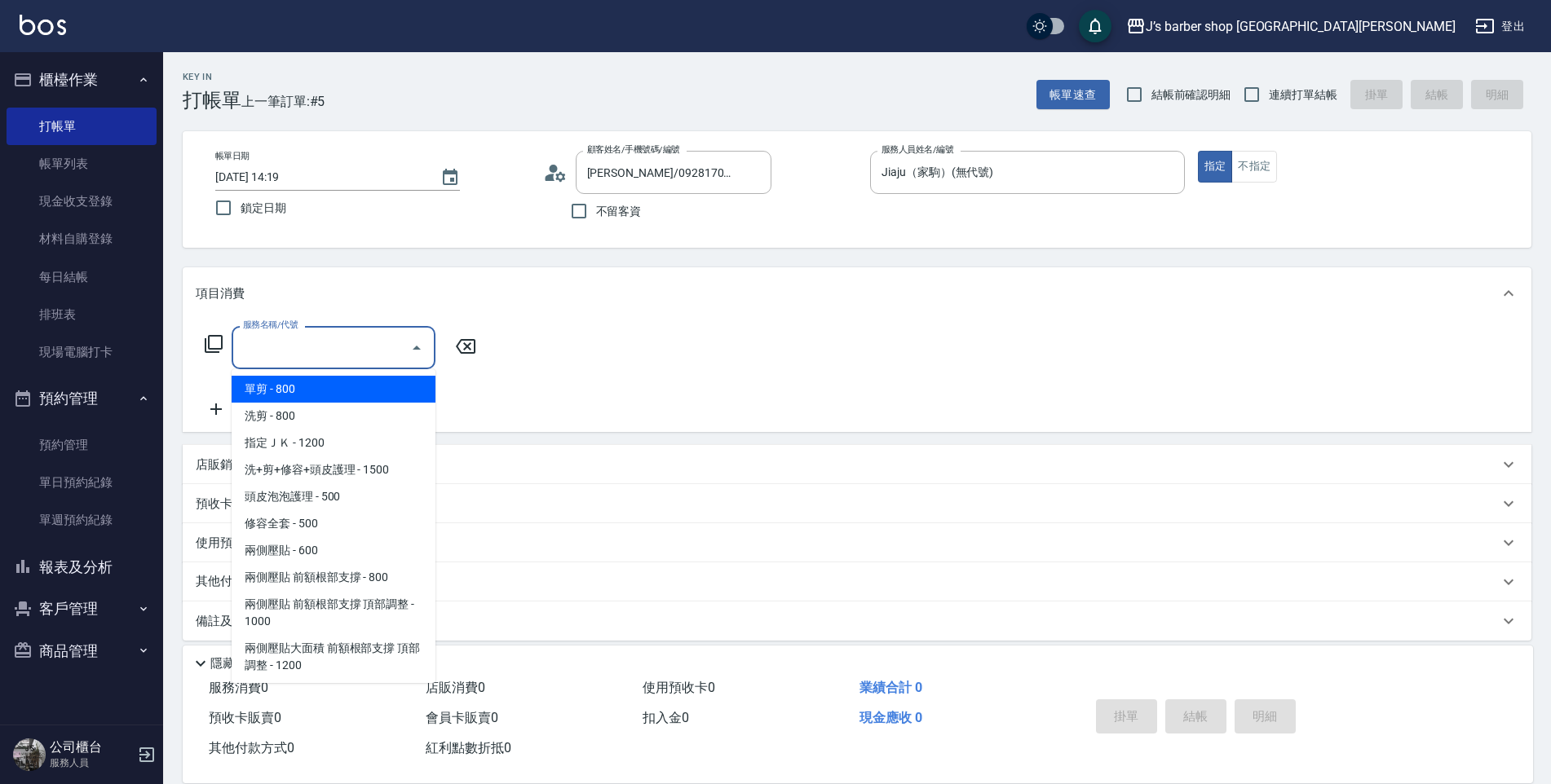
click at [398, 337] on input "服務名稱/代號" at bounding box center [321, 348] width 165 height 28
click at [351, 382] on span "單剪 - 800" at bounding box center [333, 389] width 204 height 27
type input "單剪(100)"
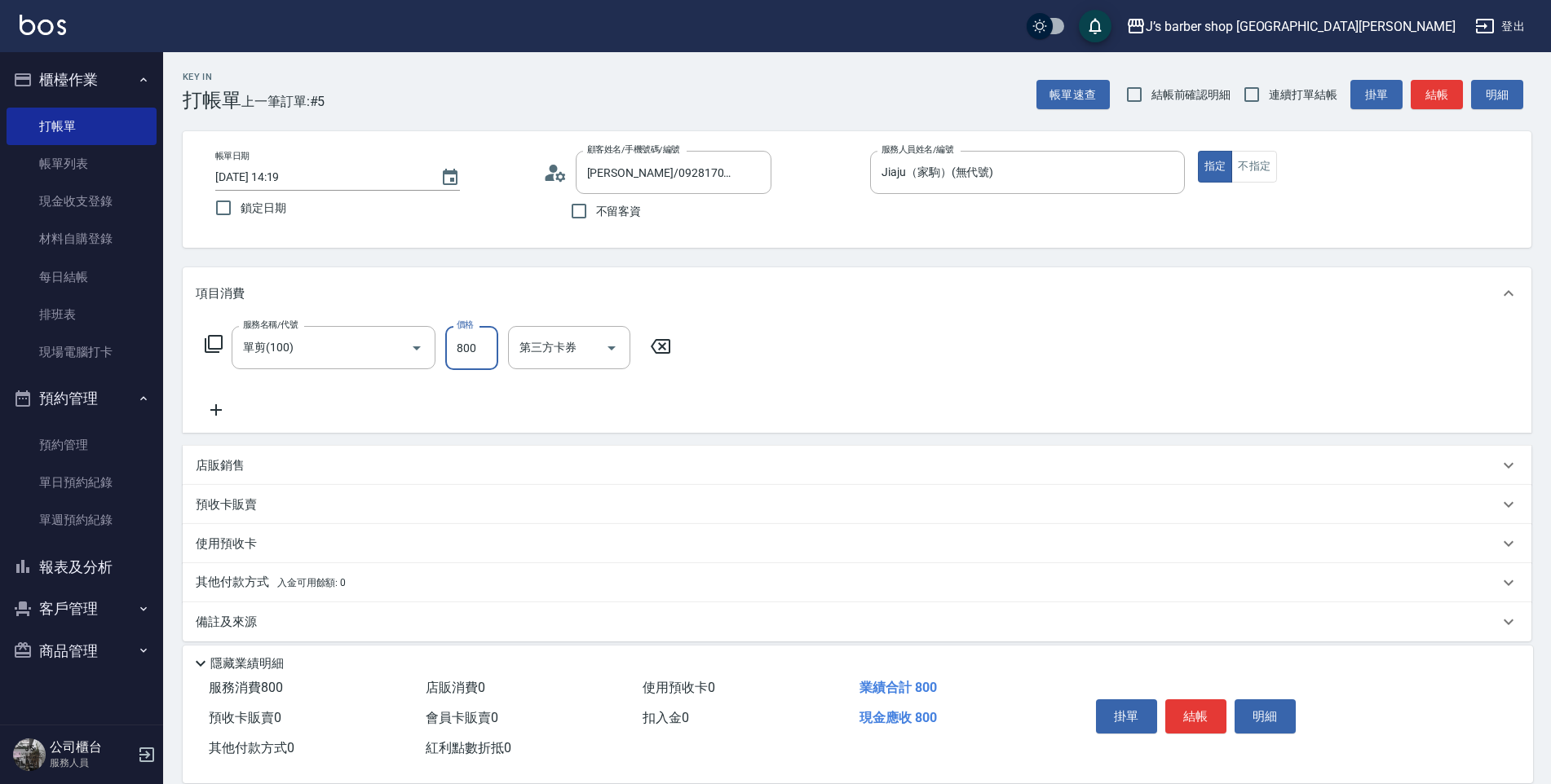
click at [455, 348] on input "800" at bounding box center [472, 348] width 53 height 44
type input "600"
click at [1187, 700] on button "結帳" at bounding box center [1195, 716] width 61 height 35
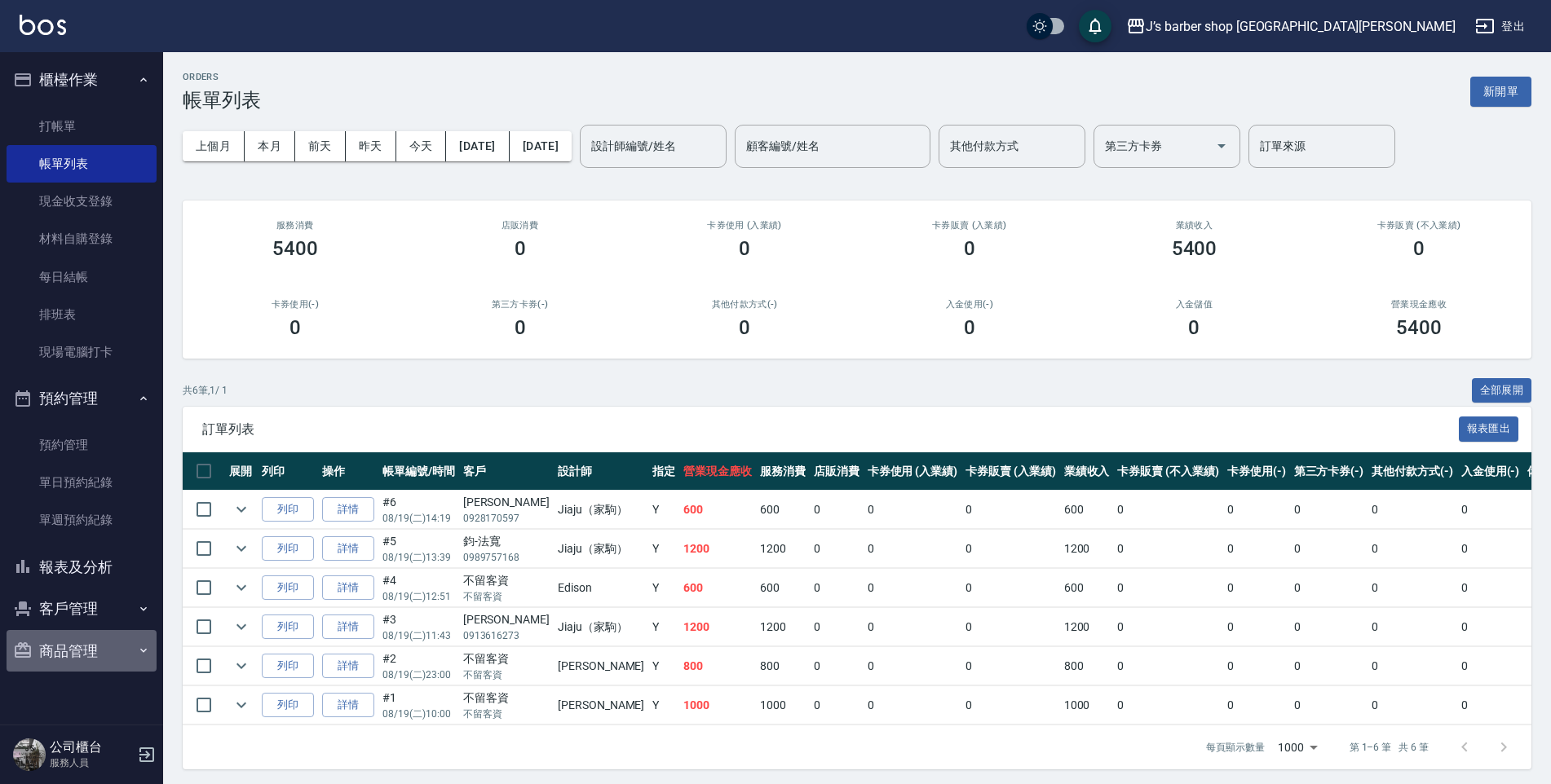
click at [72, 643] on button "商品管理" at bounding box center [81, 652] width 150 height 43
click at [117, 641] on button "商品管理" at bounding box center [81, 652] width 150 height 43
click at [92, 651] on button "商品管理" at bounding box center [81, 652] width 150 height 43
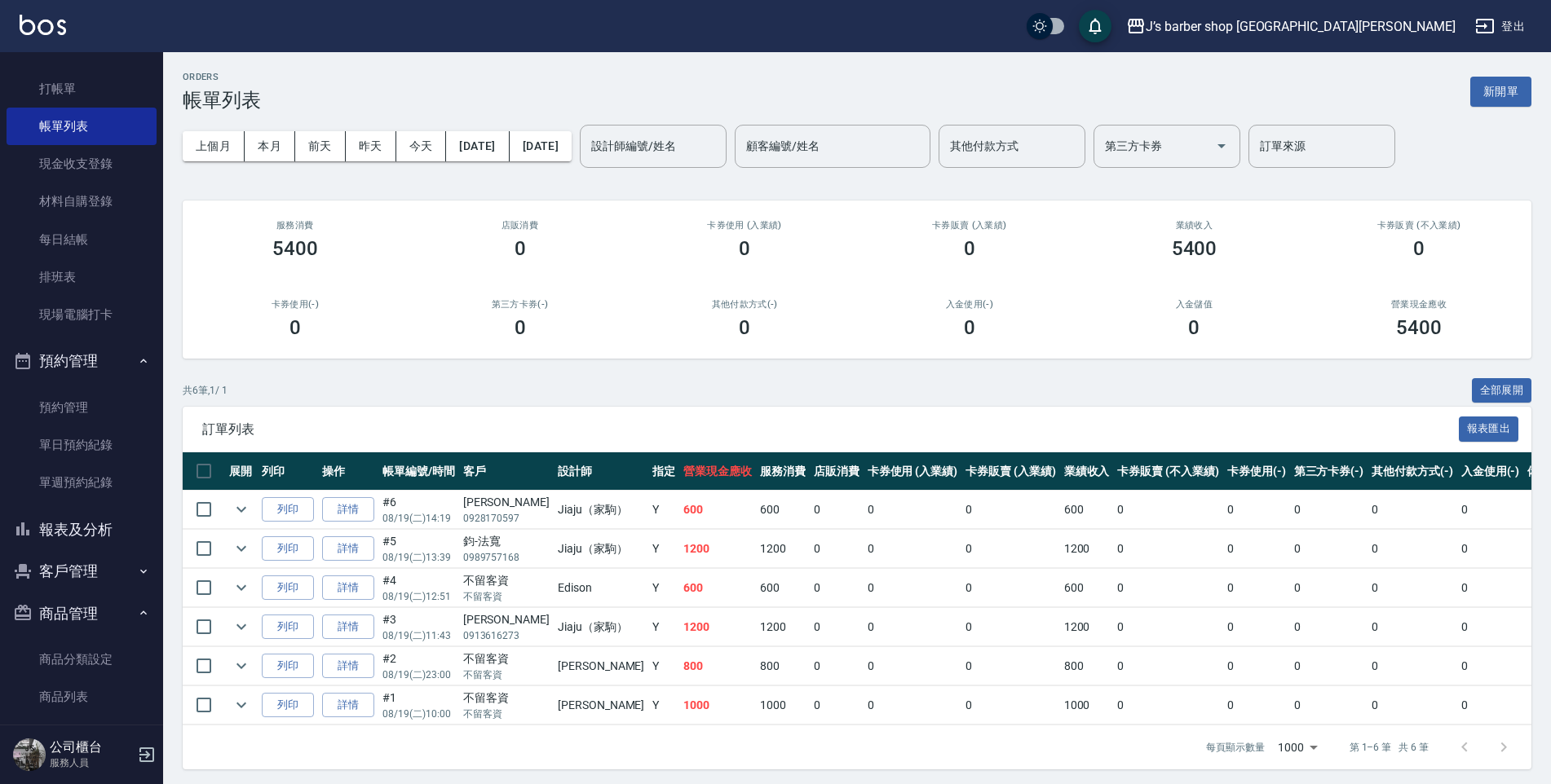
scroll to position [55, 0]
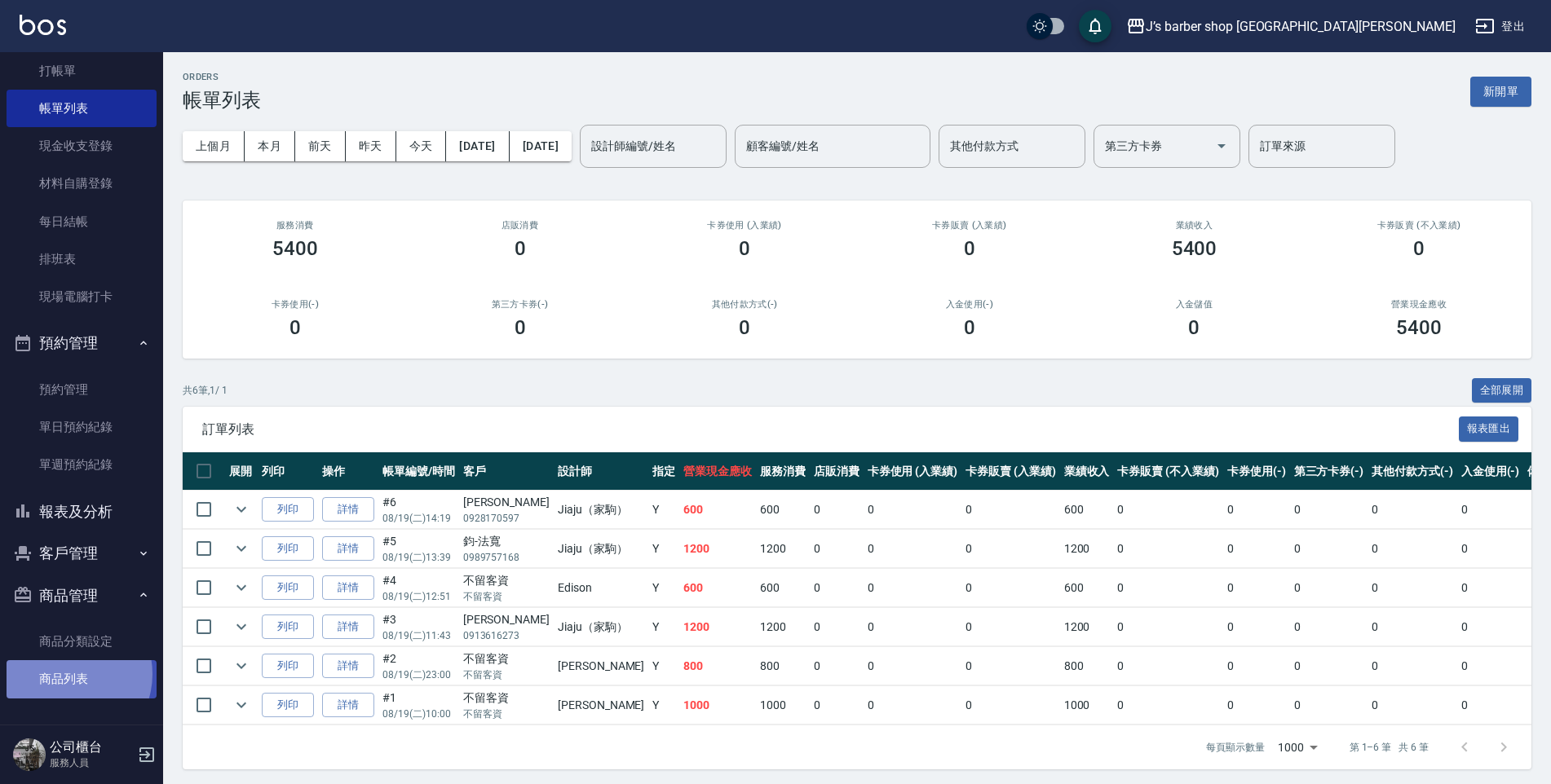
click at [64, 674] on link "商品列表" at bounding box center [81, 679] width 150 height 37
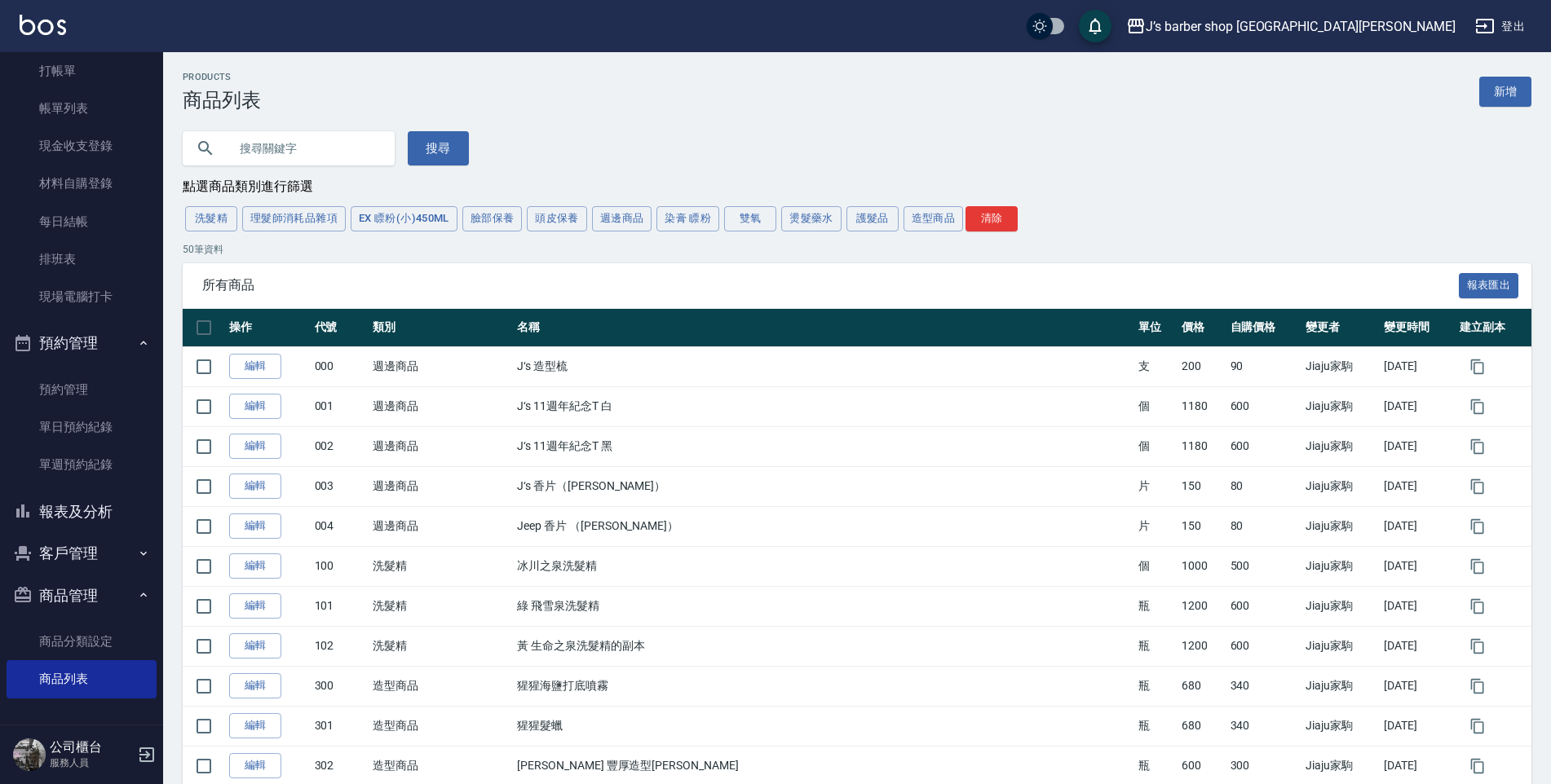
click at [211, 222] on button "洗髮精" at bounding box center [211, 219] width 52 height 25
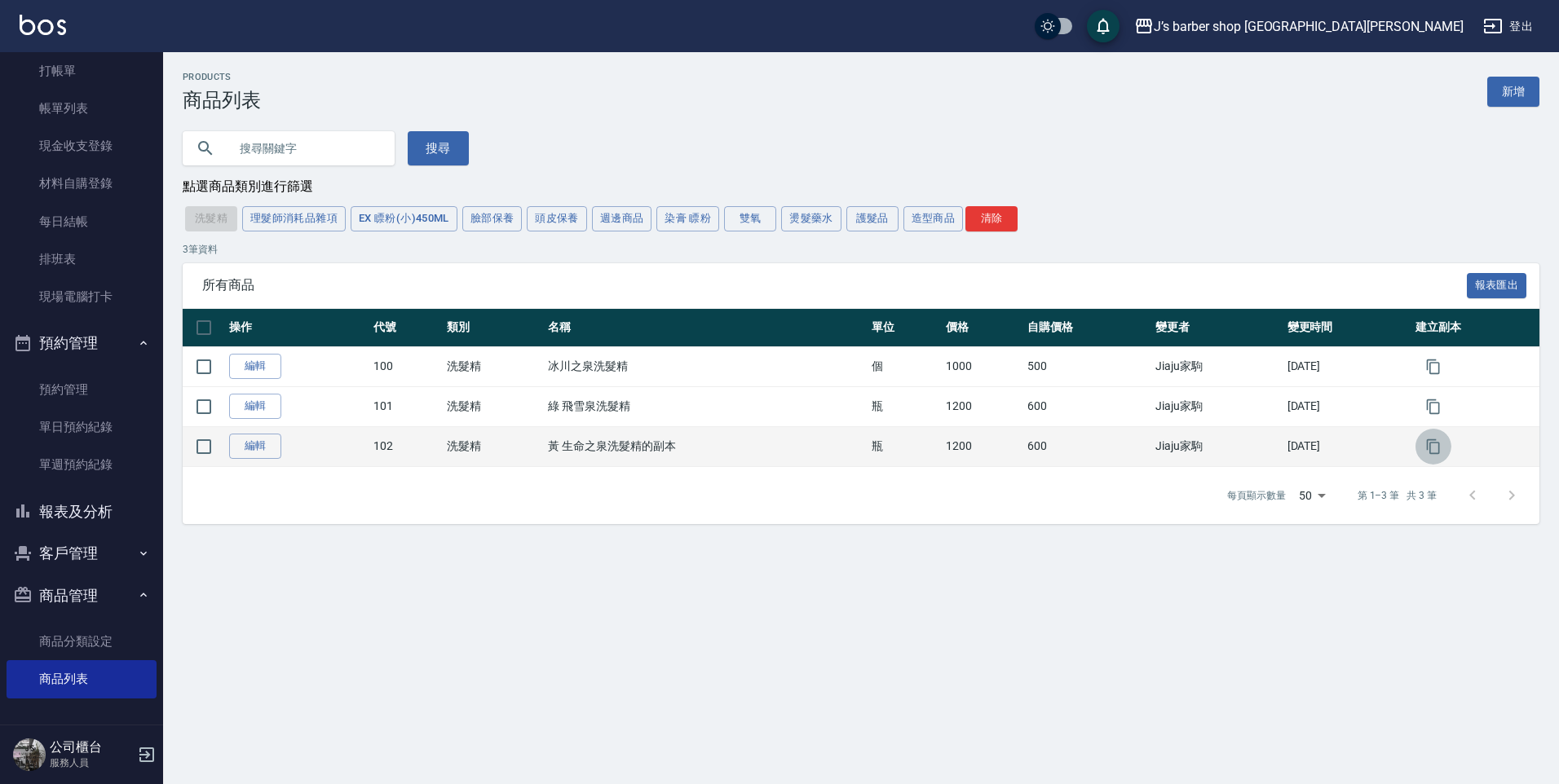
click at [1423, 450] on button "button" at bounding box center [1433, 446] width 36 height 36
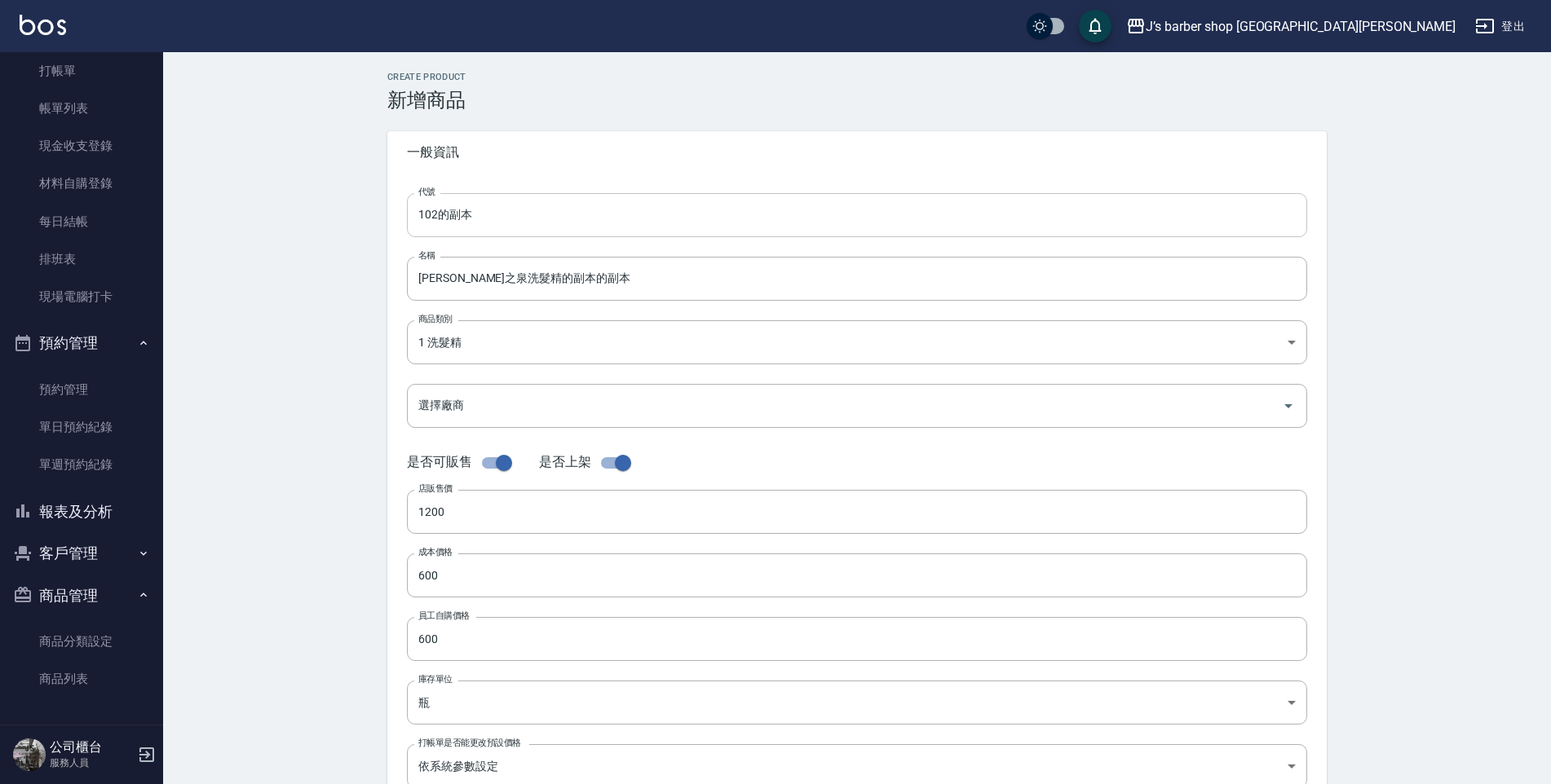
click at [427, 224] on input "102的副本" at bounding box center [856, 215] width 900 height 44
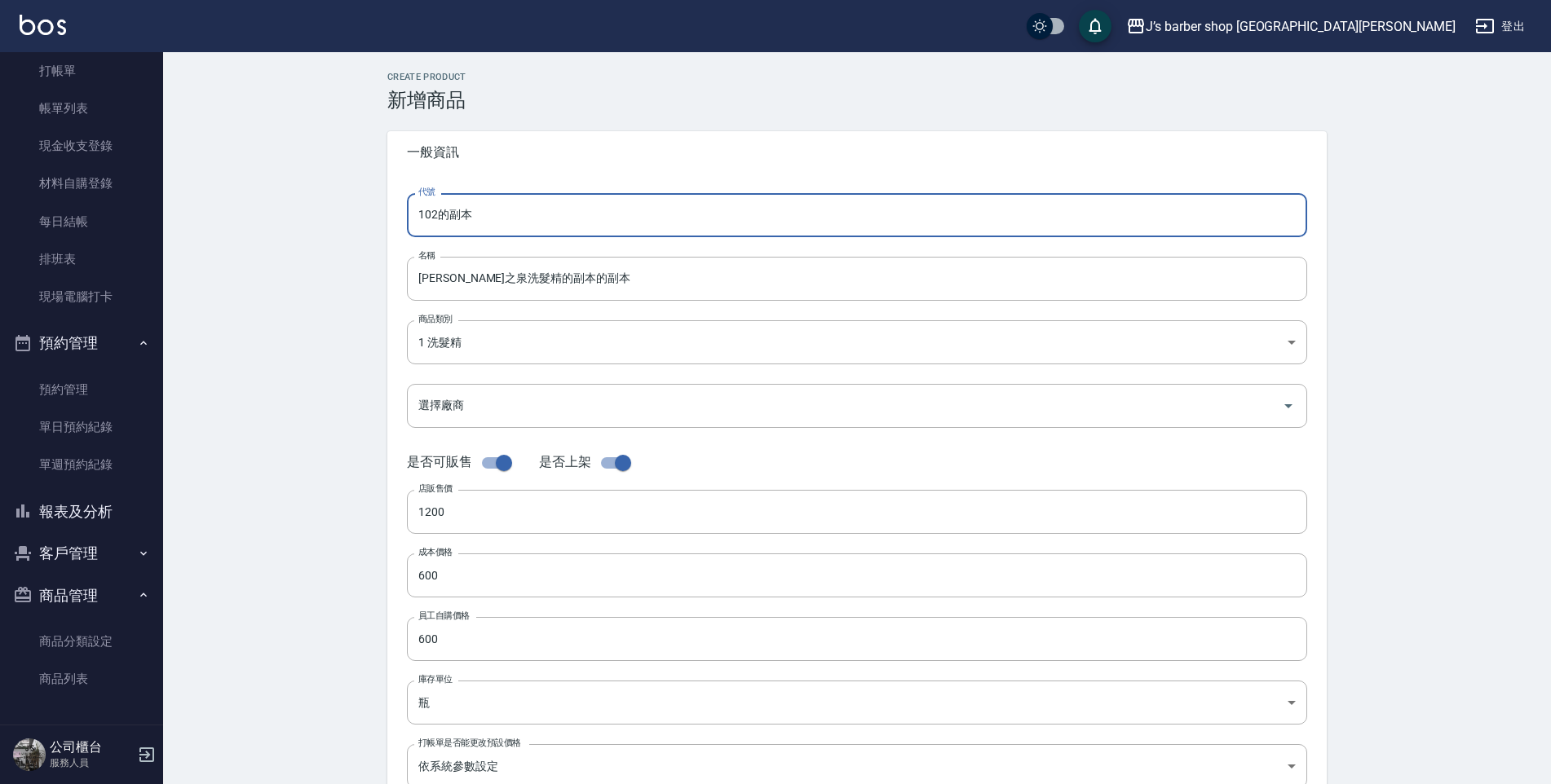
click at [434, 216] on input "102的副本" at bounding box center [856, 215] width 900 height 44
drag, startPoint x: 434, startPoint y: 216, endPoint x: 476, endPoint y: 224, distance: 42.8
click at [476, 224] on input "102的副本" at bounding box center [856, 215] width 900 height 44
click at [436, 217] on input "102的副本" at bounding box center [856, 215] width 900 height 44
drag, startPoint x: 432, startPoint y: 215, endPoint x: 478, endPoint y: 236, distance: 50.6
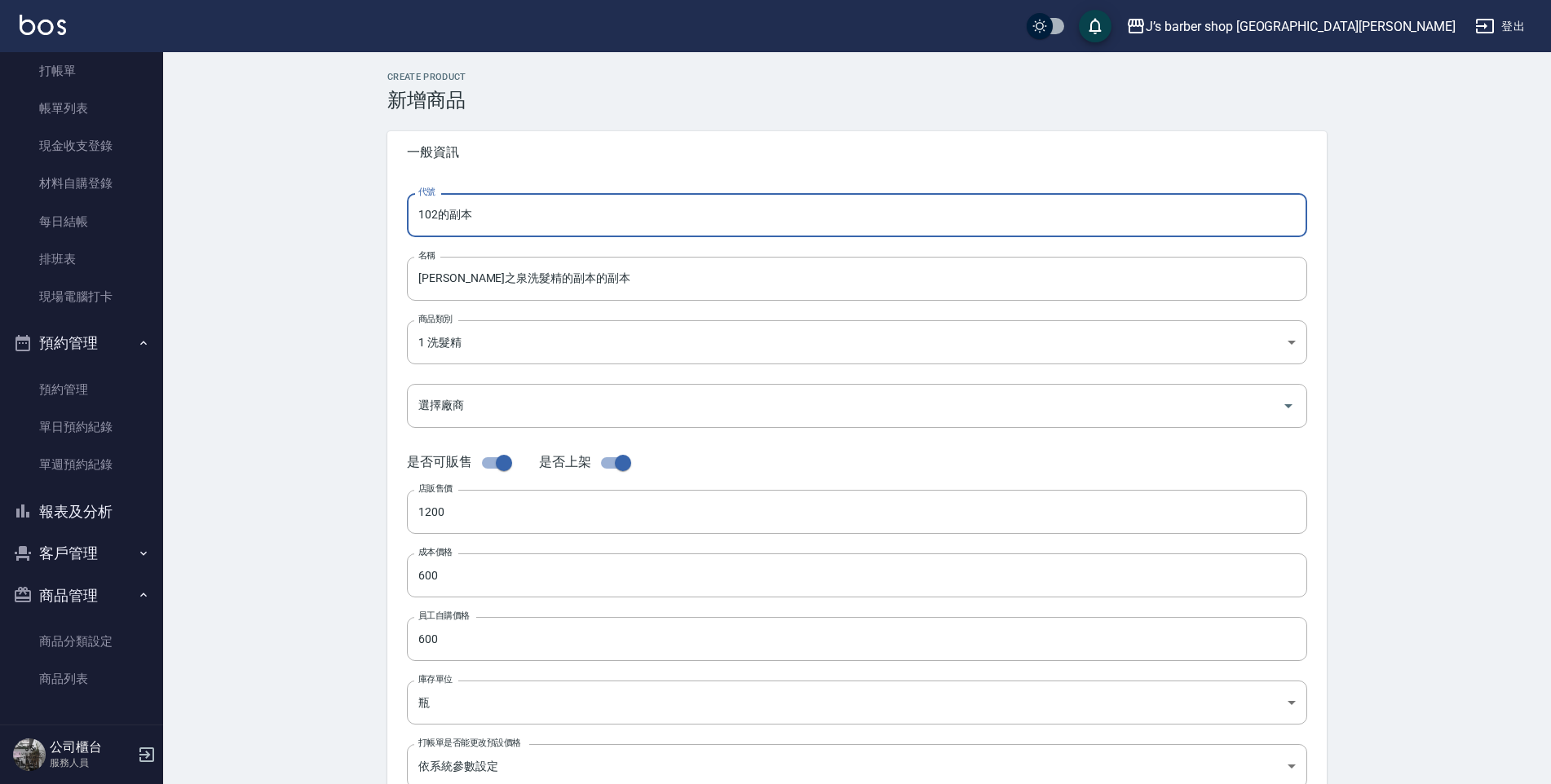
click at [478, 236] on input "102的副本" at bounding box center [856, 215] width 900 height 44
type input "103"
click at [422, 278] on input "[PERSON_NAME]之泉洗髮精的副本的副本" at bounding box center [856, 279] width 900 height 44
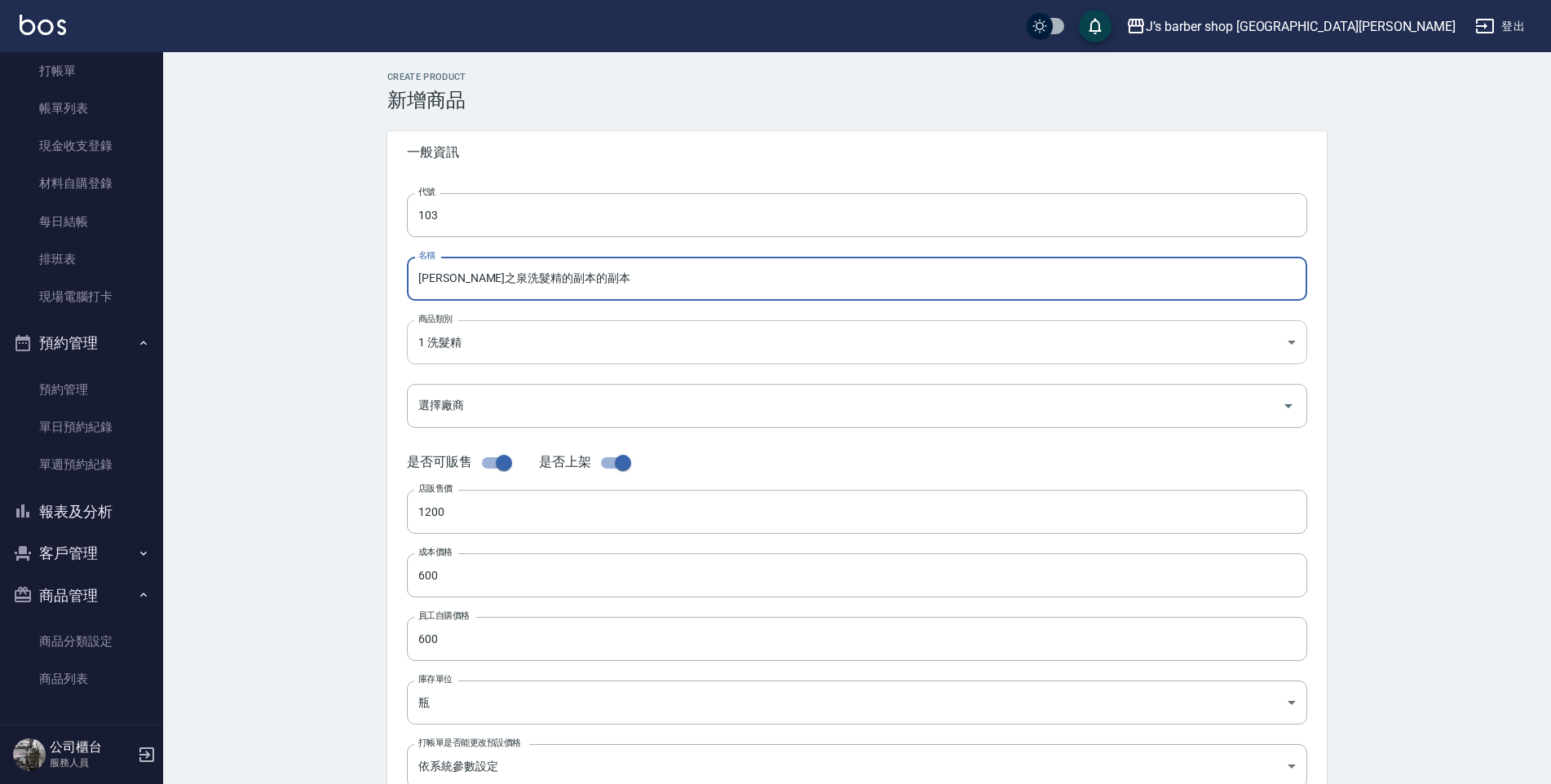
drag, startPoint x: 422, startPoint y: 278, endPoint x: 964, endPoint y: 357, distance: 547.7
click at [964, 357] on form "代號 103 代號 名稱 黃 生命之泉洗髮精的副本的副本 名稱 商品類別 1 洗髮精 13b27df7-fb7d-49b6-8319-b56616c922…" at bounding box center [856, 500] width 900 height 614
type input "R"
type input "淨化蘊髮露(控油)2000ML"
click at [463, 515] on input "1200" at bounding box center [856, 512] width 900 height 44
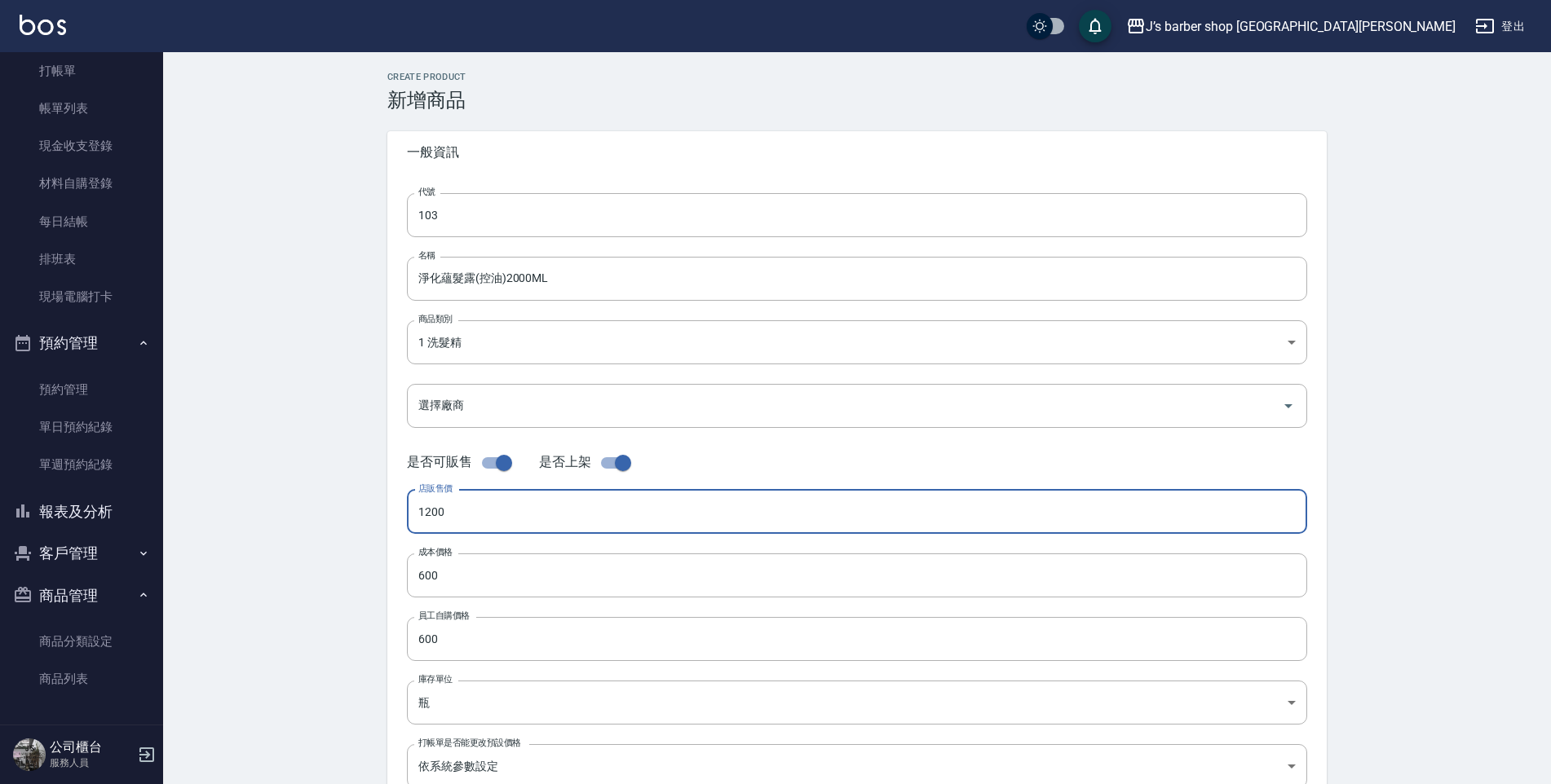
click at [435, 511] on input "1200" at bounding box center [856, 512] width 900 height 44
click at [416, 512] on input "1200" at bounding box center [856, 512] width 900 height 44
type input "1600"
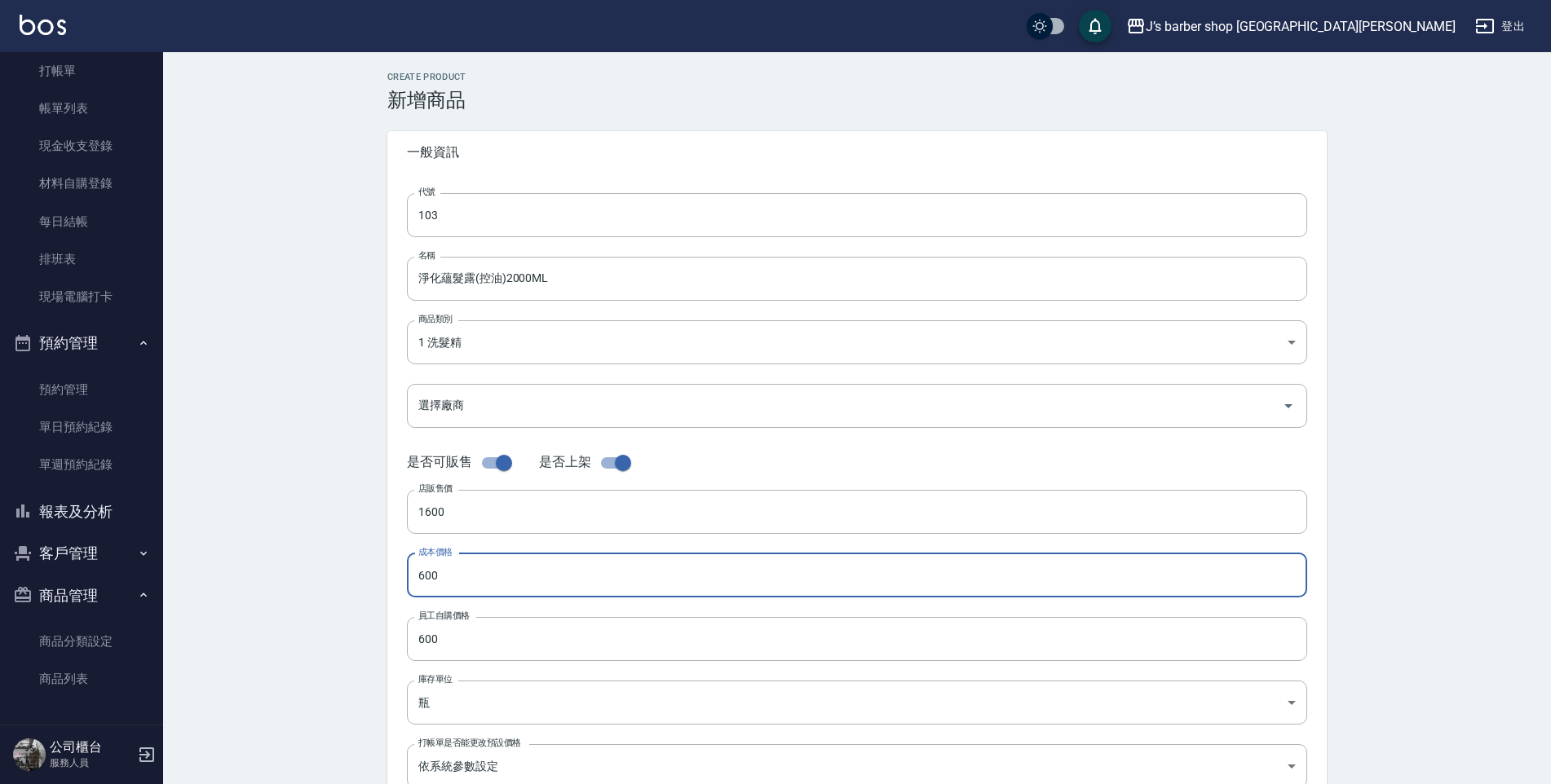
click at [441, 574] on input "600" at bounding box center [856, 575] width 900 height 44
click at [418, 572] on input "600" at bounding box center [856, 575] width 900 height 44
click at [425, 569] on input "0750" at bounding box center [856, 575] width 900 height 44
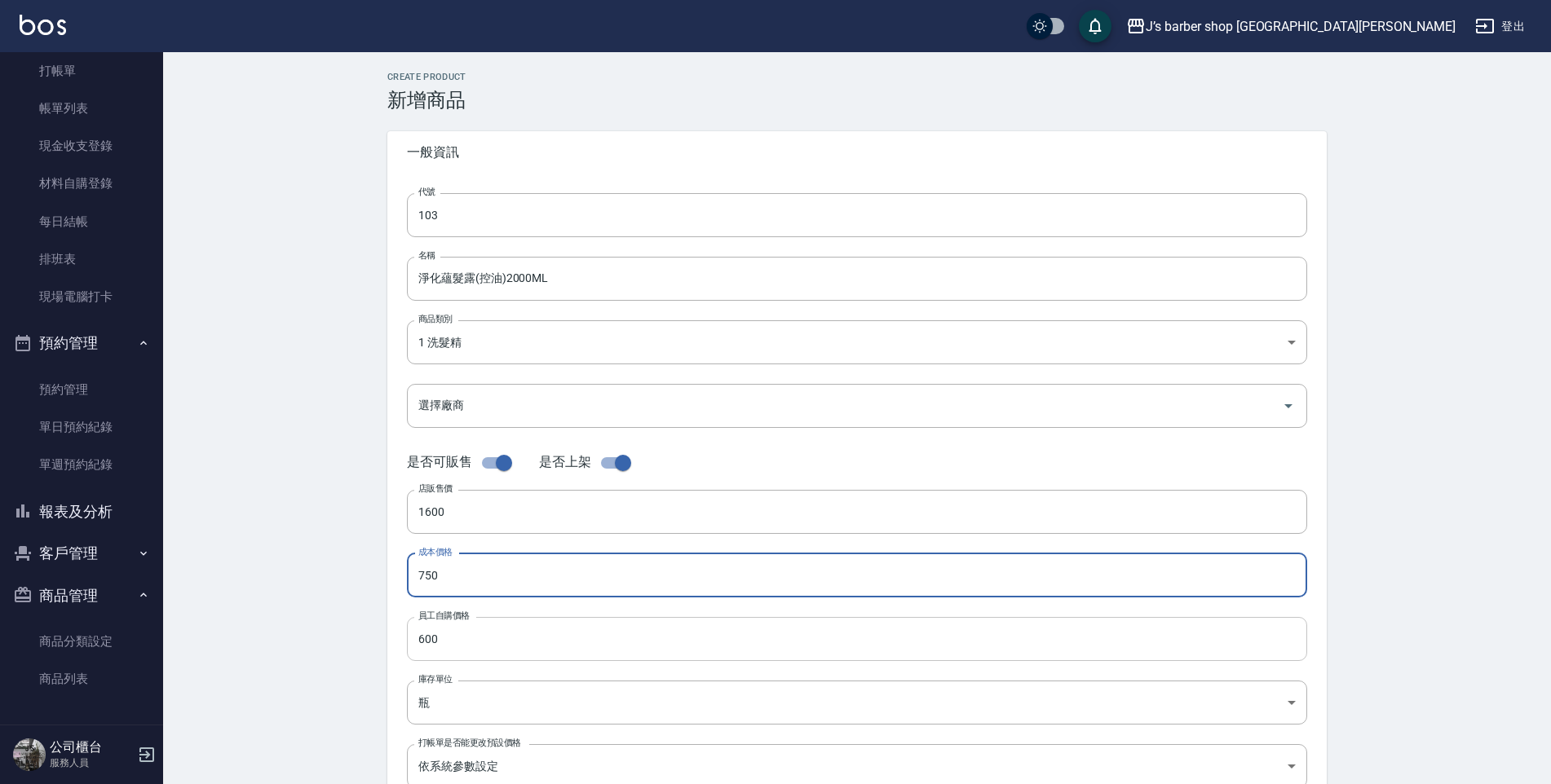
type input "750"
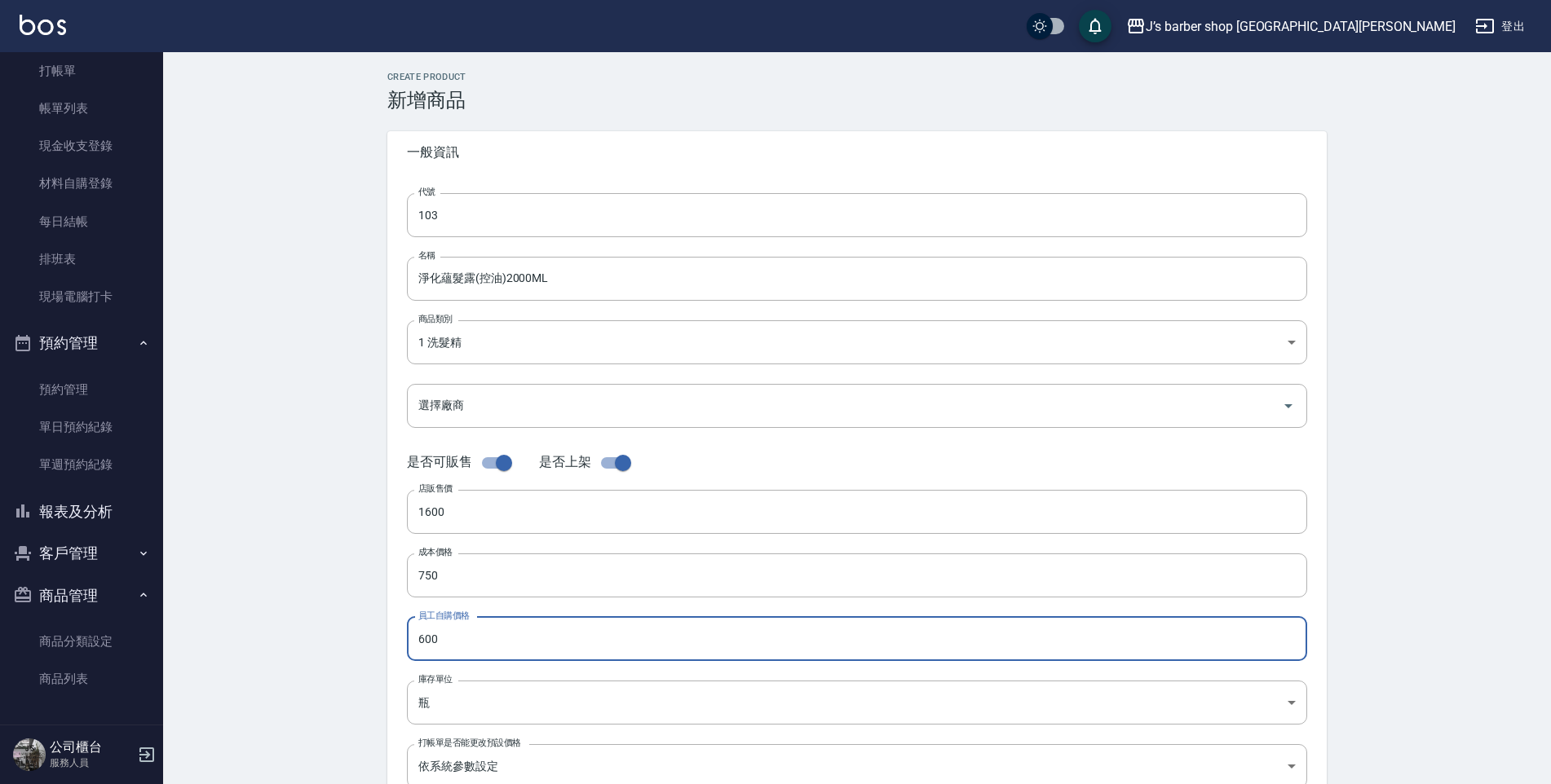
drag, startPoint x: 449, startPoint y: 644, endPoint x: 433, endPoint y: 639, distance: 16.8
click at [449, 644] on input "600" at bounding box center [856, 639] width 900 height 44
click at [430, 638] on input "600" at bounding box center [856, 639] width 900 height 44
type input "750"
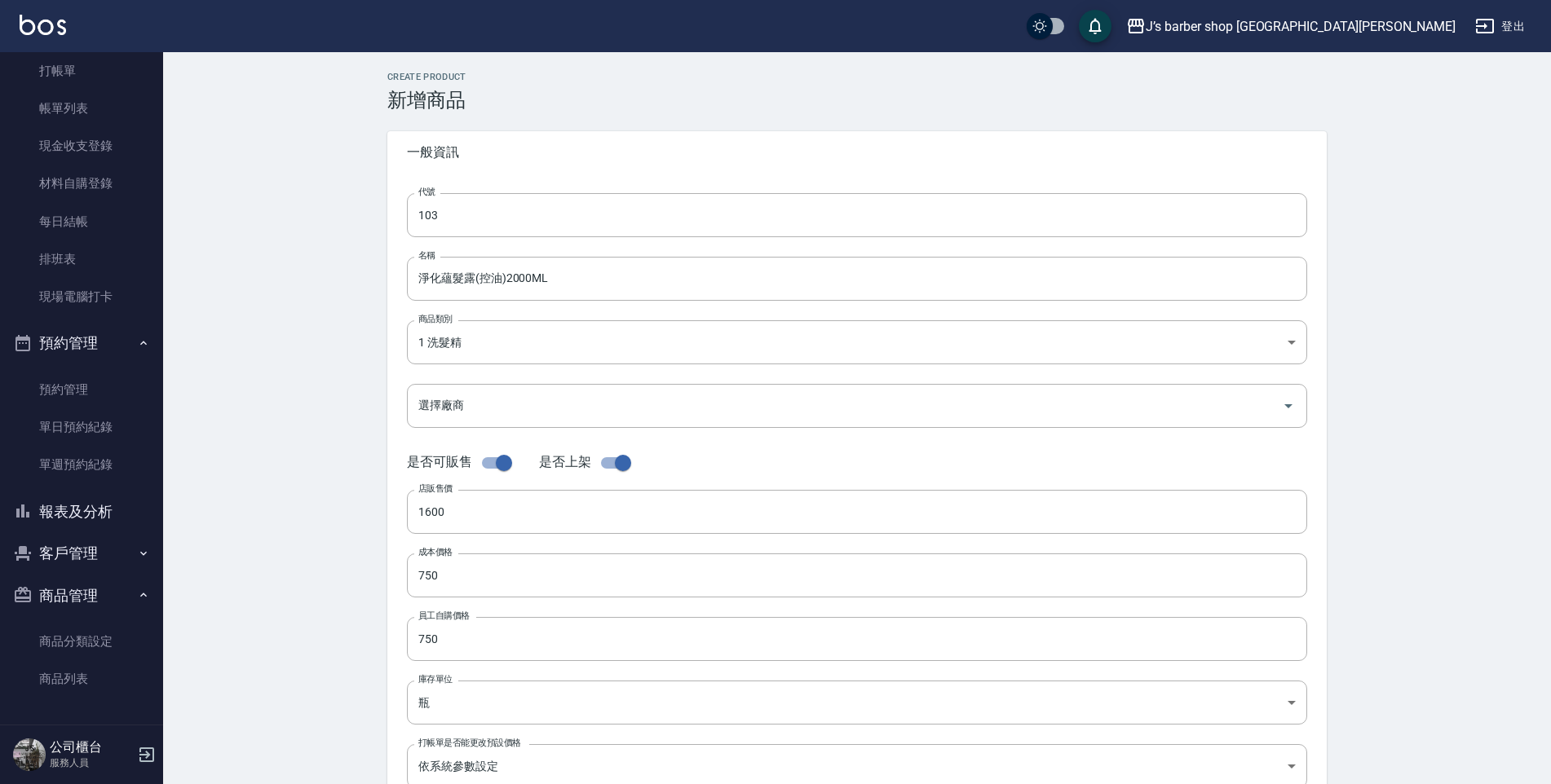
click at [350, 618] on div "CREATE PRODUCT 新增商品 一般資訊 代號 103 代號 名稱 淨化蘊髮露(控油)2000ML 名稱 商品類別 1 洗髮精 13b27df7-…" at bounding box center [856, 588] width 1387 height 1072
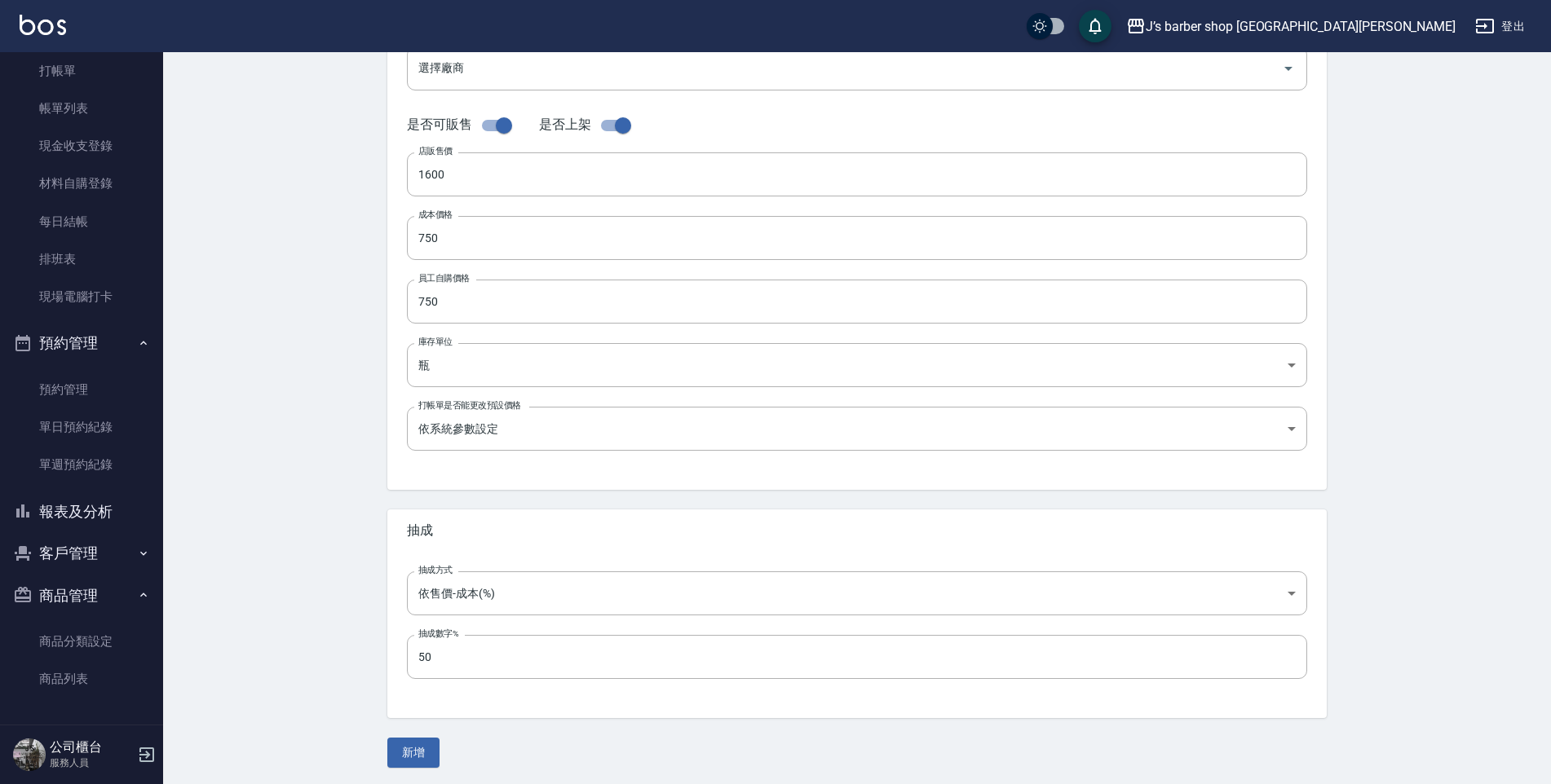
scroll to position [340, 0]
click at [417, 748] on button "新增" at bounding box center [413, 749] width 52 height 30
